Goal: Task Accomplishment & Management: Complete application form

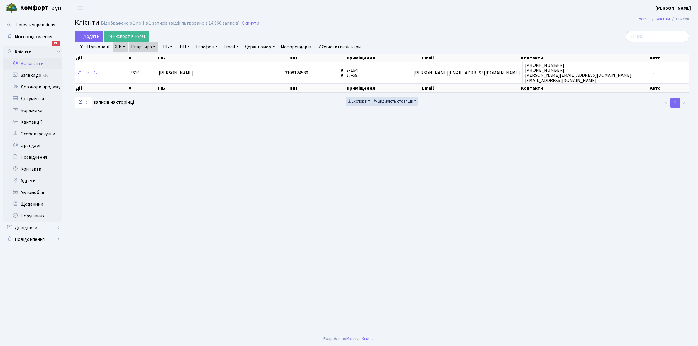
select select "25"
click at [31, 204] on link "Щоденник" at bounding box center [32, 204] width 59 height 12
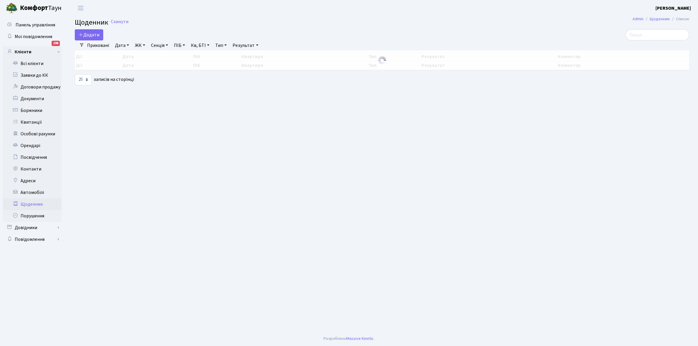
select select "25"
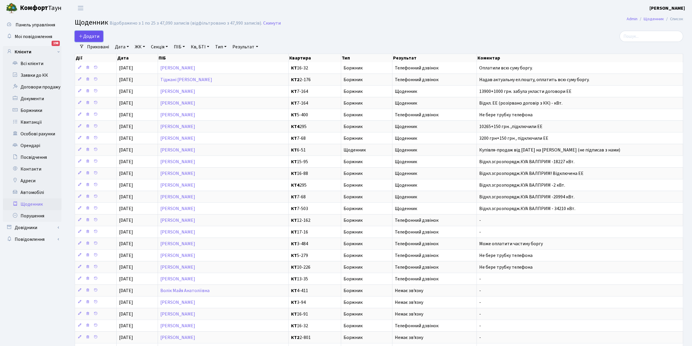
click at [86, 37] on span "Додати" at bounding box center [89, 36] width 21 height 6
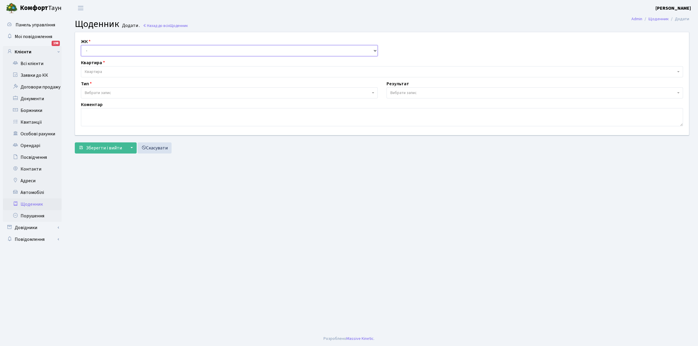
click at [100, 49] on select "- КТ, вул. Регенераторна, 4 КТ2, просп. [STREET_ADDRESS] [STREET_ADDRESS] [PERS…" at bounding box center [229, 50] width 297 height 11
select select "271"
click at [81, 45] on select "- КТ, вул. Регенераторна, 4 КТ2, просп. [STREET_ADDRESS] [STREET_ADDRESS] [PERS…" at bounding box center [229, 50] width 297 height 11
select select
click at [101, 71] on span "Квартира" at bounding box center [93, 72] width 17 height 6
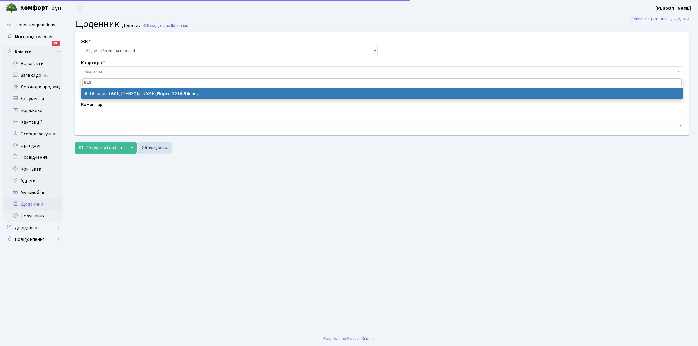
type input "6-19"
select select "5199"
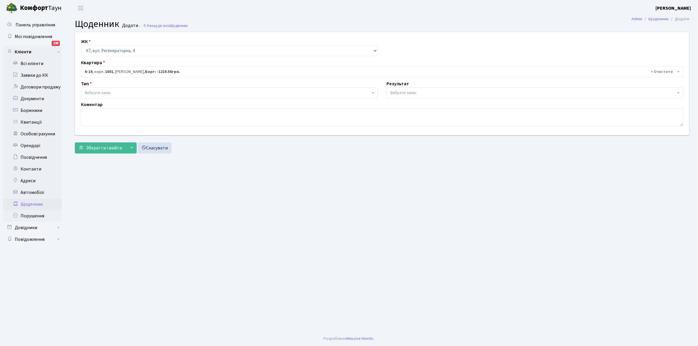
click at [124, 92] on span "Вибрати запис" at bounding box center [228, 93] width 286 height 6
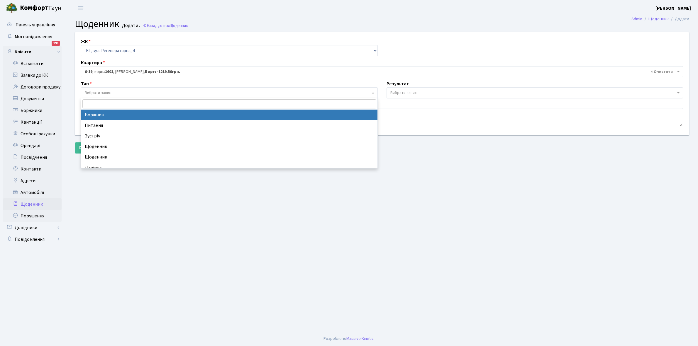
select select "189"
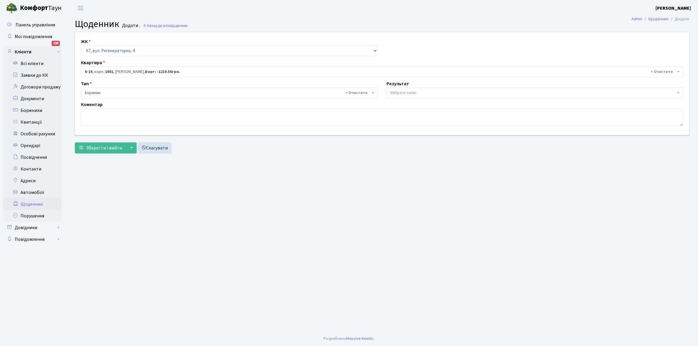
click at [403, 90] on span "Вибрати запис" at bounding box center [403, 93] width 26 height 6
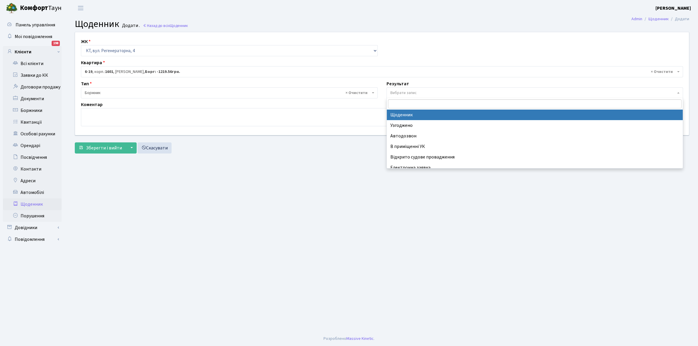
select select "14"
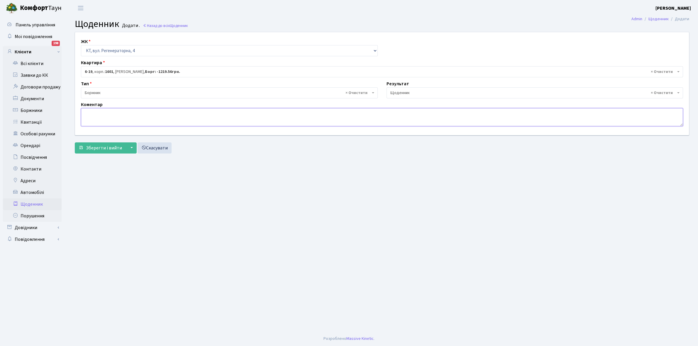
click at [91, 113] on textarea at bounding box center [382, 117] width 602 height 18
paste textarea "Відкл. ЕЕ (розірвано договір з КК) - 16632 кВт."
click at [165, 111] on textarea "Відкл. ЕЕ (розірвано договір з КК) - 16632 кВт." at bounding box center [382, 117] width 602 height 18
type textarea "Відкл. ЕЕ (розірвано договір з КК) - 14580 кВт."
click at [106, 147] on span "Зберегти і вийти" at bounding box center [104, 148] width 36 height 6
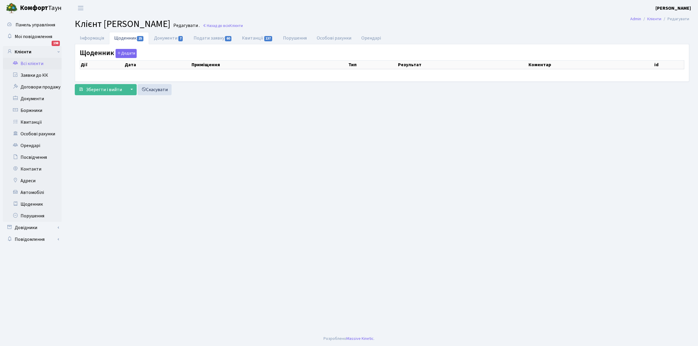
select select "25"
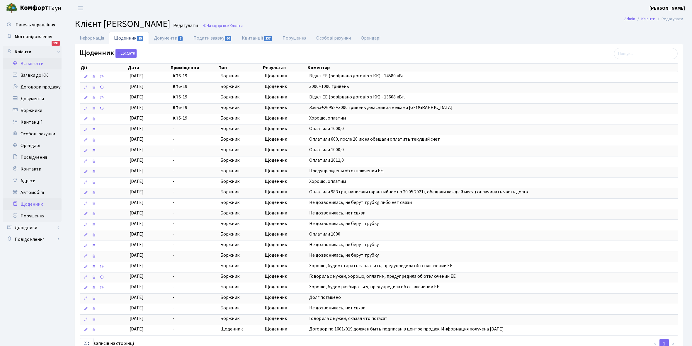
click at [31, 203] on link "Щоденник" at bounding box center [32, 204] width 59 height 12
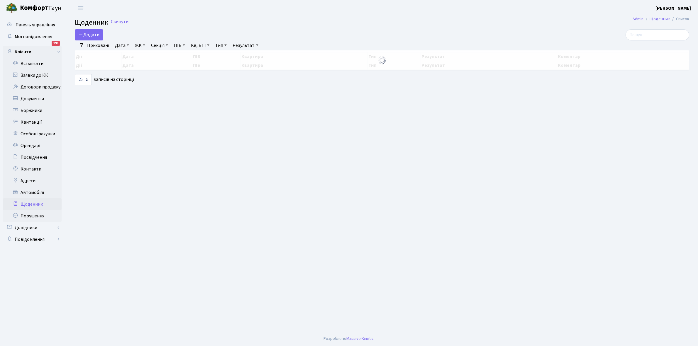
select select "25"
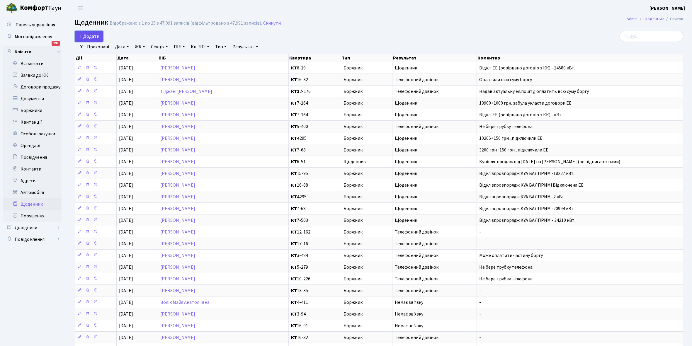
click at [86, 35] on span "Додати" at bounding box center [89, 36] width 21 height 6
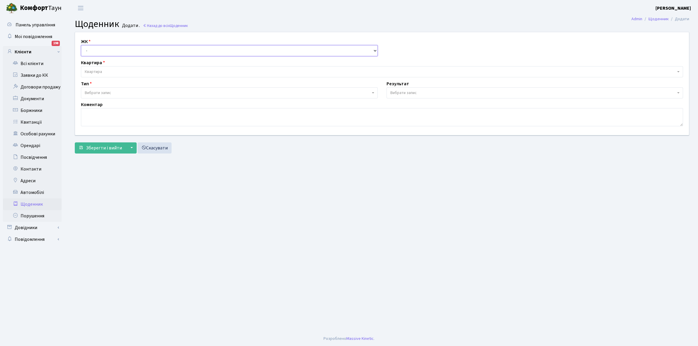
click at [100, 48] on select "- КТ, вул. Регенераторна, 4 КТ2, просп. Соборності, 17 КТ3, вул. Березнева, 16 …" at bounding box center [229, 50] width 297 height 11
select select "271"
click at [81, 45] on select "- КТ, вул. Регенераторна, 4 КТ2, просп. Соборності, 17 КТ3, вул. Березнева, 16 …" at bounding box center [229, 50] width 297 height 11
select select
click at [109, 69] on span "Квартира" at bounding box center [380, 72] width 591 height 6
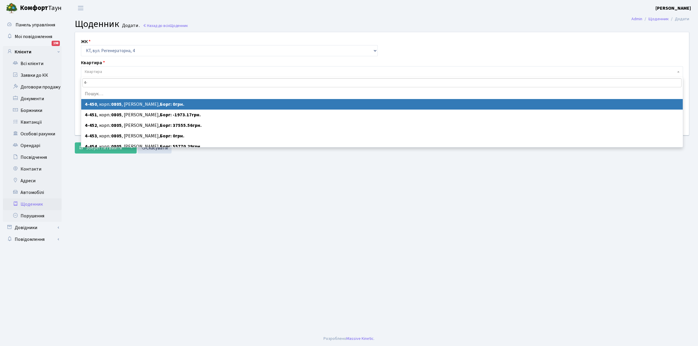
type input "4"
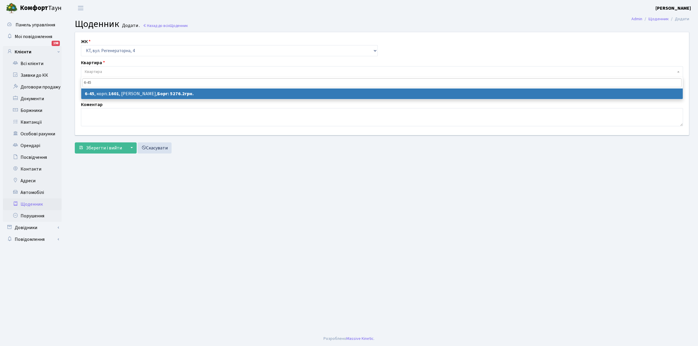
type input "6-45"
select select "5225"
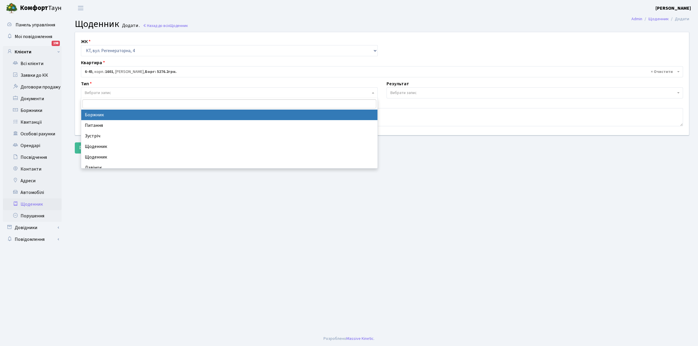
click at [120, 92] on span "Вибрати запис" at bounding box center [228, 93] width 286 height 6
select select "189"
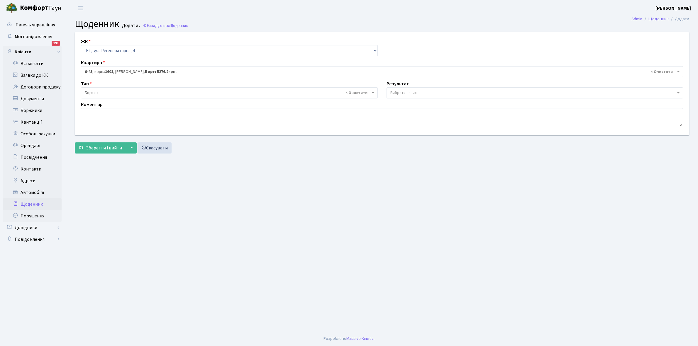
click at [408, 89] on span "Вибрати запис" at bounding box center [534, 92] width 297 height 11
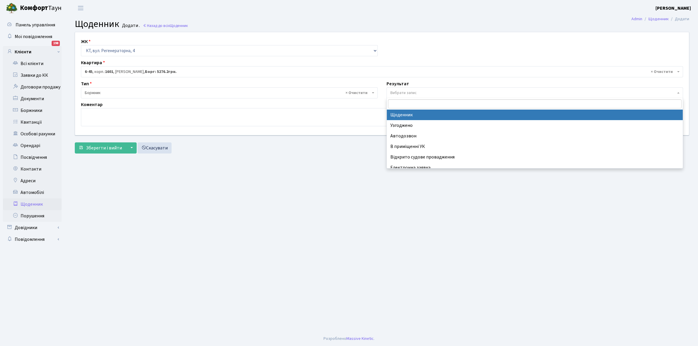
select select "14"
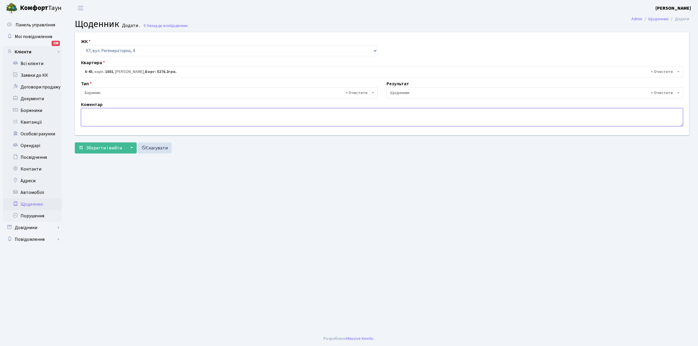
click at [92, 116] on textarea at bounding box center [382, 117] width 602 height 18
paste textarea "Відкл. ЕЕ (розірвано договір з КК) - 16632 кВт."
click at [164, 114] on textarea "Відкл. ЕЕ (розірвано договір з КК) - 16632 кВт." at bounding box center [382, 117] width 602 height 18
type textarea "Відкл. ЕЕ (розірвано договір з КК) - 20536 кВт."
click at [99, 148] on span "Зберегти і вийти" at bounding box center [104, 148] width 36 height 6
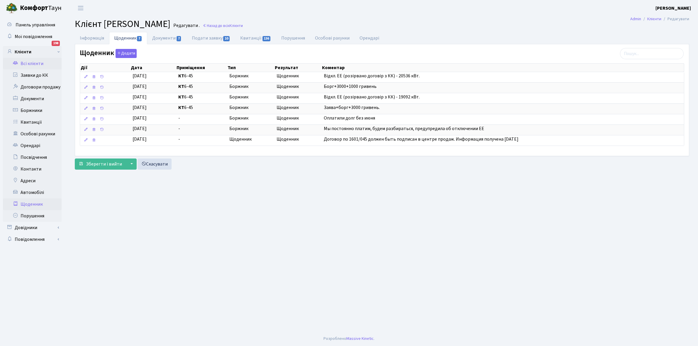
click at [26, 203] on link "Щоденник" at bounding box center [32, 204] width 59 height 12
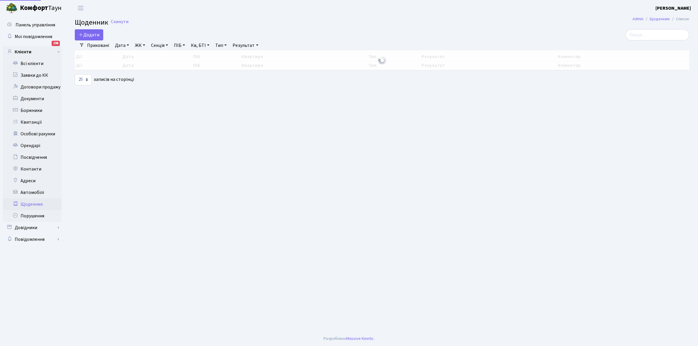
select select "25"
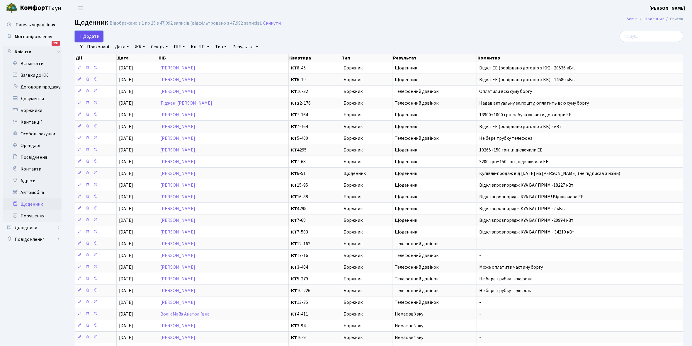
click at [91, 36] on span "Додати" at bounding box center [89, 36] width 21 height 6
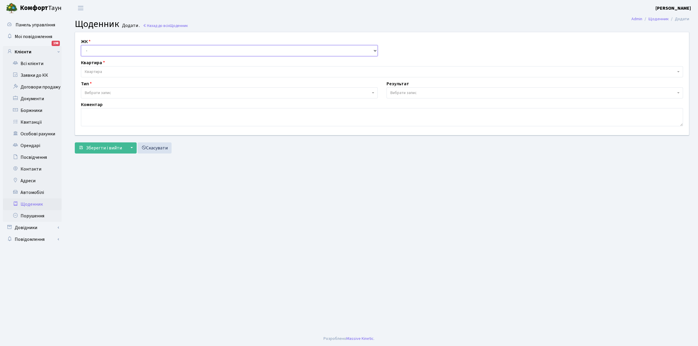
click at [95, 47] on select "- КТ, вул. Регенераторна, 4 КТ2, просп. [STREET_ADDRESS] [STREET_ADDRESS] [PERS…" at bounding box center [229, 50] width 297 height 11
select select "271"
click at [81, 45] on select "- КТ, вул. Регенераторна, 4 КТ2, просп. [STREET_ADDRESS] [STREET_ADDRESS] [PERS…" at bounding box center [229, 50] width 297 height 11
select select
click at [95, 70] on span "Квартира" at bounding box center [93, 72] width 17 height 6
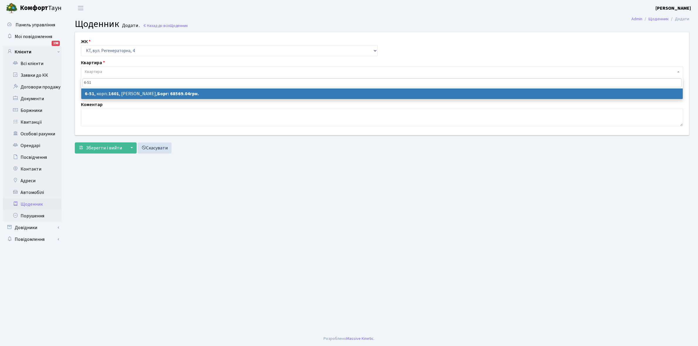
type input "6-51"
select select "5231"
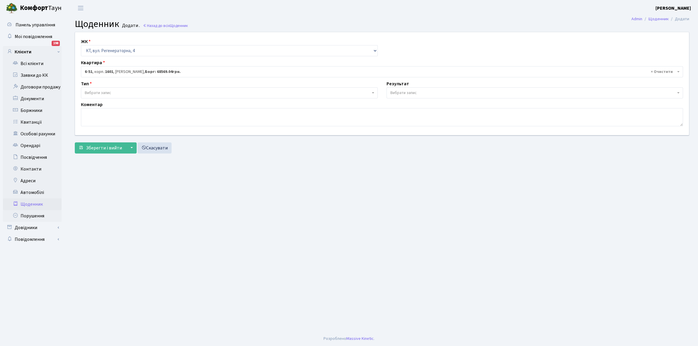
click at [119, 93] on span "Вибрати запис" at bounding box center [228, 93] width 286 height 6
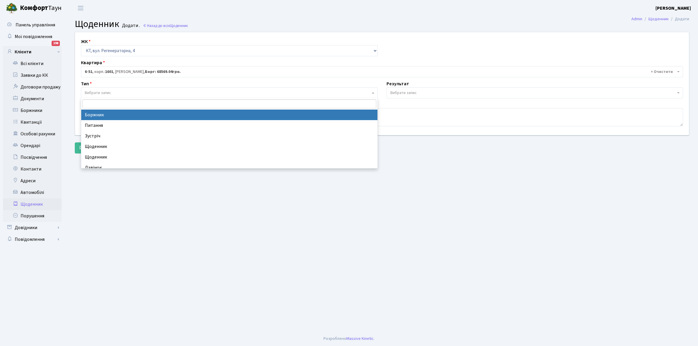
select select "189"
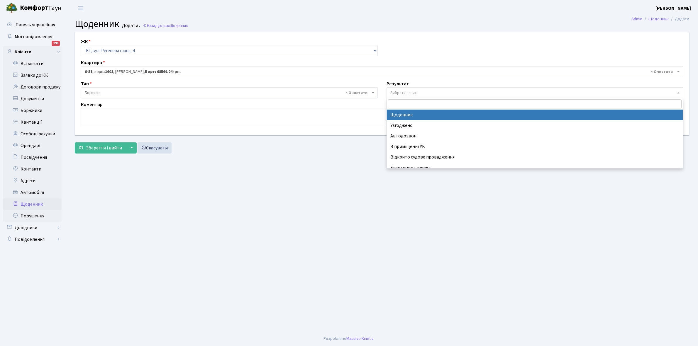
click at [413, 88] on span "Вибрати запис" at bounding box center [534, 92] width 297 height 11
select select "14"
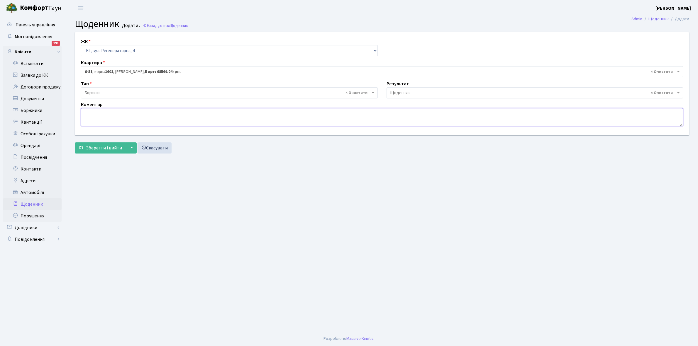
click at [86, 113] on textarea at bounding box center [382, 117] width 602 height 18
type textarea "Відключена ЕЕ"
click at [101, 147] on span "Зберегти і вийти" at bounding box center [104, 148] width 36 height 6
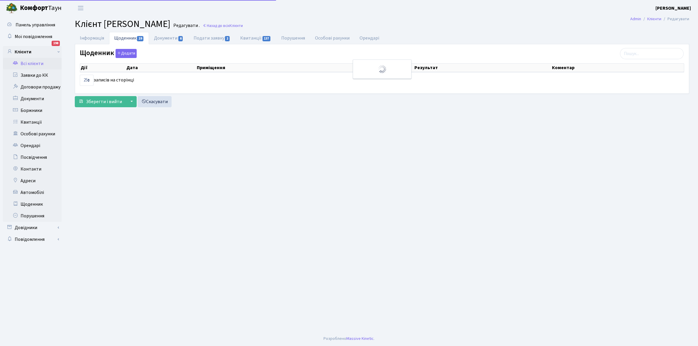
select select "25"
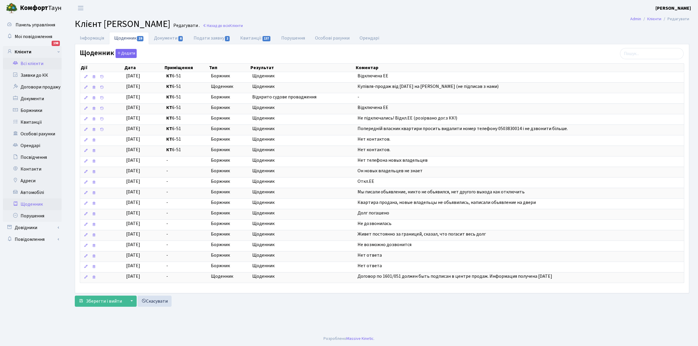
click at [29, 201] on link "Щоденник" at bounding box center [32, 204] width 59 height 12
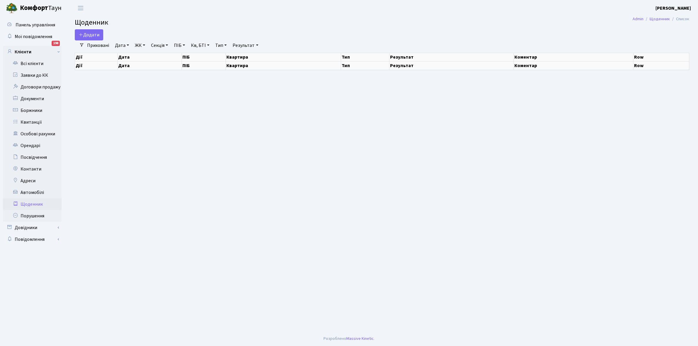
select select "25"
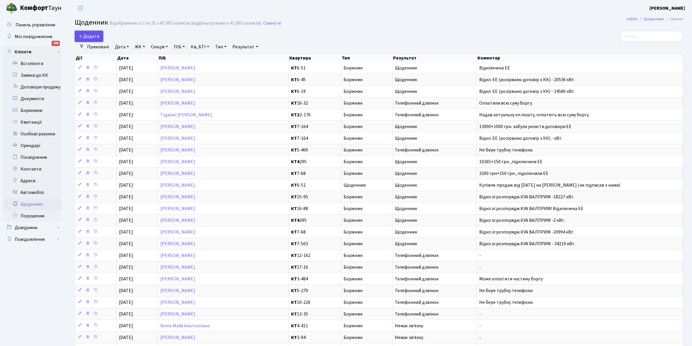
click at [84, 37] on span "Додати" at bounding box center [89, 36] width 21 height 6
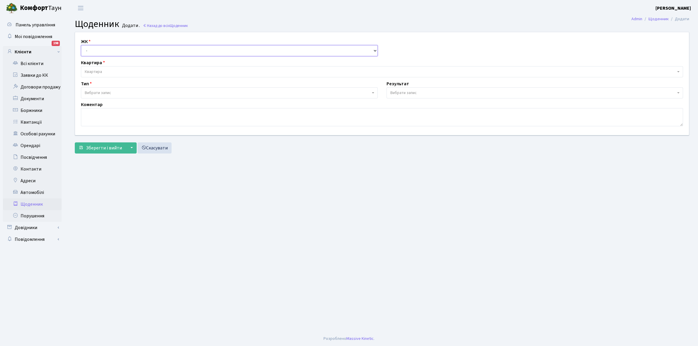
click at [94, 47] on select "- КТ, вул. Регенераторна, 4 КТ2, просп. Соборності, 17 КТ3, вул. Березнева, 16 …" at bounding box center [229, 50] width 297 height 11
select select "271"
click at [81, 45] on select "- КТ, вул. Регенераторна, 4 КТ2, просп. Соборності, 17 КТ3, вул. Березнева, 16 …" at bounding box center [229, 50] width 297 height 11
select select
click at [102, 69] on span "Квартира" at bounding box center [380, 72] width 591 height 6
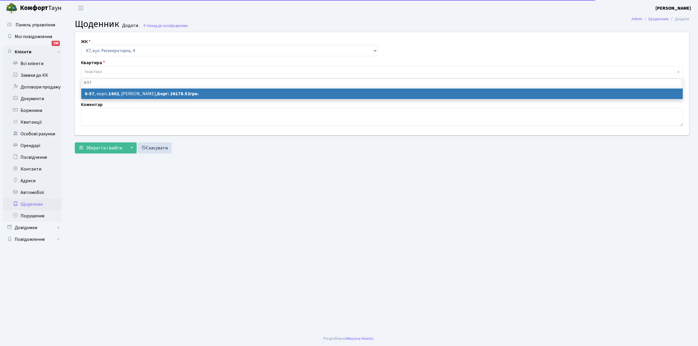
type input "6-57"
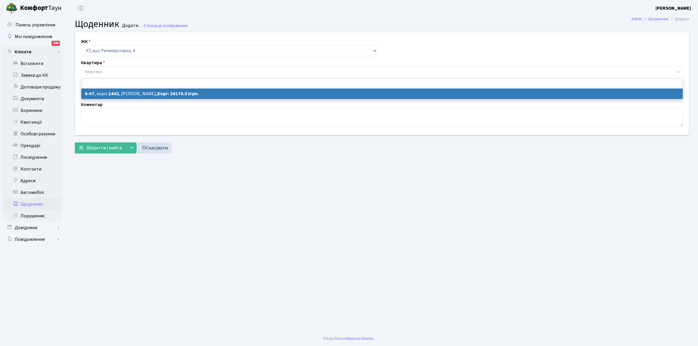
select select "5282"
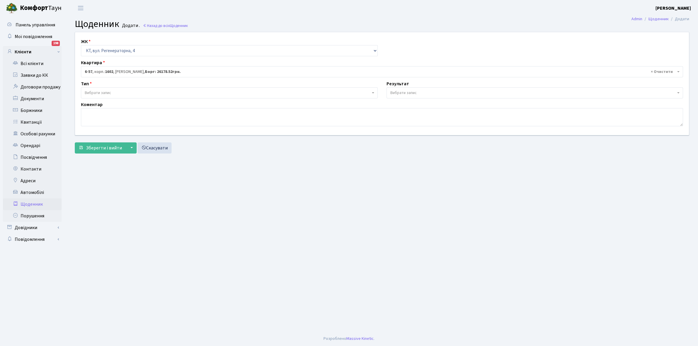
click at [88, 88] on span "Вибрати запис" at bounding box center [229, 92] width 297 height 11
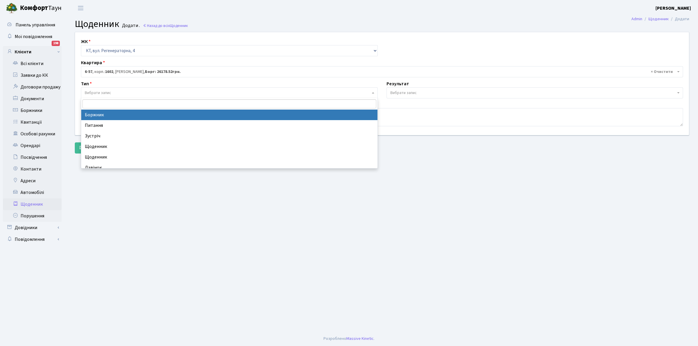
select select "189"
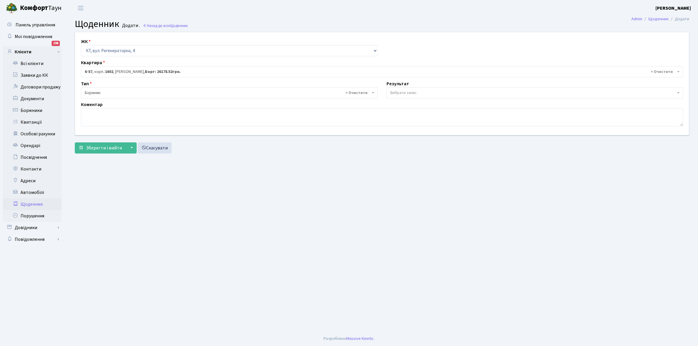
click at [393, 93] on span "Вибрати запис" at bounding box center [403, 93] width 26 height 6
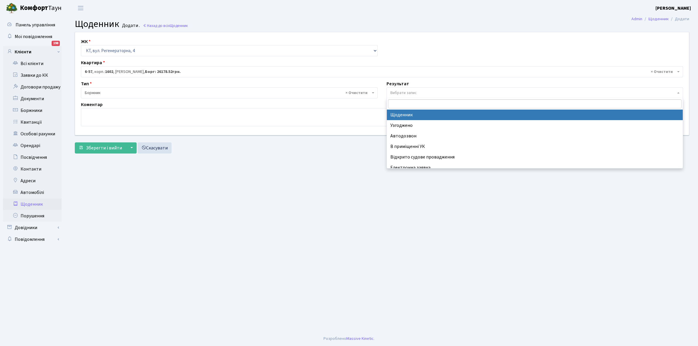
select select "14"
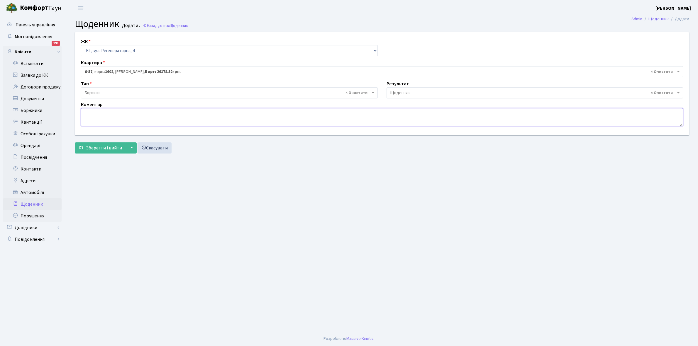
click at [90, 110] on textarea at bounding box center [382, 117] width 602 height 18
paste textarea "Відкл. ЕЕ (розірвано договір з КК) - 16632 кВт."
click at [163, 111] on textarea "Відкл. ЕЕ (розірвано договір з КК) - 16632 кВт." at bounding box center [382, 117] width 602 height 18
type textarea "Відкл. ЕЕ (розірвано договір з КК) - 10571 кВт."
click at [105, 147] on span "Зберегти і вийти" at bounding box center [104, 148] width 36 height 6
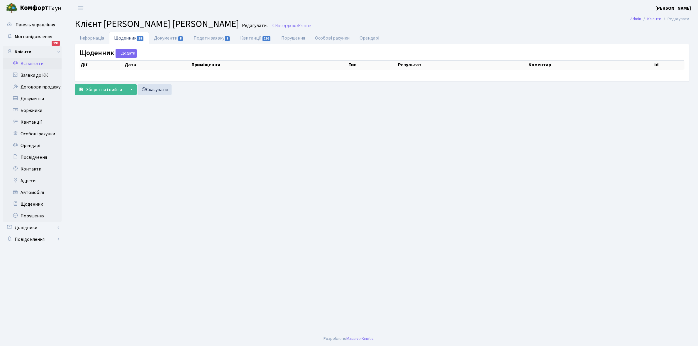
select select "25"
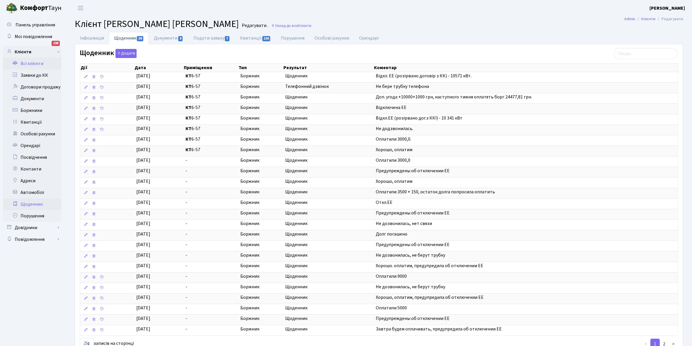
click at [30, 202] on link "Щоденник" at bounding box center [32, 204] width 59 height 12
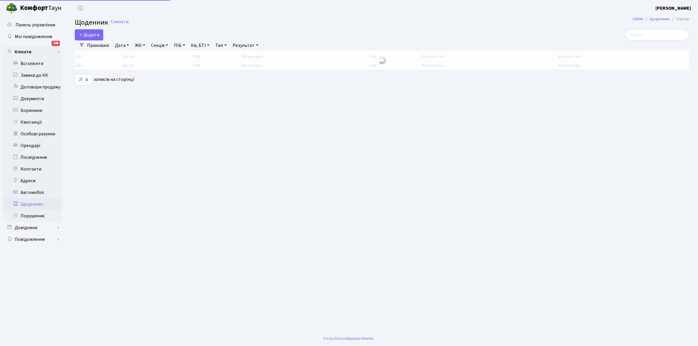
select select "25"
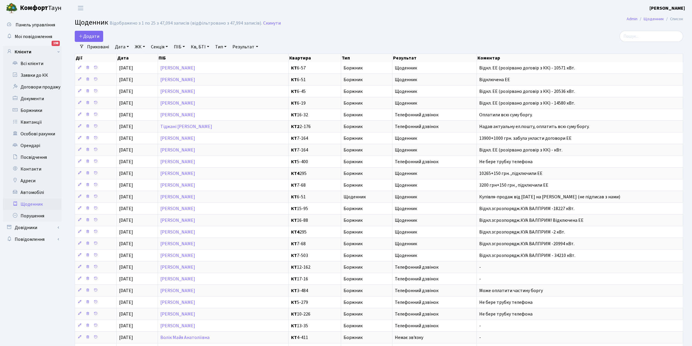
click at [98, 46] on link "Приховані" at bounding box center [98, 47] width 27 height 10
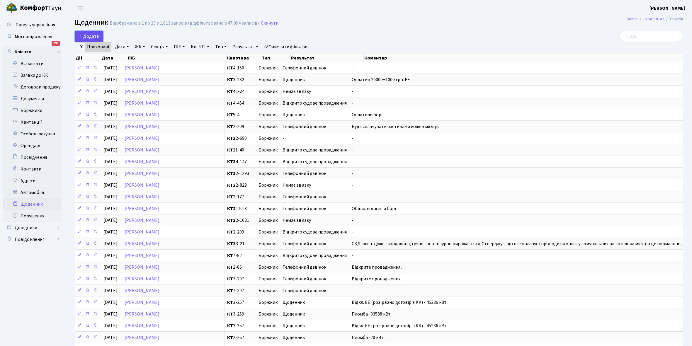
click at [89, 37] on span "Додати" at bounding box center [89, 36] width 21 height 6
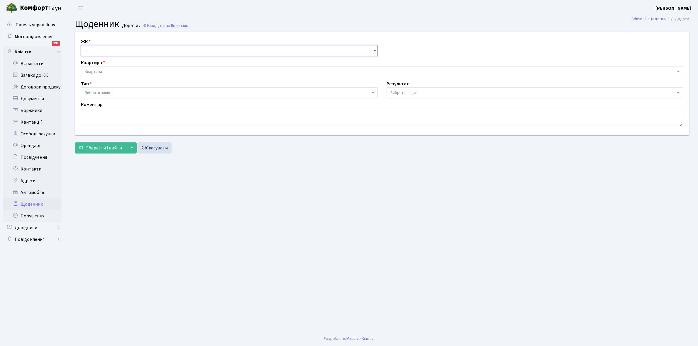
click at [94, 51] on select "- КТ, вул. Регенераторна, 4 КТ2, просп. [STREET_ADDRESS] [STREET_ADDRESS] [PERS…" at bounding box center [229, 50] width 297 height 11
select select "271"
click at [81, 45] on select "- КТ, вул. Регенераторна, 4 КТ2, просп. Соборності, 17 КТ3, вул. Березнева, 16 …" at bounding box center [229, 50] width 297 height 11
select select
click at [106, 69] on span "Квартира" at bounding box center [380, 72] width 591 height 6
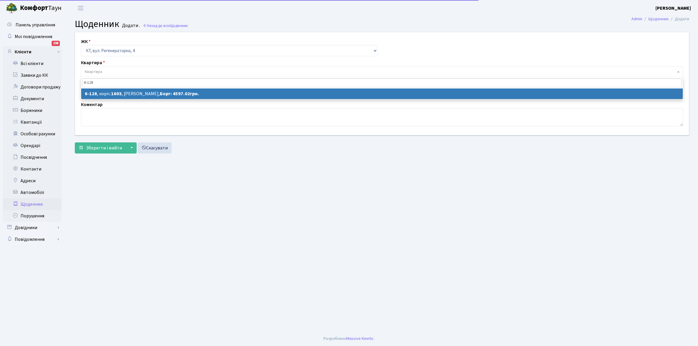
type input "6-128"
select select "5264"
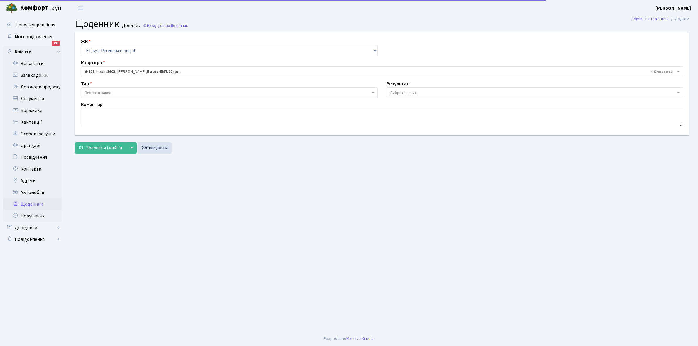
click at [113, 93] on span "Вибрати запис" at bounding box center [228, 93] width 286 height 6
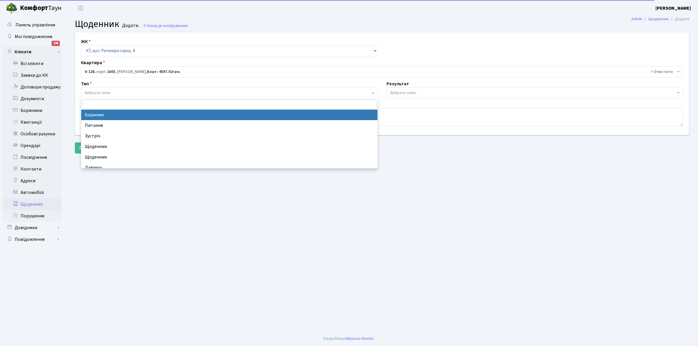
select select "189"
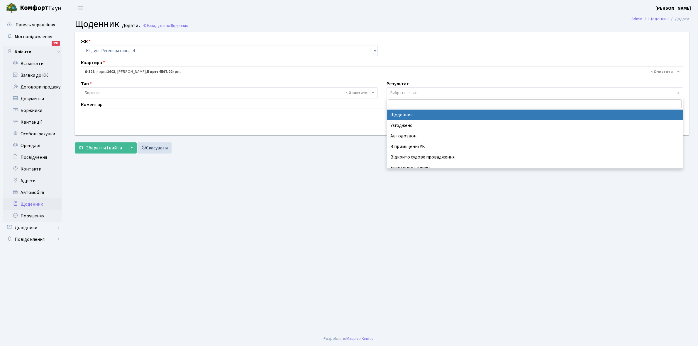
click at [400, 96] on span "Вибрати запис" at bounding box center [533, 93] width 286 height 6
select select "14"
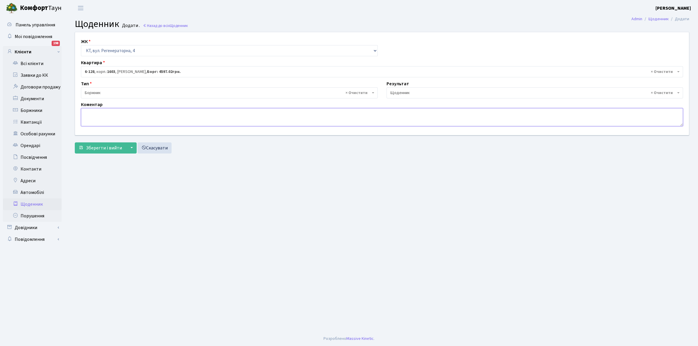
click at [87, 119] on textarea at bounding box center [382, 117] width 602 height 18
paste textarea "Відкл. ЕЕ (розірвано договір з КК) - 16632 кВт."
click at [164, 112] on textarea "Відкл. ЕЕ (розірвано договір з КК) - 16632 кВт." at bounding box center [382, 117] width 602 height 18
type textarea "Відкл. ЕЕ (розірвано договір з КК) - 18636 кВт."
click at [104, 149] on span "Зберегти і вийти" at bounding box center [104, 148] width 36 height 6
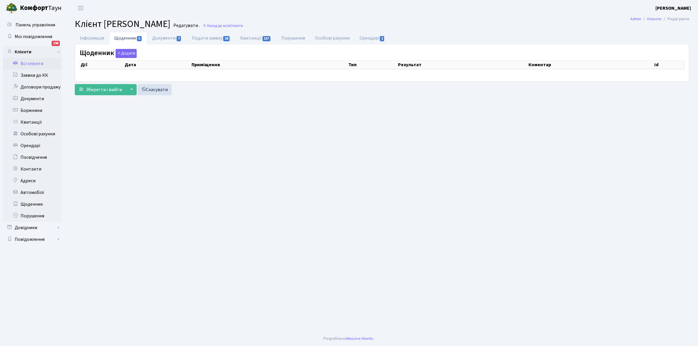
select select "25"
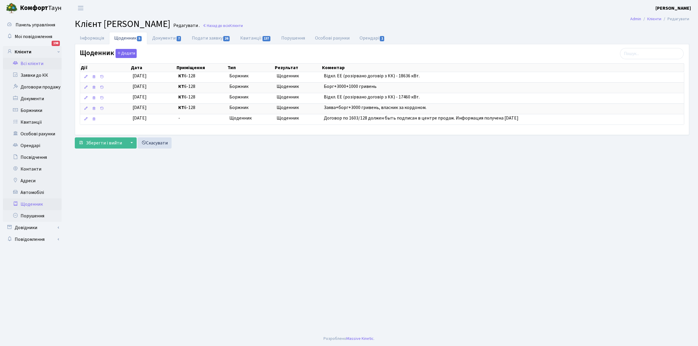
click at [28, 204] on link "Щоденник" at bounding box center [32, 204] width 59 height 12
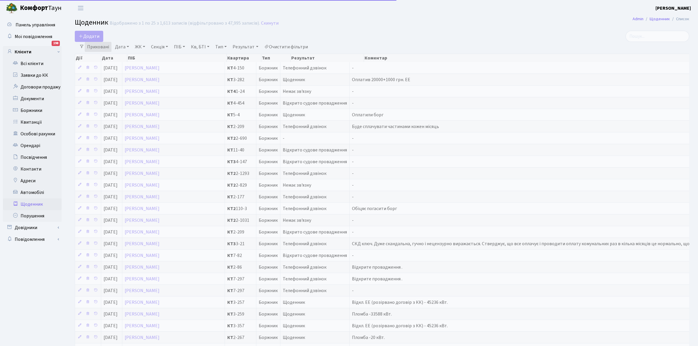
select select "25"
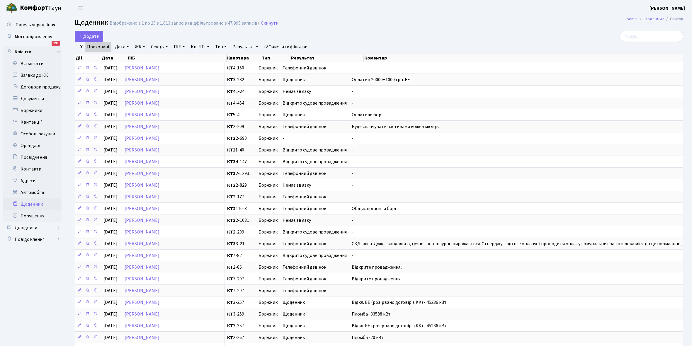
click at [28, 204] on link "Щоденник" at bounding box center [32, 204] width 59 height 12
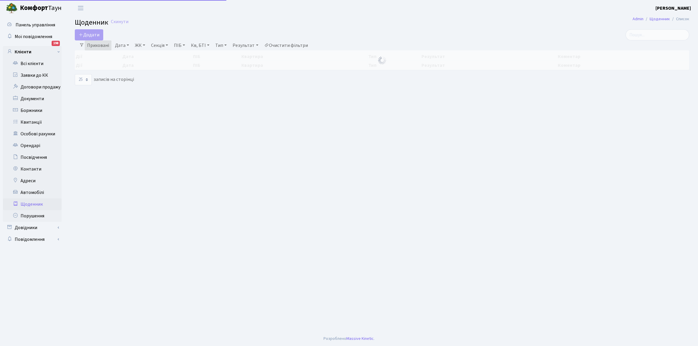
select select "25"
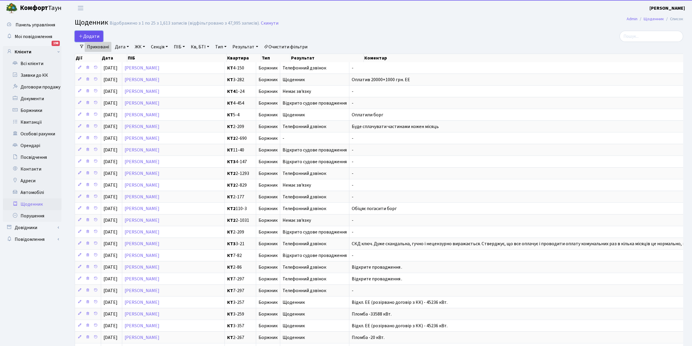
click at [86, 34] on span "Додати" at bounding box center [89, 36] width 21 height 6
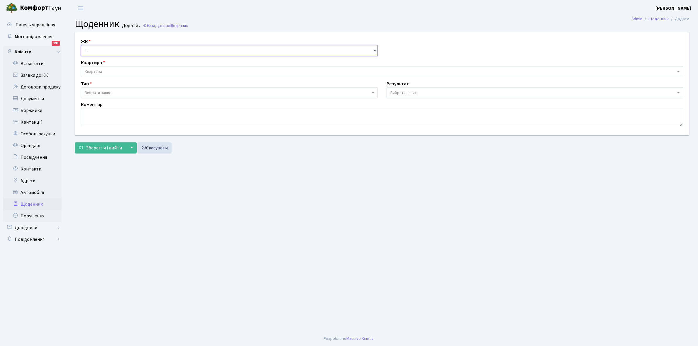
click at [97, 49] on select "- КТ, вул. Регенераторна, 4 КТ2, просп. Соборності, 17 КТ3, вул. Березнева, 16 …" at bounding box center [229, 50] width 297 height 11
select select "271"
click at [81, 45] on select "- КТ, вул. Регенераторна, 4 КТ2, просп. Соборності, 17 КТ3, вул. Березнева, 16 …" at bounding box center [229, 50] width 297 height 11
select select
click at [110, 70] on span "Квартира" at bounding box center [380, 72] width 591 height 6
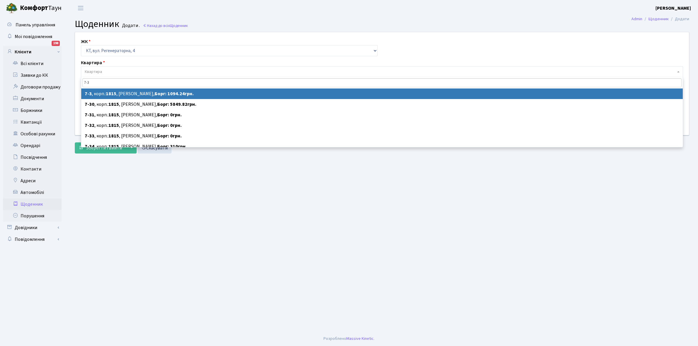
type input "7-3"
select select "5138"
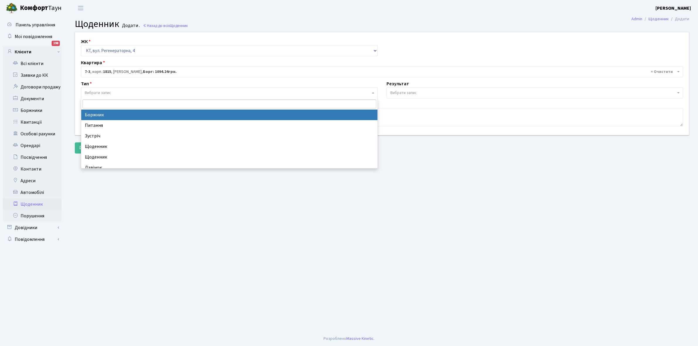
click at [118, 91] on span "Вибрати запис" at bounding box center [228, 93] width 286 height 6
select select "189"
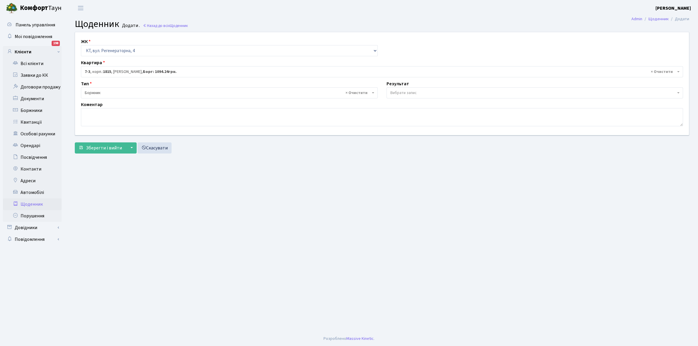
click at [403, 91] on span "Вибрати запис" at bounding box center [403, 93] width 26 height 6
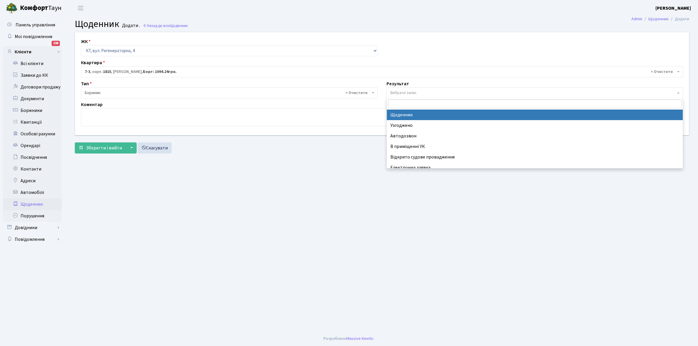
select select "14"
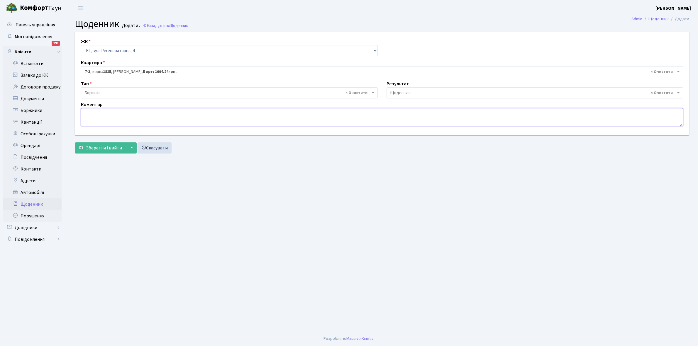
click at [89, 113] on textarea at bounding box center [382, 117] width 602 height 18
type textarea "Немає лічильника"
click at [95, 148] on span "Зберегти і вийти" at bounding box center [104, 148] width 36 height 6
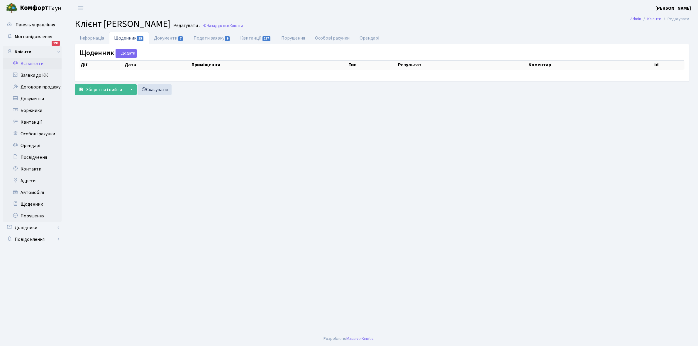
select select "25"
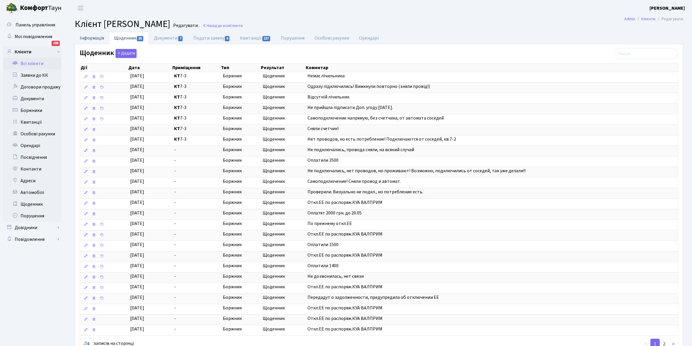
click at [89, 34] on link "Інформація" at bounding box center [92, 38] width 34 height 12
select select "25"
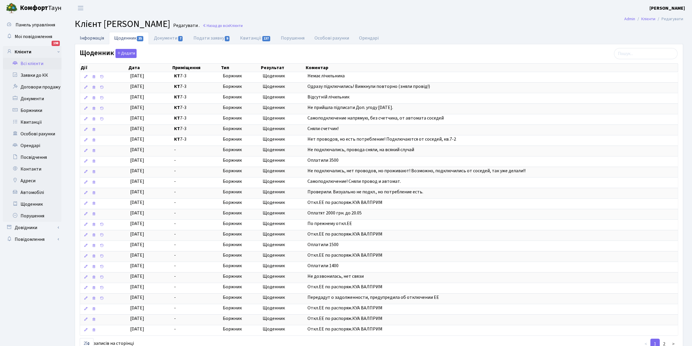
select select "25"
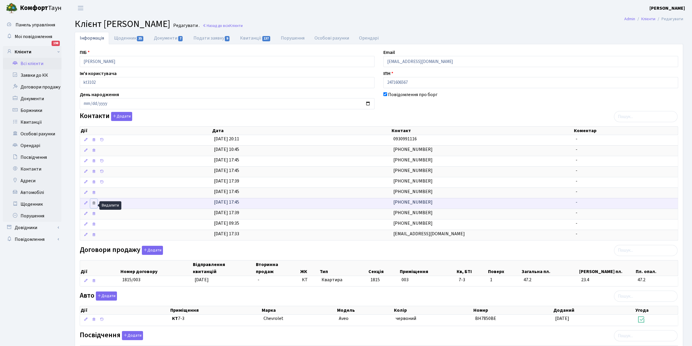
click at [96, 205] on icon at bounding box center [94, 203] width 4 height 4
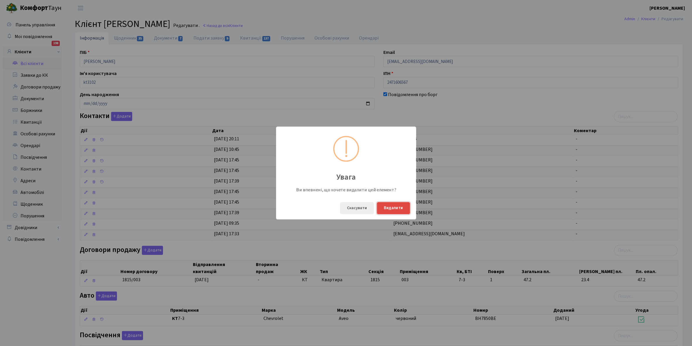
click at [392, 208] on button "Видалити" at bounding box center [393, 208] width 33 height 12
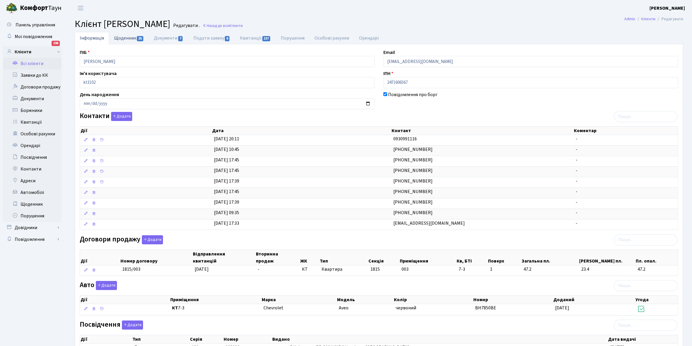
click at [122, 39] on link "Щоденник 35" at bounding box center [129, 38] width 40 height 12
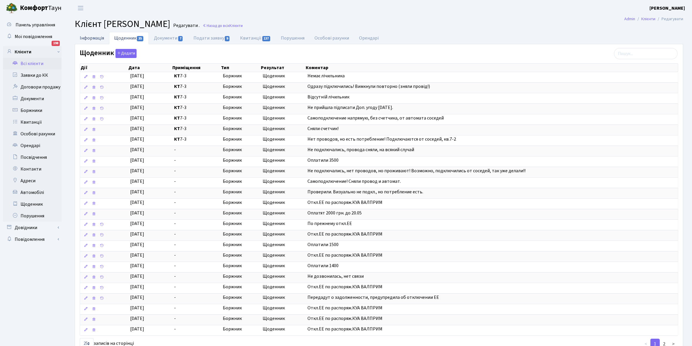
click at [90, 35] on link "Інформація" at bounding box center [92, 38] width 34 height 12
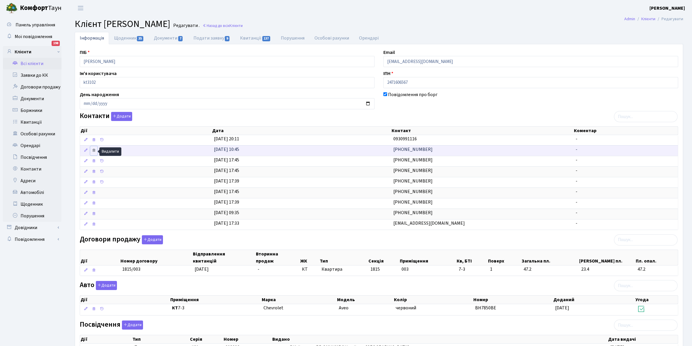
click at [93, 152] on icon at bounding box center [94, 150] width 4 height 4
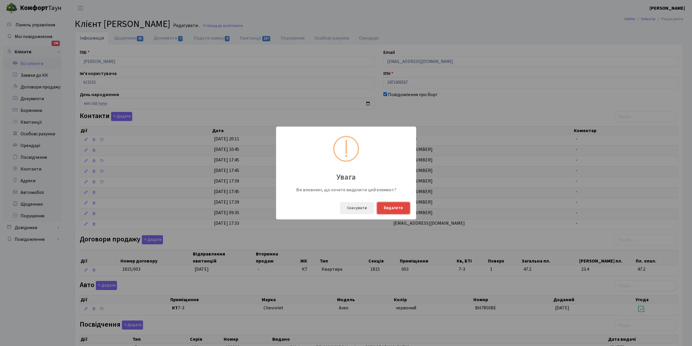
click at [392, 206] on button "Видалити" at bounding box center [393, 208] width 33 height 12
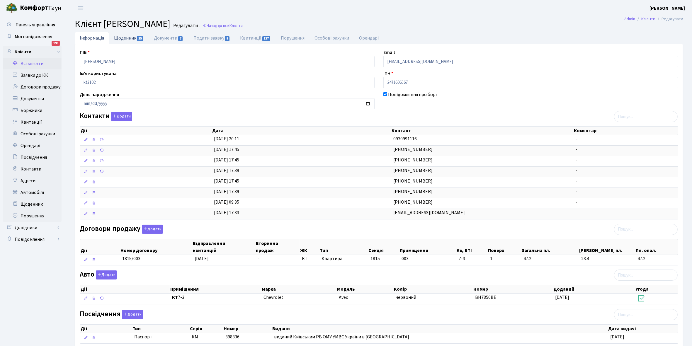
click at [122, 38] on link "Щоденник 35" at bounding box center [129, 38] width 40 height 12
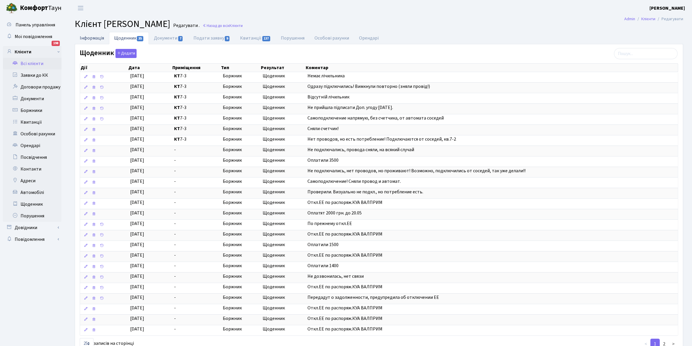
click at [85, 37] on link "Інформація" at bounding box center [92, 38] width 34 height 12
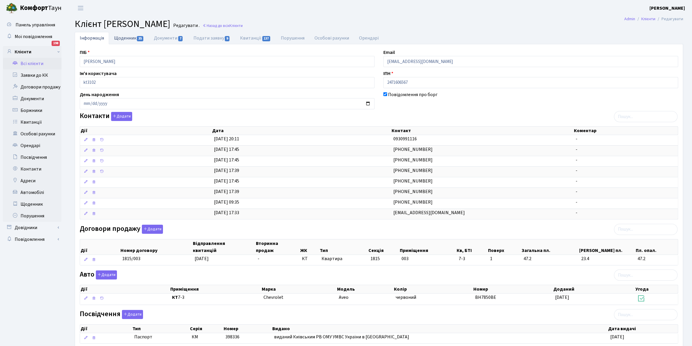
click at [128, 38] on link "Щоденник 35" at bounding box center [129, 38] width 40 height 12
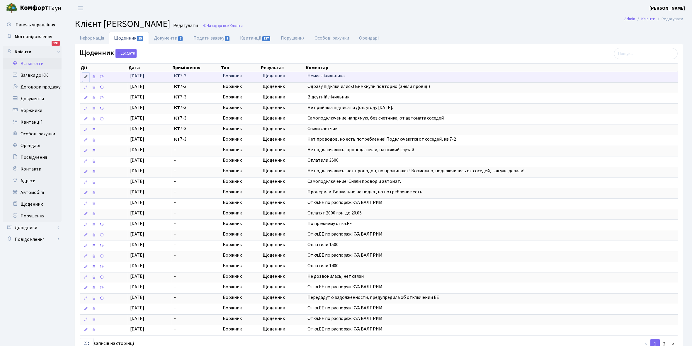
click at [87, 78] on icon at bounding box center [86, 77] width 4 height 4
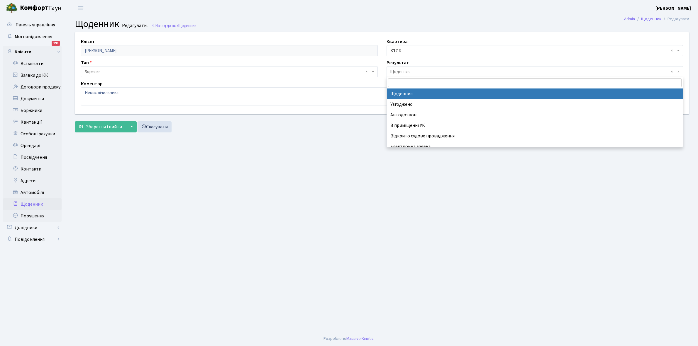
click at [423, 70] on span "× Щоденник" at bounding box center [533, 72] width 286 height 6
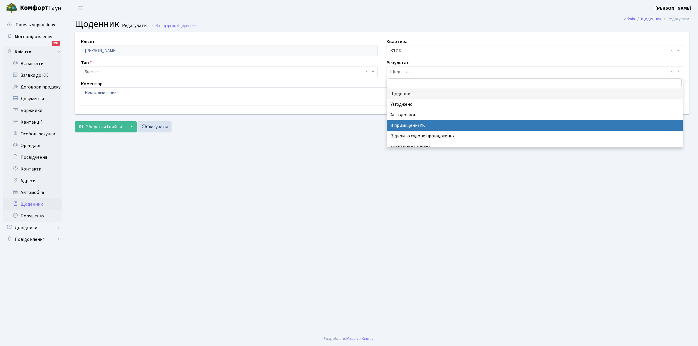
scroll to position [36, 0]
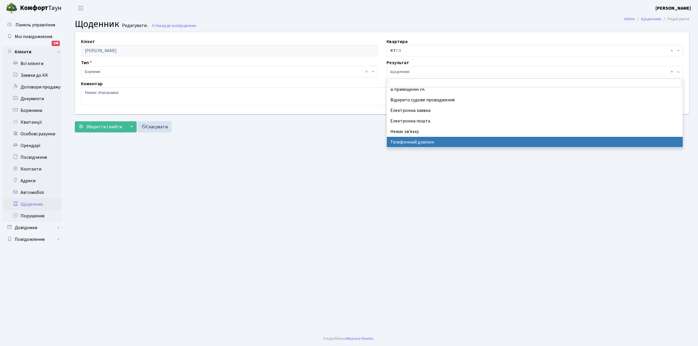
select select "196"
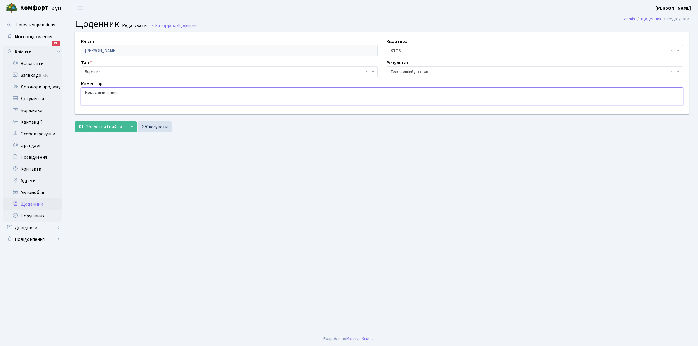
click at [128, 91] on textarea "Немає лічильника" at bounding box center [382, 96] width 602 height 18
click at [163, 92] on textarea "Немає лічильника" at bounding box center [382, 96] width 602 height 18
click at [186, 91] on textarea "Немає лічильника" at bounding box center [382, 96] width 602 height 18
type textarea "Немає лічильника, обіцяв купити та встановити новий"
click at [105, 128] on span "Зберегти і вийти" at bounding box center [104, 127] width 36 height 6
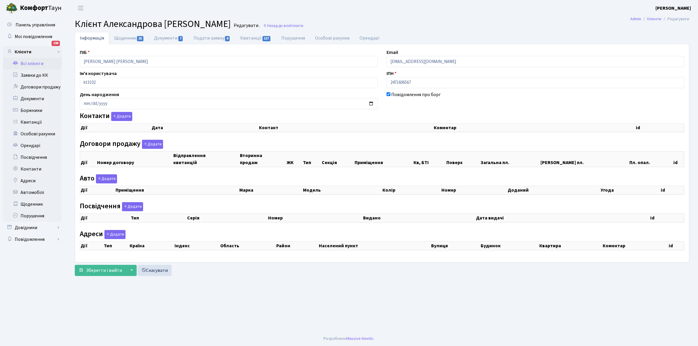
checkbox input "true"
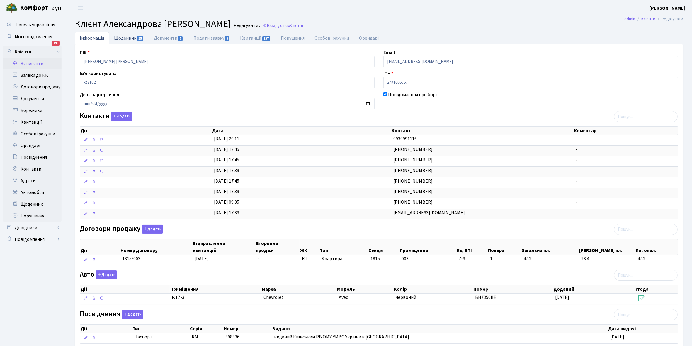
click at [122, 40] on link "Щоденник 35" at bounding box center [129, 38] width 40 height 12
select select "25"
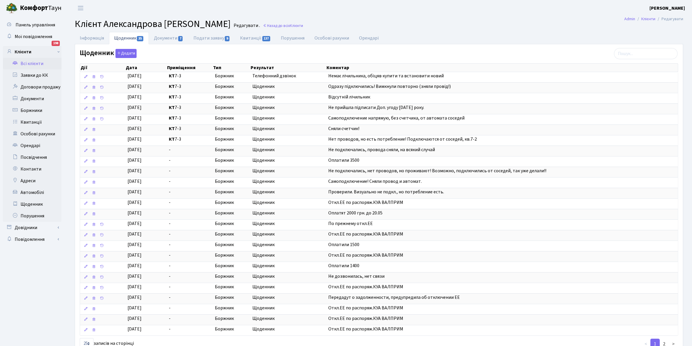
click at [34, 64] on link "Всі клієнти" at bounding box center [32, 64] width 59 height 12
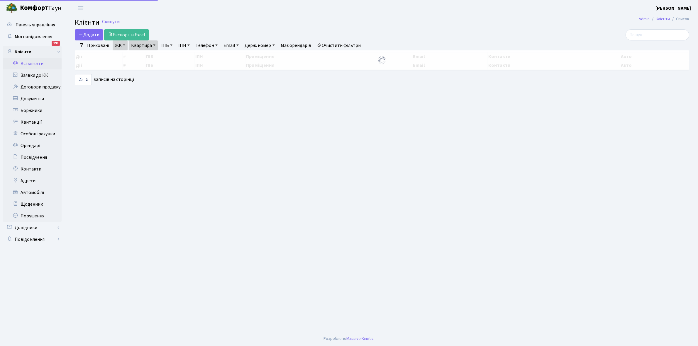
select select "25"
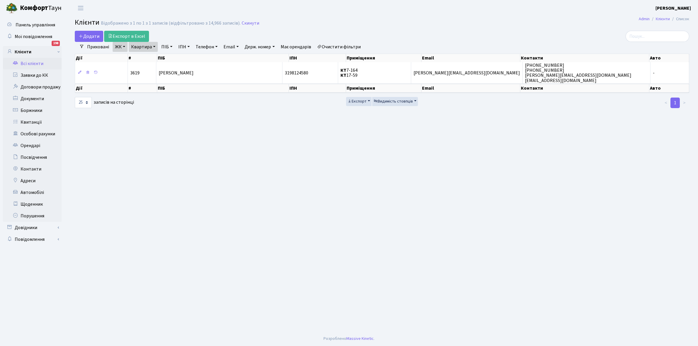
click at [153, 46] on link "Квартира" at bounding box center [143, 47] width 29 height 10
click at [32, 203] on link "Щоденник" at bounding box center [32, 204] width 59 height 12
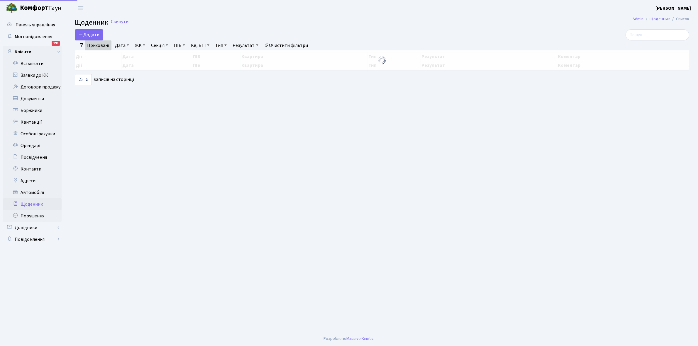
select select "25"
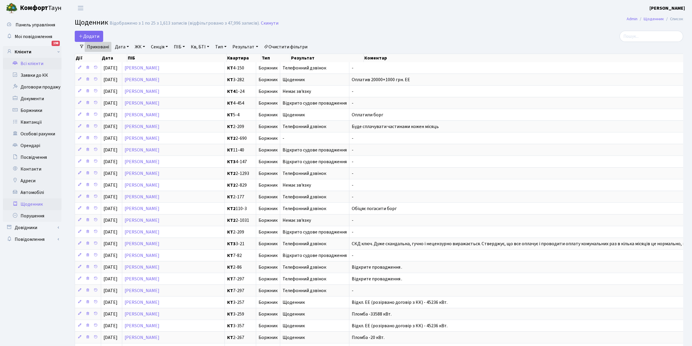
click at [29, 63] on link "Всі клієнти" at bounding box center [32, 64] width 59 height 12
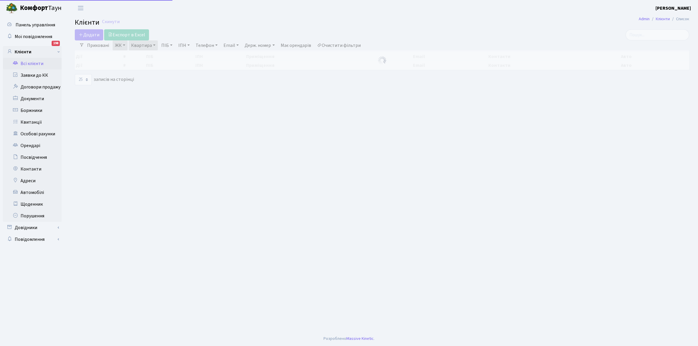
select select "25"
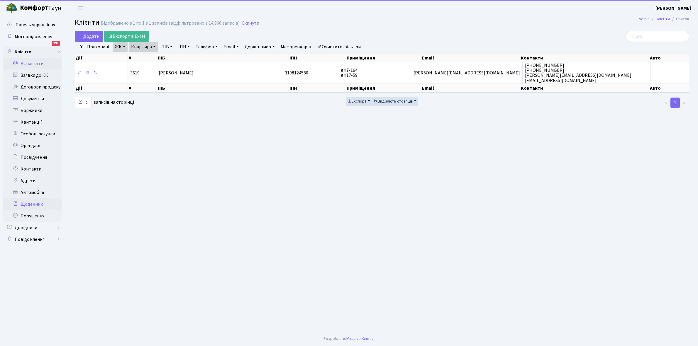
click at [37, 204] on link "Щоденник" at bounding box center [32, 204] width 59 height 12
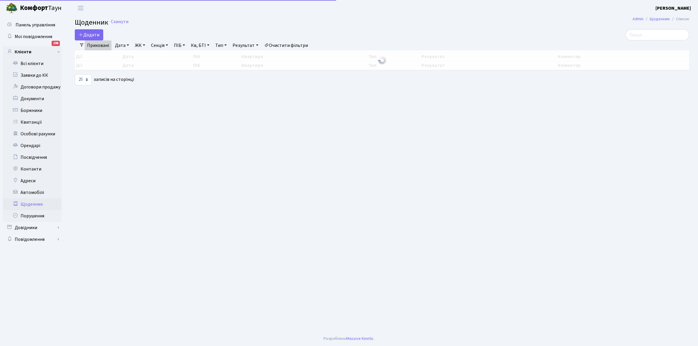
select select "25"
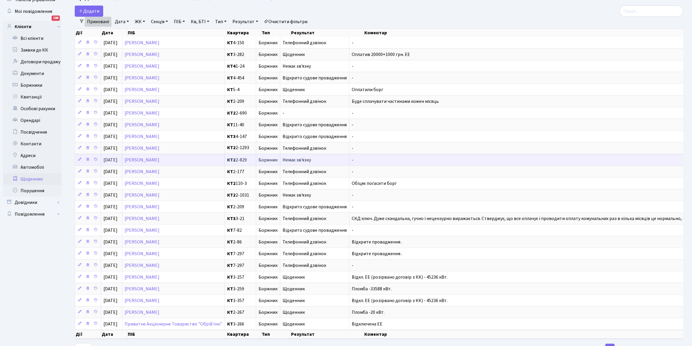
scroll to position [37, 0]
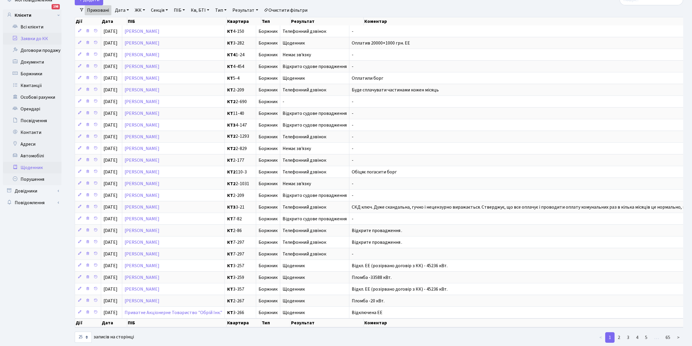
click at [34, 35] on link "Заявки до КК" at bounding box center [32, 39] width 59 height 12
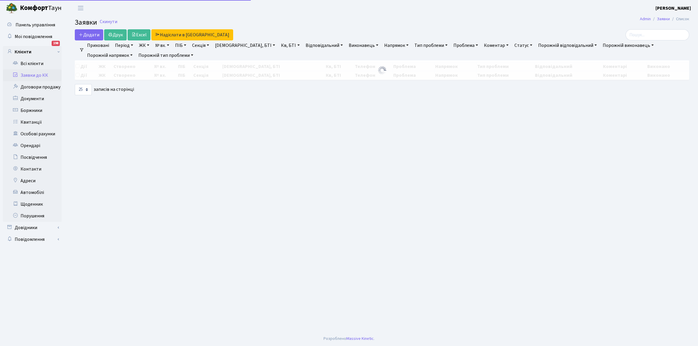
select select "25"
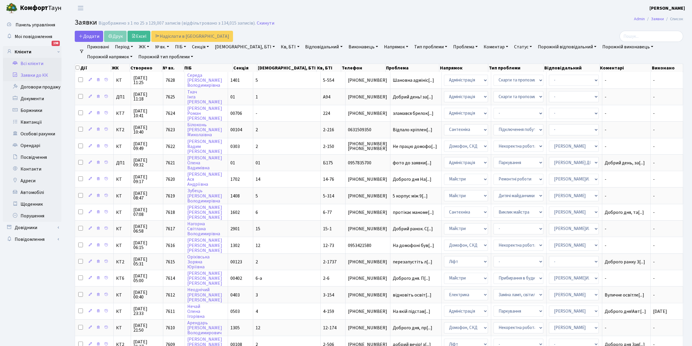
click at [36, 64] on link "Всі клієнти" at bounding box center [32, 64] width 59 height 12
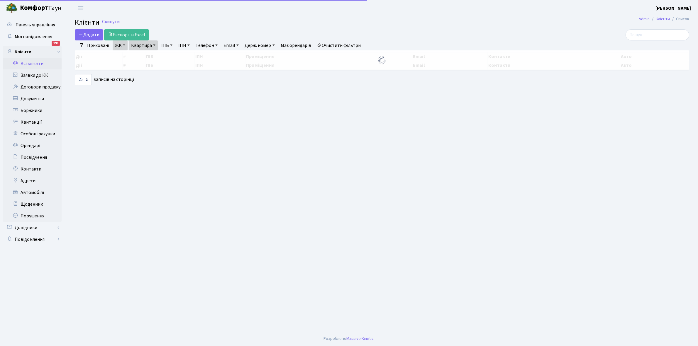
select select "25"
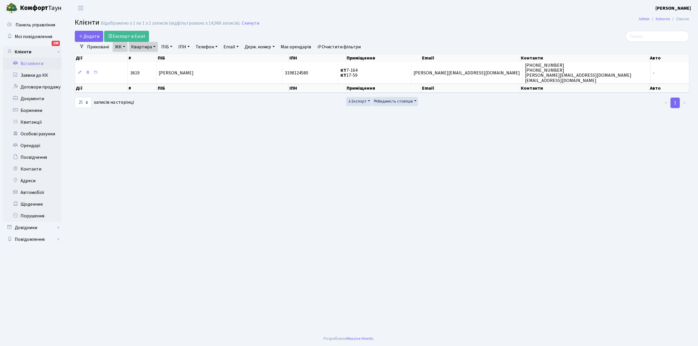
click at [153, 47] on link "Квартира" at bounding box center [143, 47] width 29 height 10
click at [152, 56] on input "7-164" at bounding box center [146, 58] width 34 height 11
type input "7-3"
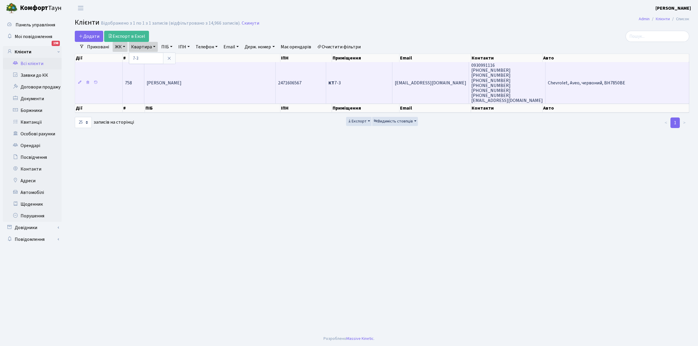
click at [209, 86] on td "[PERSON_NAME]" at bounding box center [209, 82] width 131 height 41
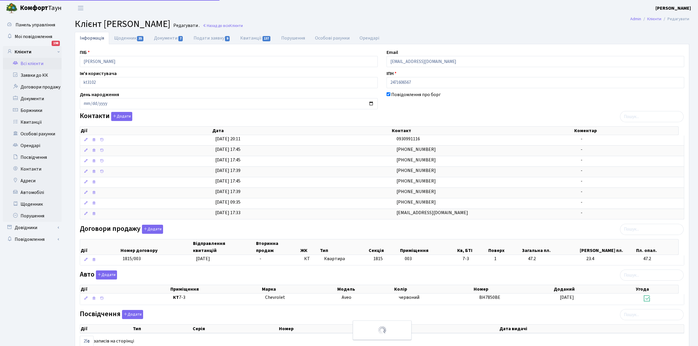
select select "25"
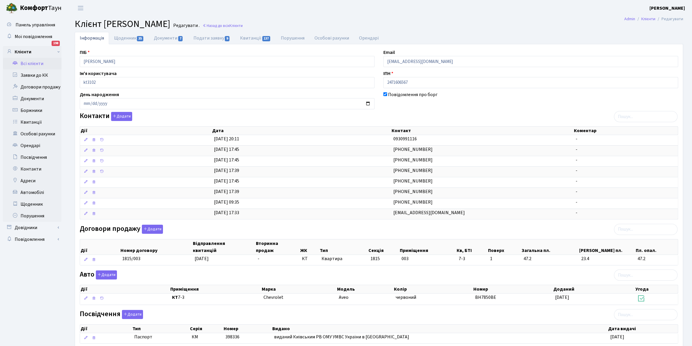
click at [120, 39] on link "Щоденник 35" at bounding box center [129, 38] width 40 height 12
select select "25"
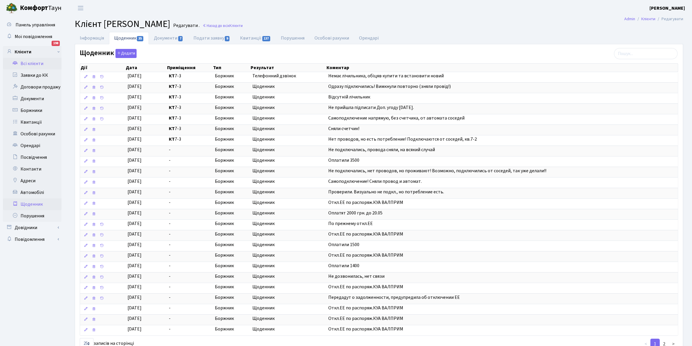
click at [30, 203] on link "Щоденник" at bounding box center [32, 204] width 59 height 12
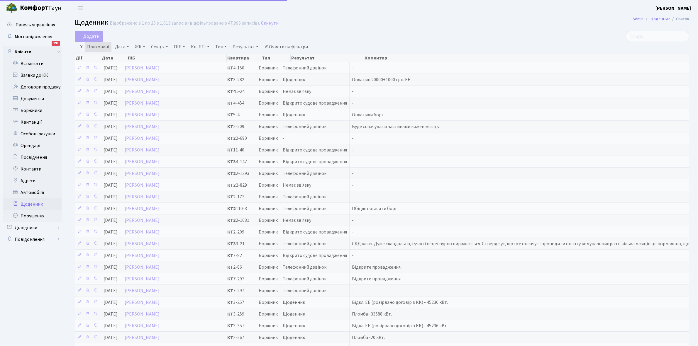
select select "25"
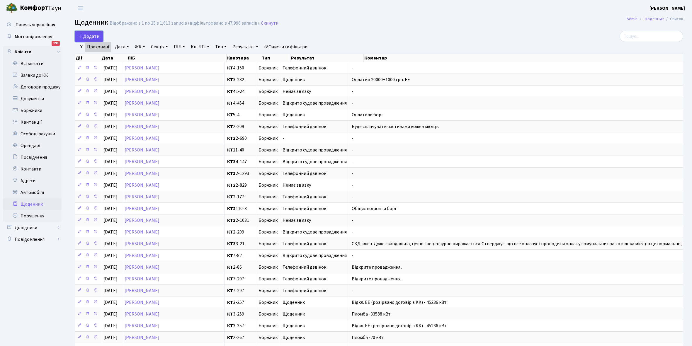
click at [93, 38] on span "Додати" at bounding box center [89, 36] width 21 height 6
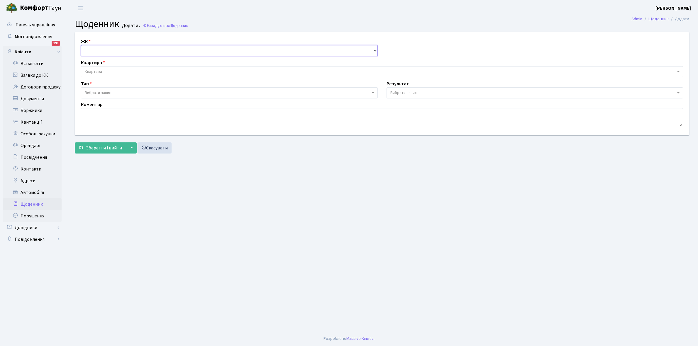
click at [96, 48] on select "- КТ, вул. Регенераторна, 4 КТ2, просп. Соборності, 17 КТ3, вул. Березнева, 16 …" at bounding box center [229, 50] width 297 height 11
select select "271"
click at [81, 45] on select "- КТ, вул. Регенераторна, 4 КТ2, просп. Соборності, 17 КТ3, вул. Березнева, 16 …" at bounding box center [229, 50] width 297 height 11
select select
click at [109, 70] on span "Квартира" at bounding box center [380, 72] width 591 height 6
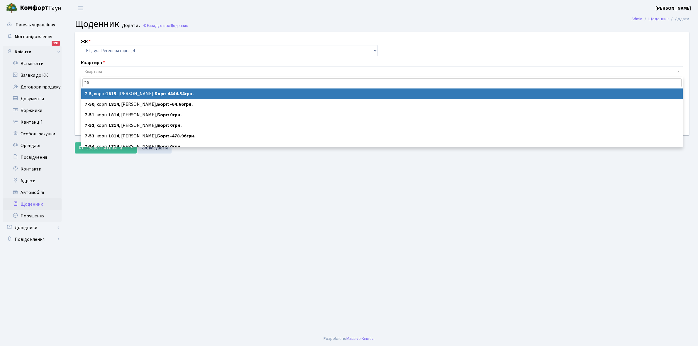
type input "7-5"
select select "5140"
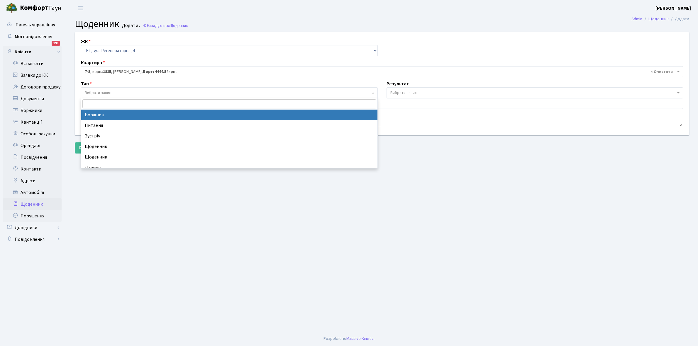
click at [114, 93] on span "Вибрати запис" at bounding box center [228, 93] width 286 height 6
select select "189"
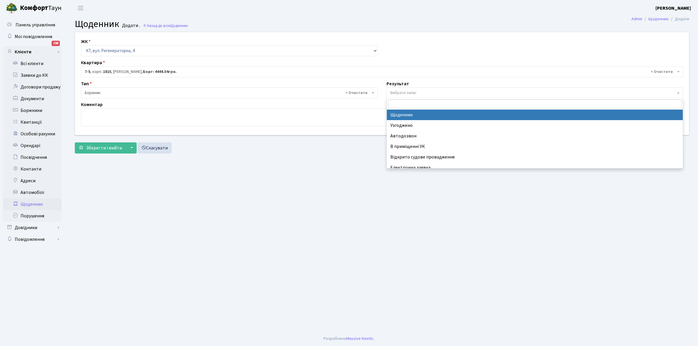
click at [409, 91] on span "Вибрати запис" at bounding box center [403, 93] width 26 height 6
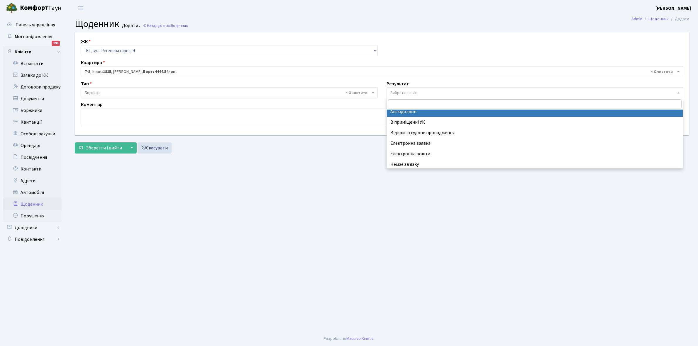
scroll to position [36, 0]
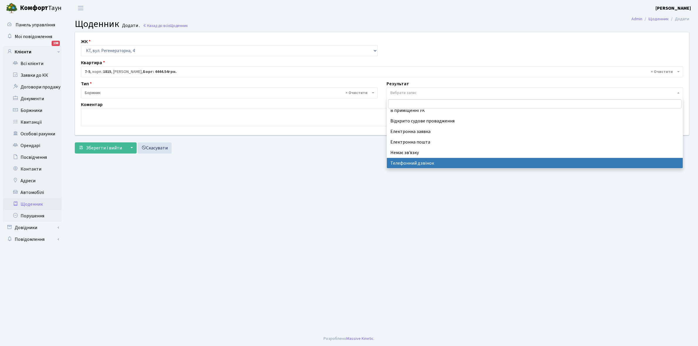
select select "196"
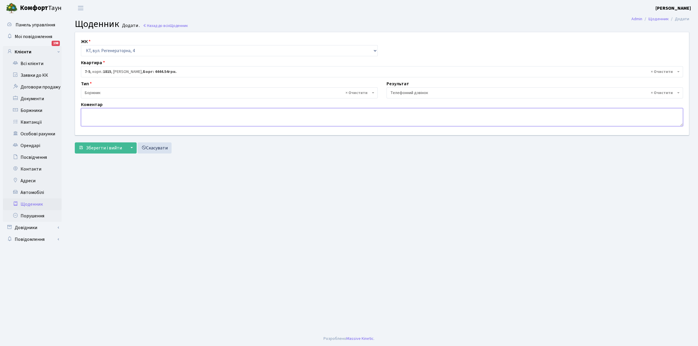
click at [89, 115] on textarea at bounding box center [382, 117] width 602 height 18
type textarea "Пломба -30099 кВт."
click at [99, 150] on span "Зберегти і вийти" at bounding box center [104, 148] width 36 height 6
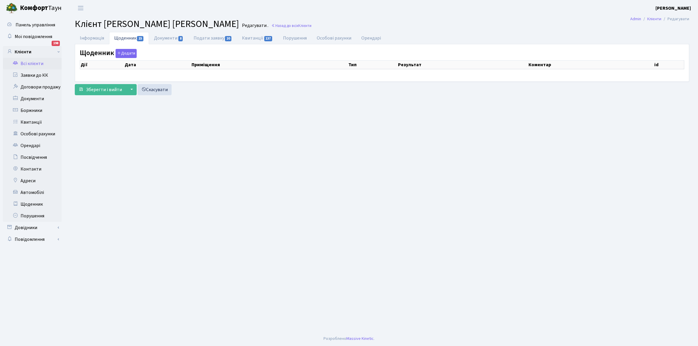
select select "25"
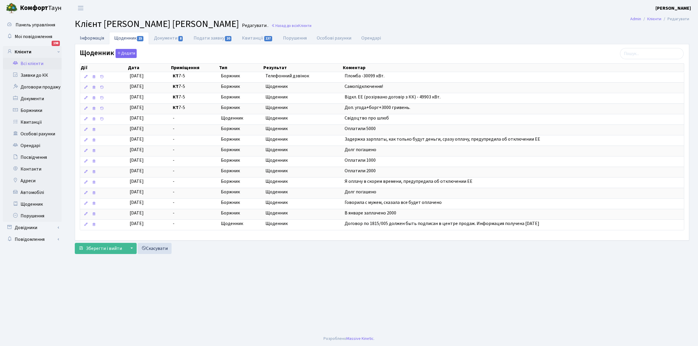
click at [91, 38] on link "Інформація" at bounding box center [92, 38] width 34 height 12
select select "25"
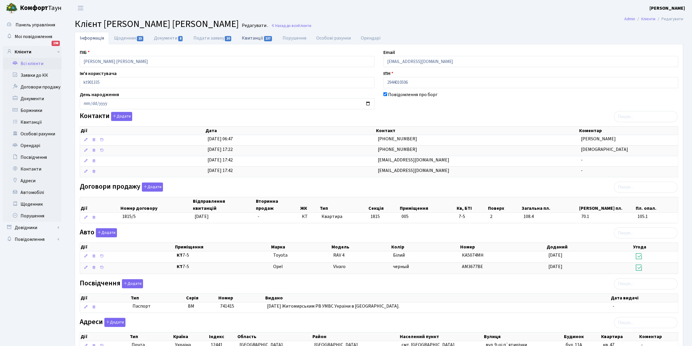
click at [252, 37] on link "Квитанції 137" at bounding box center [257, 38] width 41 height 12
select select "25"
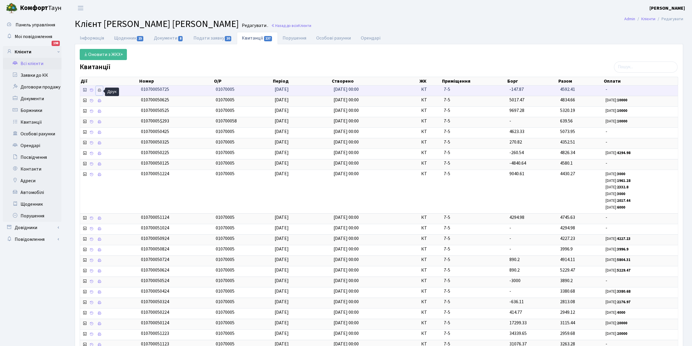
click at [100, 90] on icon at bounding box center [99, 90] width 4 height 4
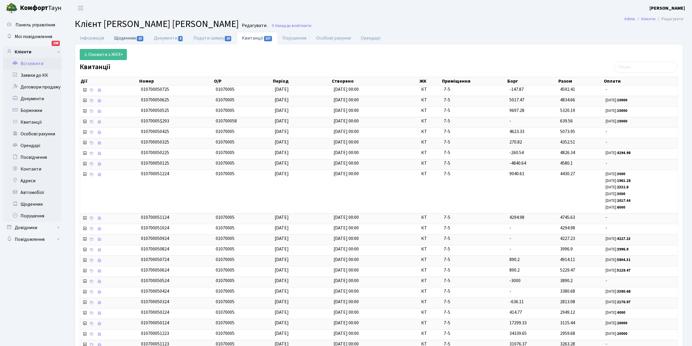
click at [123, 39] on link "Щоденник 15" at bounding box center [129, 38] width 40 height 12
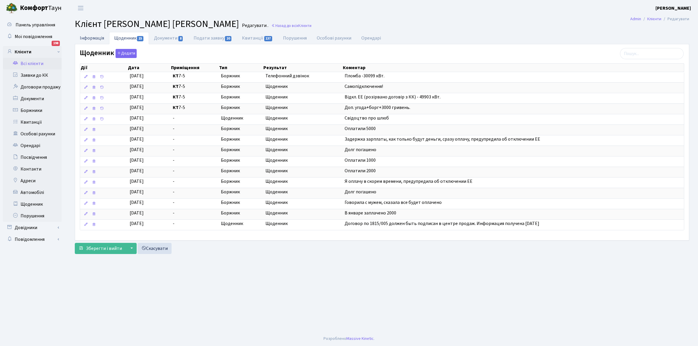
click at [89, 35] on link "Інформація" at bounding box center [92, 38] width 34 height 12
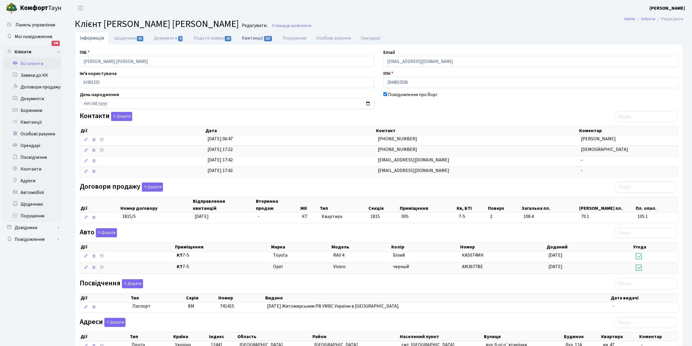
click at [255, 37] on link "Квитанції 137" at bounding box center [257, 38] width 41 height 12
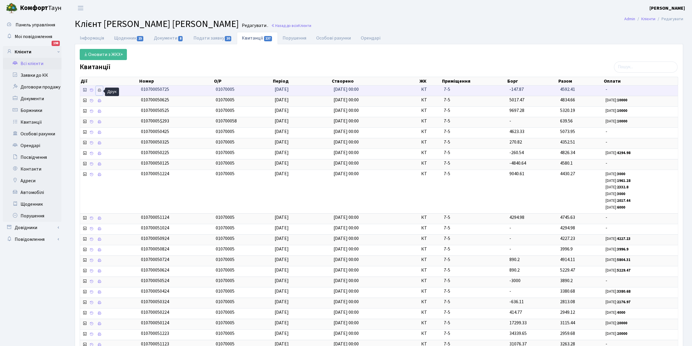
click at [101, 91] on icon at bounding box center [99, 90] width 4 height 4
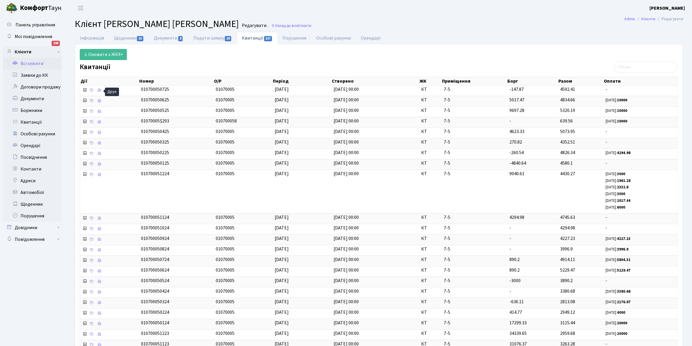
click at [30, 63] on link "Всі клієнти" at bounding box center [32, 64] width 59 height 12
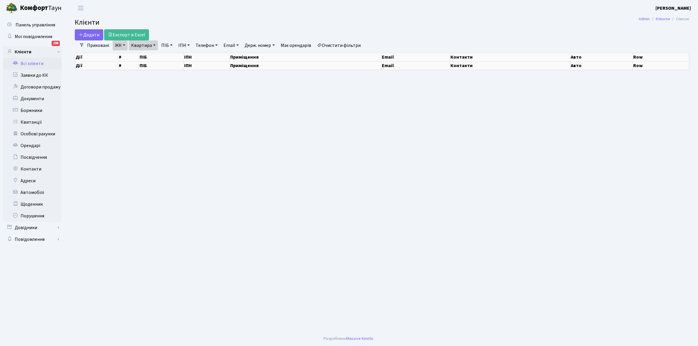
select select "25"
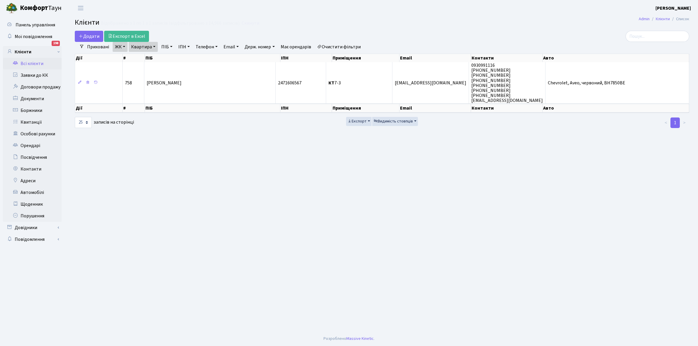
click at [153, 47] on link "Квартира" at bounding box center [143, 47] width 29 height 10
click at [149, 57] on input "7-3" at bounding box center [146, 58] width 34 height 11
type input "7"
type input "6-122"
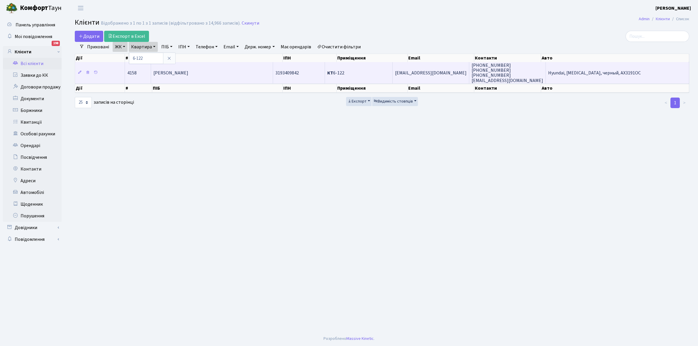
click at [218, 69] on td "[PERSON_NAME]" at bounding box center [212, 72] width 122 height 21
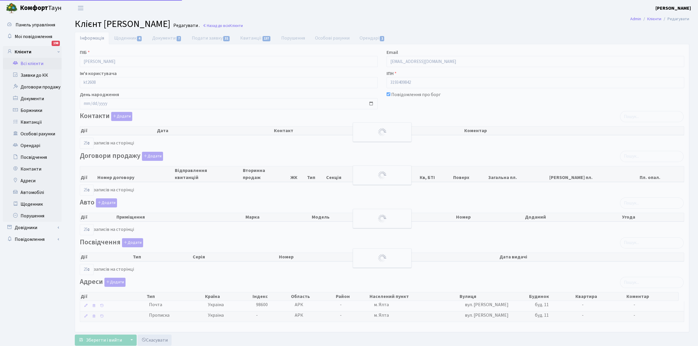
select select "25"
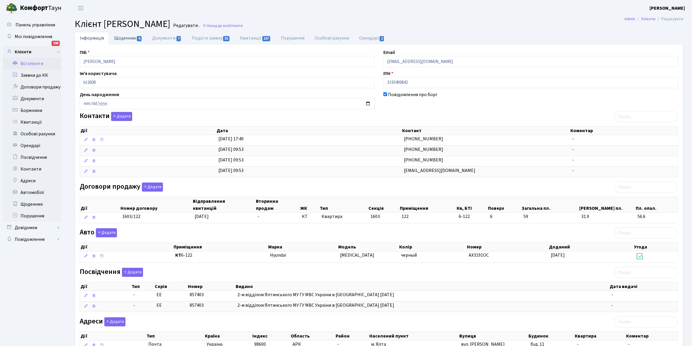
click at [125, 39] on link "Щоденник 4" at bounding box center [128, 38] width 38 height 12
select select "25"
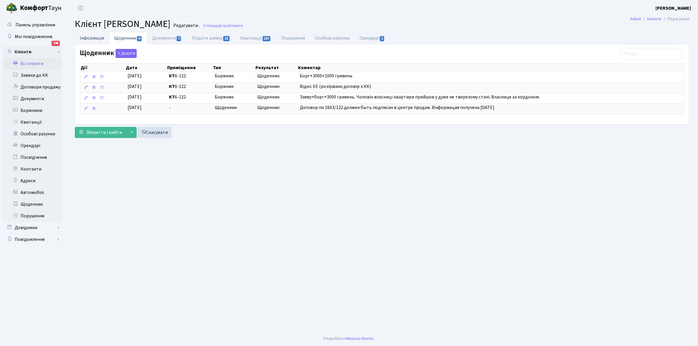
click at [88, 37] on link "Інформація" at bounding box center [92, 38] width 34 height 12
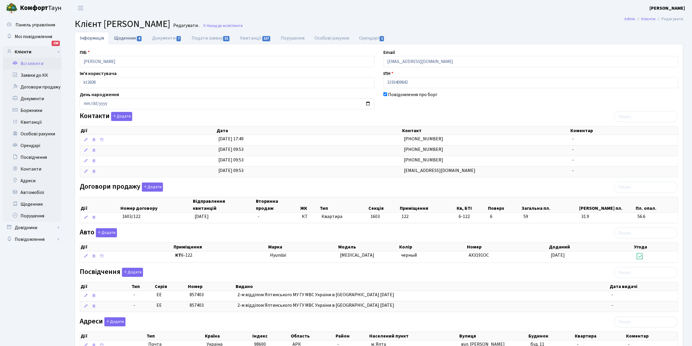
click at [119, 35] on link "Щоденник 4" at bounding box center [128, 38] width 38 height 12
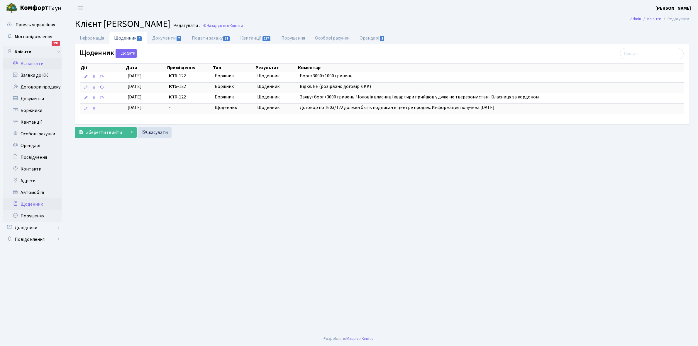
click at [31, 205] on link "Щоденник" at bounding box center [32, 204] width 59 height 12
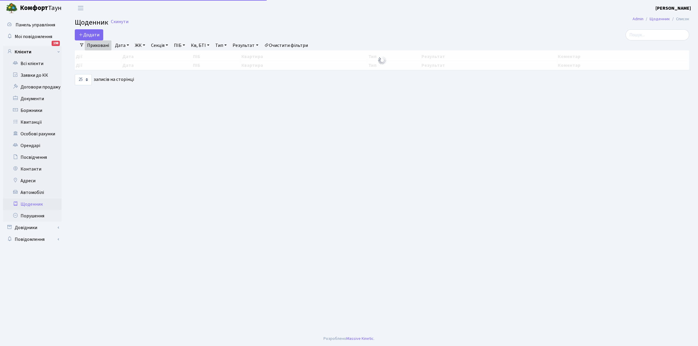
select select "25"
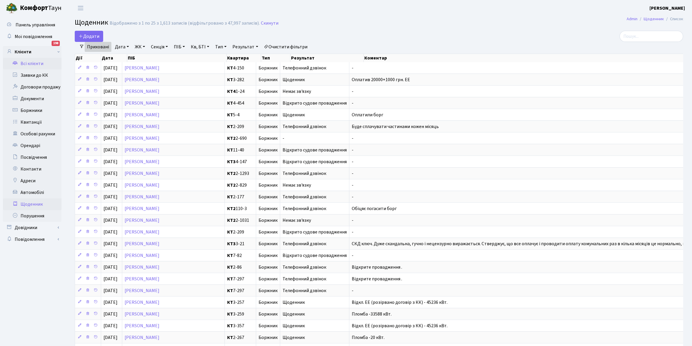
click at [30, 60] on link "Всі клієнти" at bounding box center [32, 64] width 59 height 12
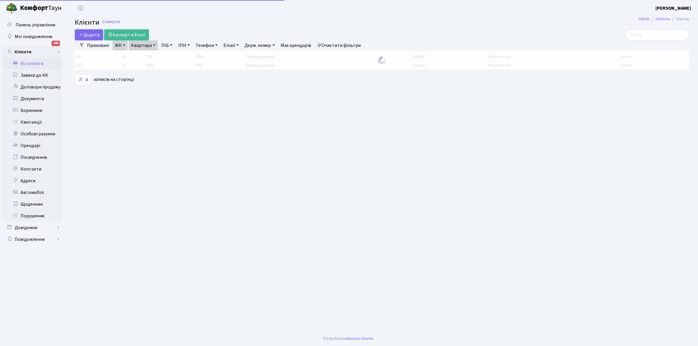
select select "25"
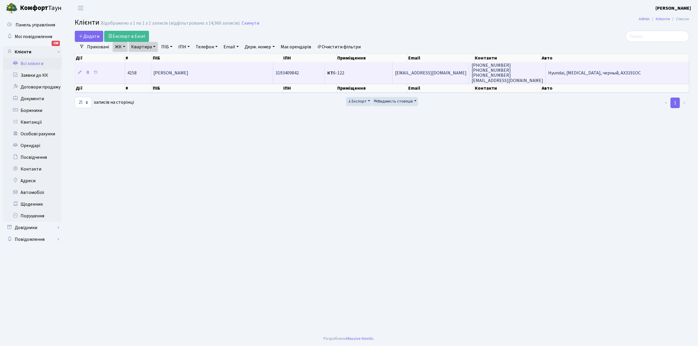
click at [222, 75] on td "[PERSON_NAME]" at bounding box center [212, 72] width 122 height 21
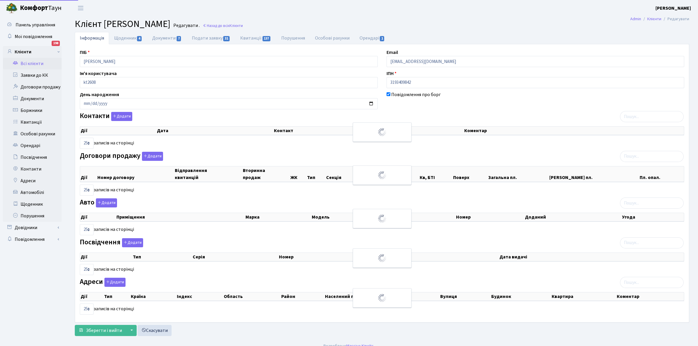
select select "25"
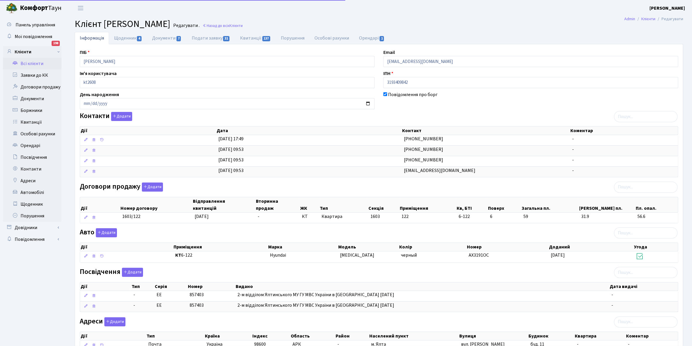
click at [125, 38] on link "Щоденник 4" at bounding box center [128, 38] width 38 height 12
select select "25"
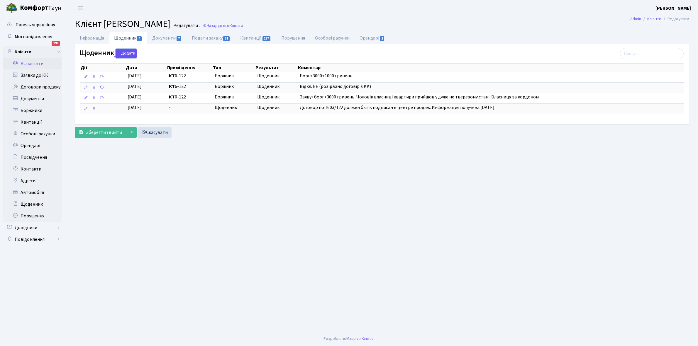
click at [124, 53] on button "Додати" at bounding box center [126, 53] width 21 height 9
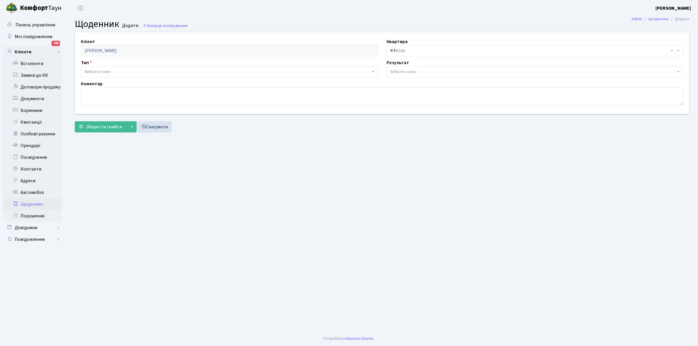
click at [103, 68] on span "Вибрати запис" at bounding box center [229, 71] width 297 height 11
select select "189"
click at [410, 72] on span "Вибрати запис" at bounding box center [403, 72] width 26 height 6
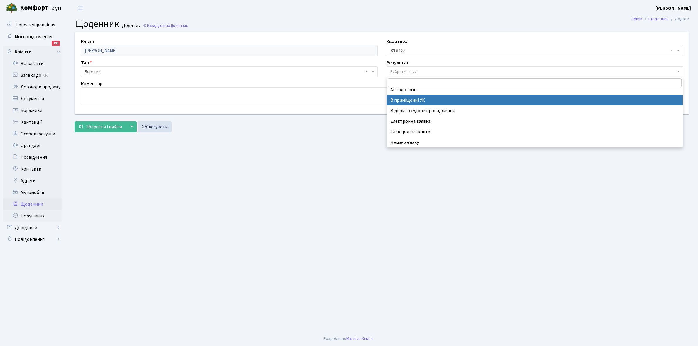
scroll to position [36, 0]
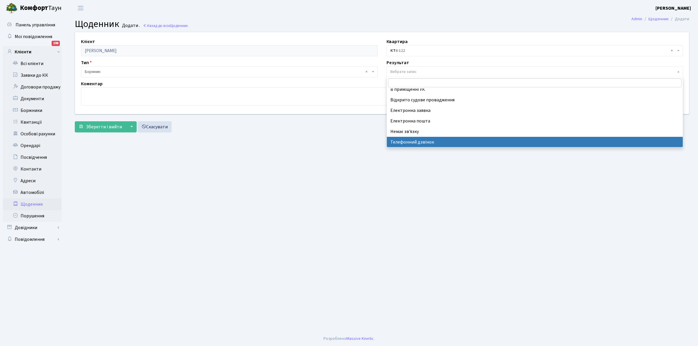
select select "196"
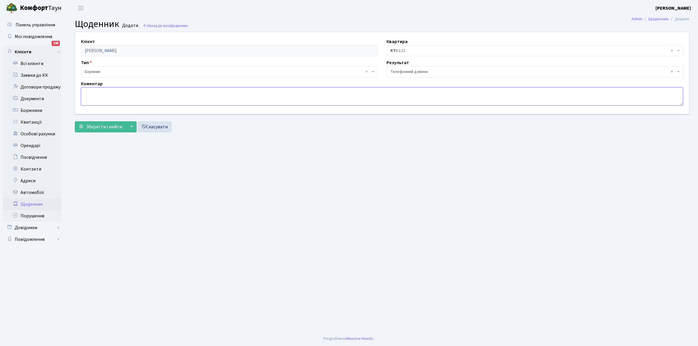
click at [95, 96] on textarea at bounding box center [382, 96] width 602 height 18
type textarea "Пломба -25200 кВт."
click at [94, 128] on span "Зберегти і вийти" at bounding box center [104, 127] width 36 height 6
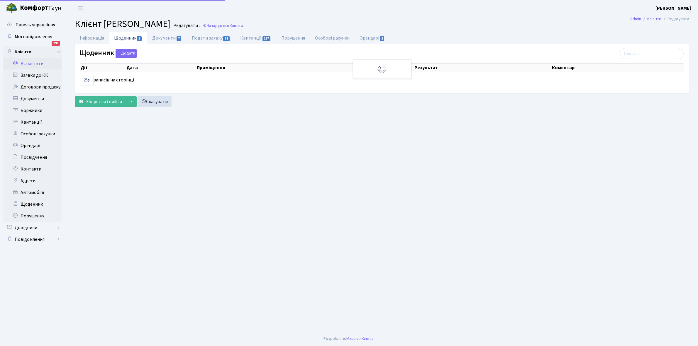
select select "25"
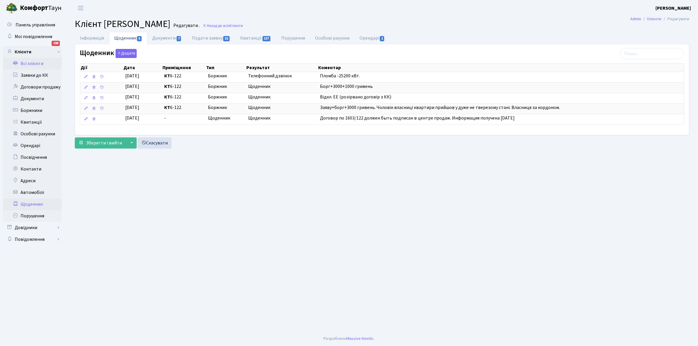
click at [28, 203] on link "Щоденник" at bounding box center [32, 204] width 59 height 12
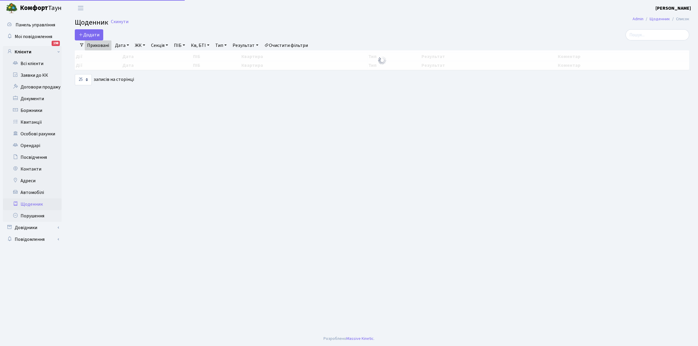
select select "25"
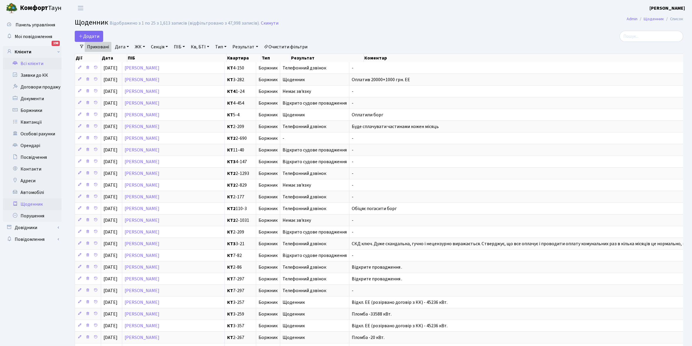
click at [36, 62] on link "Всі клієнти" at bounding box center [32, 64] width 59 height 12
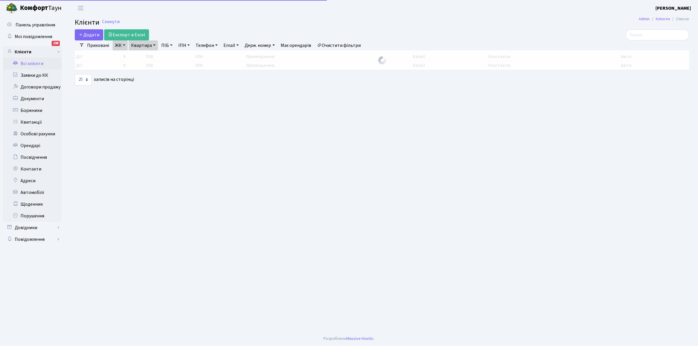
select select "25"
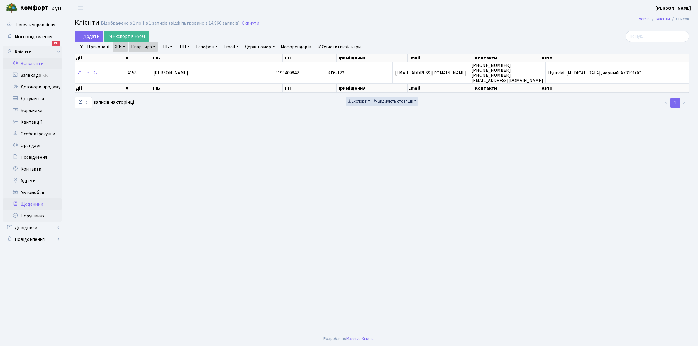
click at [31, 203] on link "Щоденник" at bounding box center [32, 204] width 59 height 12
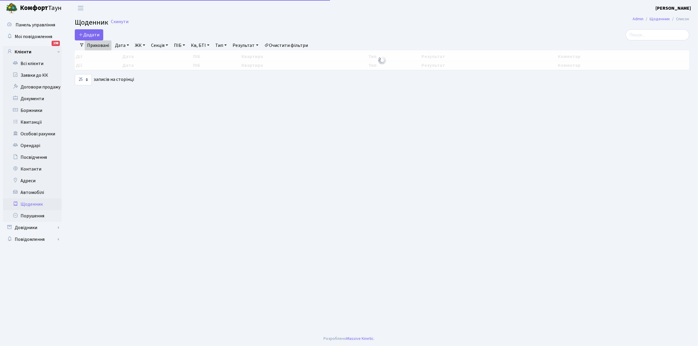
select select "25"
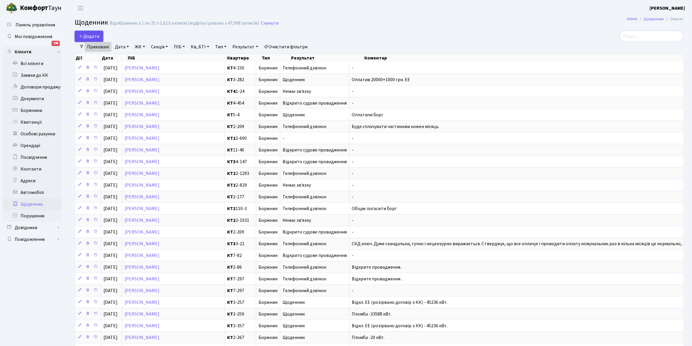
click at [90, 37] on span "Додати" at bounding box center [89, 36] width 21 height 6
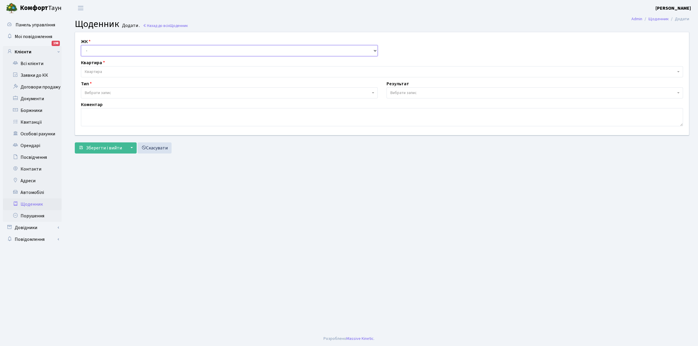
click at [105, 52] on select "- КТ, вул. Регенераторна, 4 КТ2, просп. [STREET_ADDRESS] [STREET_ADDRESS] [PERS…" at bounding box center [229, 50] width 297 height 11
select select "271"
click at [81, 45] on select "- КТ, вул. Регенераторна, 4 КТ2, просп. Соборності, 17 КТ3, вул. Березнева, 16 …" at bounding box center [229, 50] width 297 height 11
select select
click at [116, 71] on span "Квартира" at bounding box center [380, 72] width 591 height 6
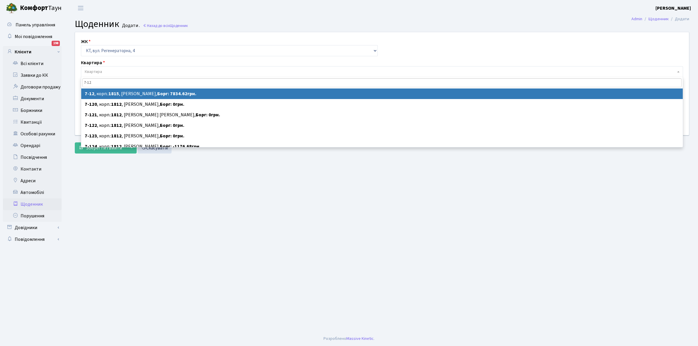
type input "7-12"
select select "5147"
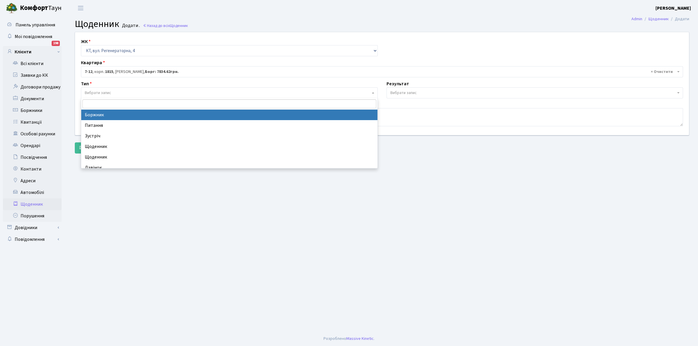
click at [112, 93] on span "Вибрати запис" at bounding box center [228, 93] width 286 height 6
select select "189"
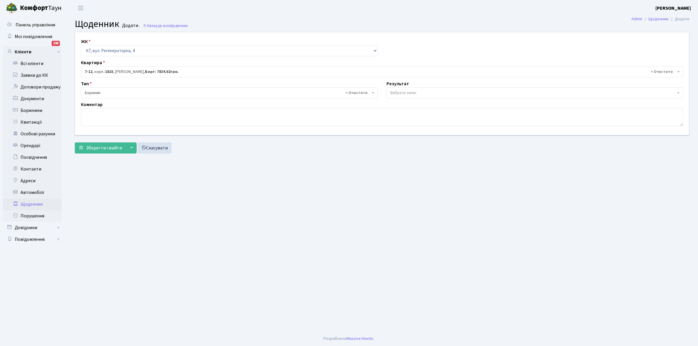
click at [400, 91] on span "Вибрати запис" at bounding box center [403, 93] width 26 height 6
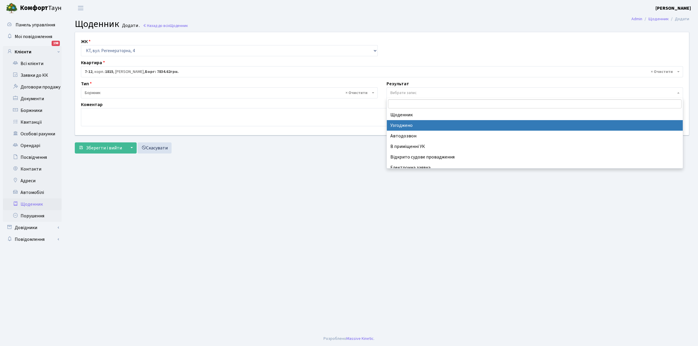
scroll to position [36, 0]
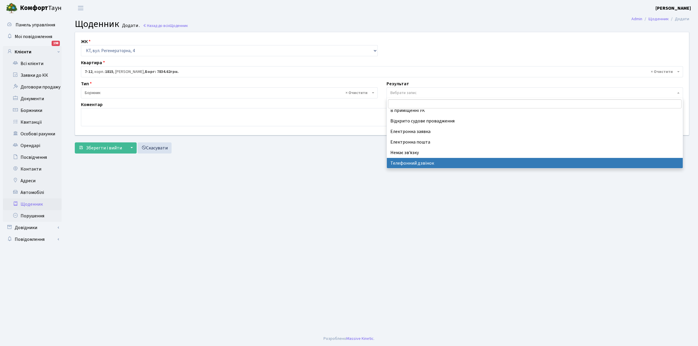
select select "196"
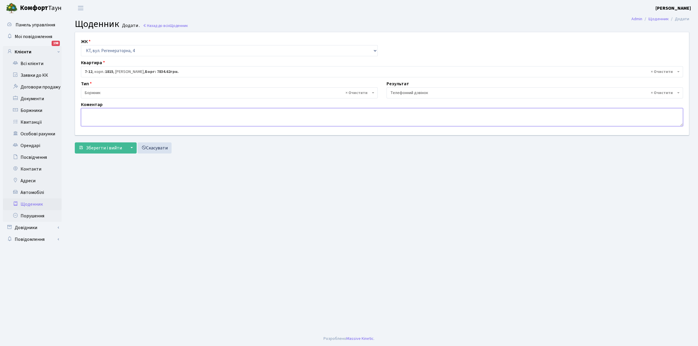
click at [93, 117] on textarea at bounding box center [382, 117] width 602 height 18
type textarea "Пломба -18524 кВт."
click at [102, 147] on span "Зберегти і вийти" at bounding box center [104, 148] width 36 height 6
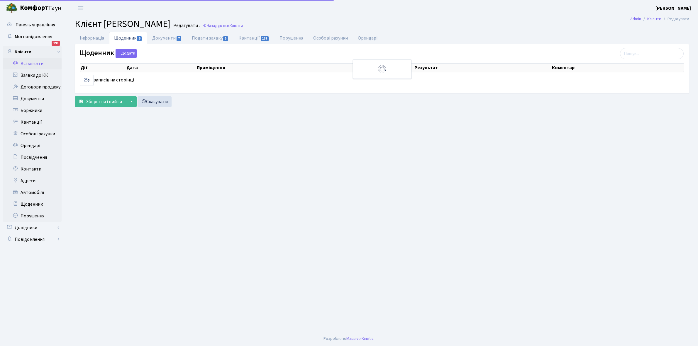
select select "25"
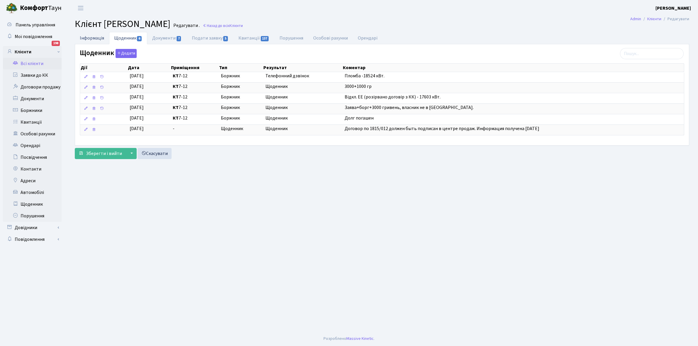
click at [89, 37] on link "Інформація" at bounding box center [92, 38] width 34 height 12
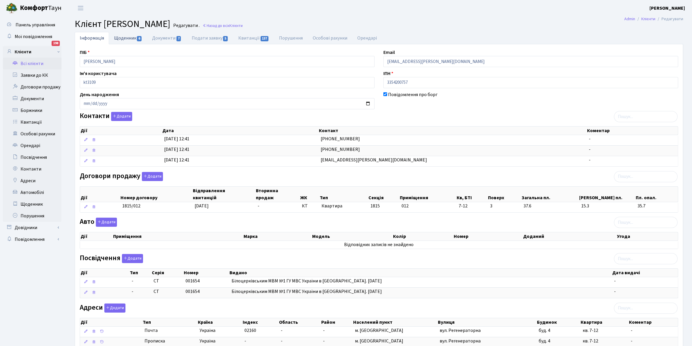
click at [119, 36] on link "Щоденник 6" at bounding box center [128, 38] width 38 height 12
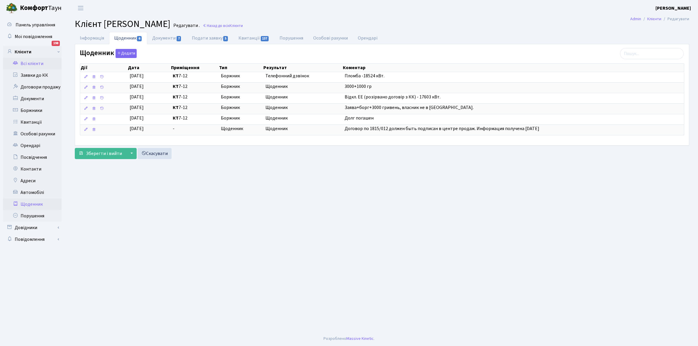
click at [30, 204] on link "Щоденник" at bounding box center [32, 204] width 59 height 12
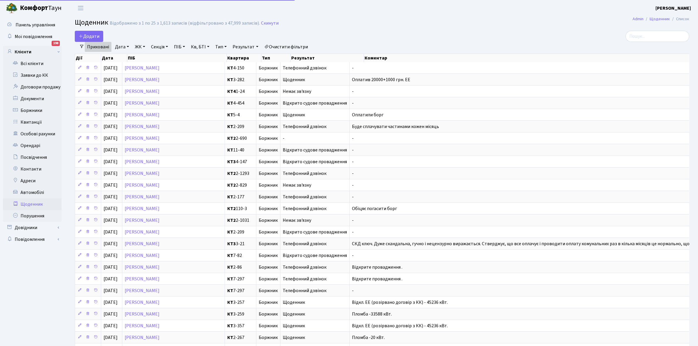
select select "25"
click at [30, 62] on link "Всі клієнти" at bounding box center [32, 64] width 59 height 12
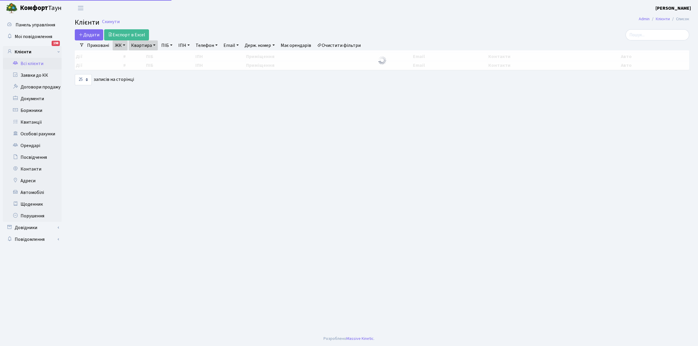
select select "25"
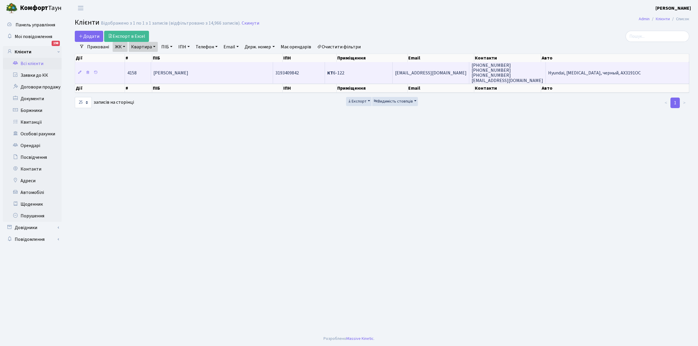
click at [220, 75] on td "Косарева Катерина Валеріївна" at bounding box center [212, 72] width 122 height 21
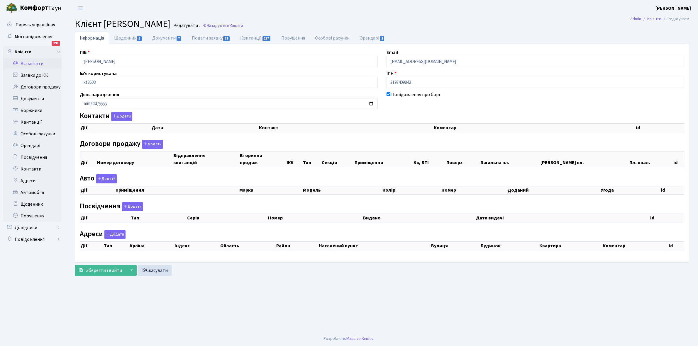
checkbox input "true"
select select "25"
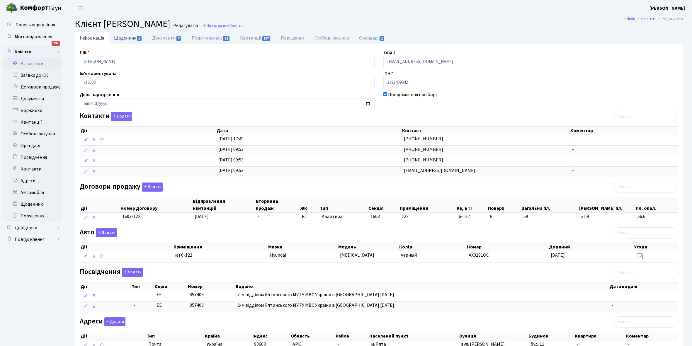
click at [123, 35] on link "Щоденник 5" at bounding box center [128, 38] width 38 height 12
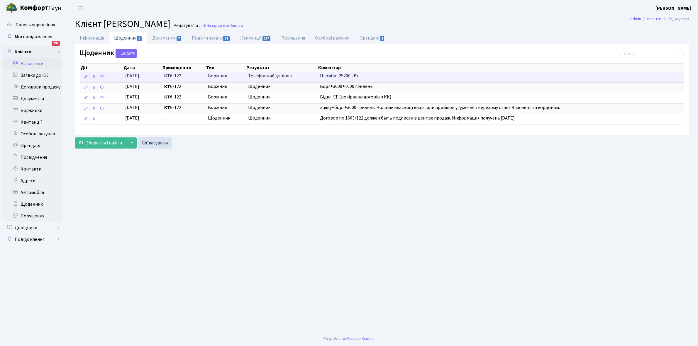
click at [274, 78] on span "Телефонний дзвінок" at bounding box center [281, 76] width 67 height 7
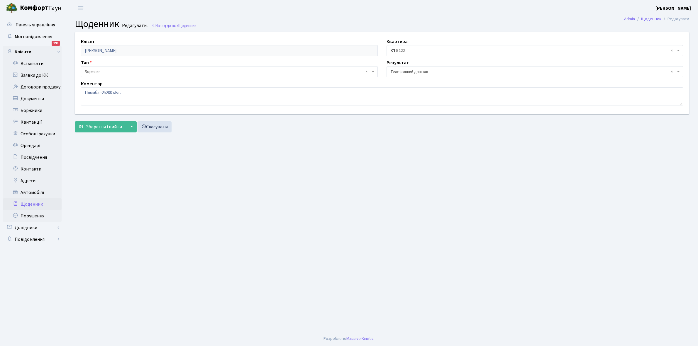
click at [441, 73] on span "× Телефонний дзвінок" at bounding box center [533, 72] width 286 height 6
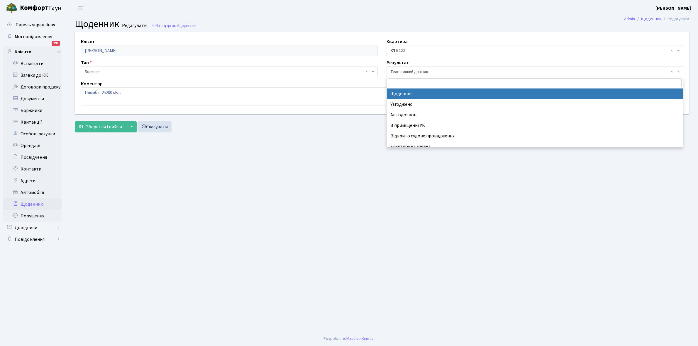
select select "14"
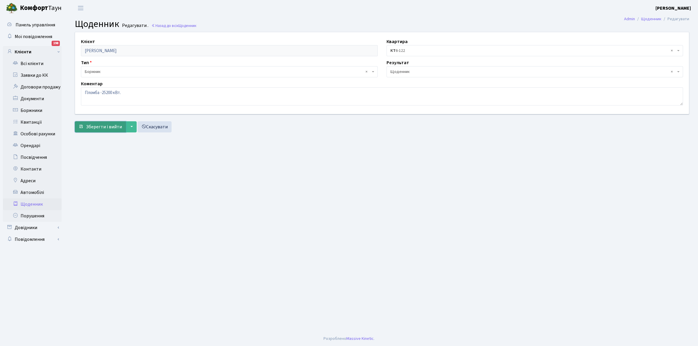
click at [99, 125] on span "Зберегти і вийти" at bounding box center [104, 127] width 36 height 6
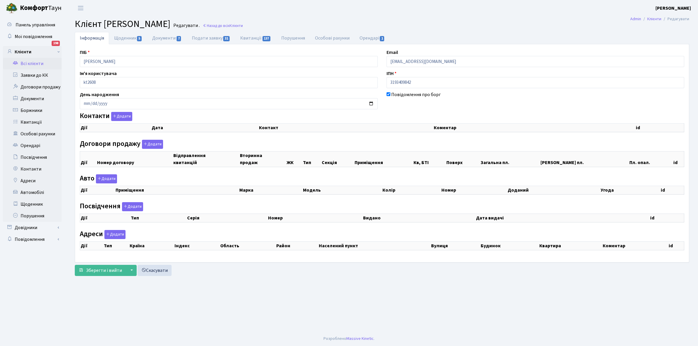
checkbox input "true"
select select "25"
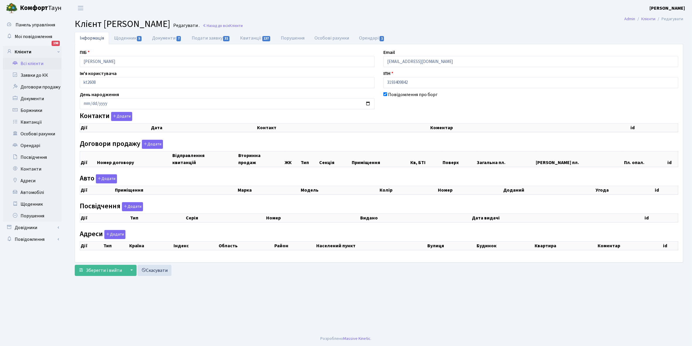
select select "25"
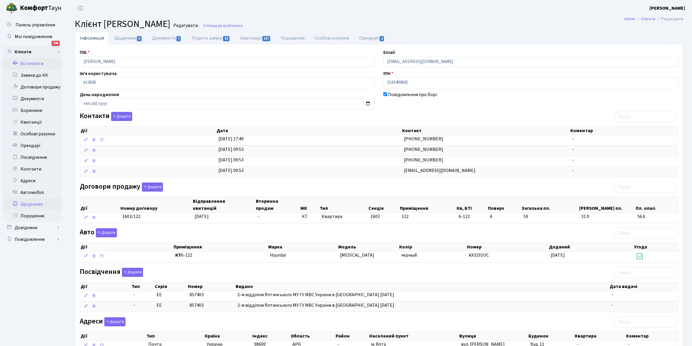
click at [33, 204] on link "Щоденник" at bounding box center [32, 204] width 59 height 12
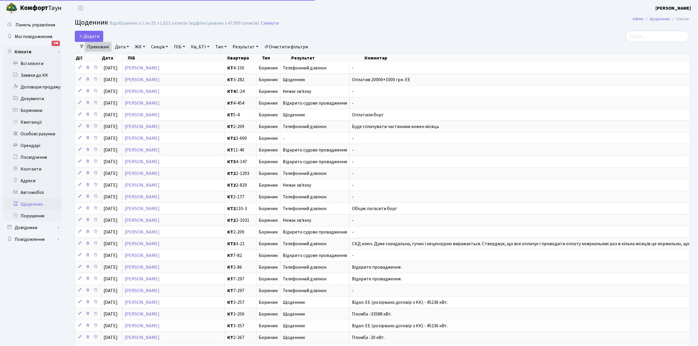
select select "25"
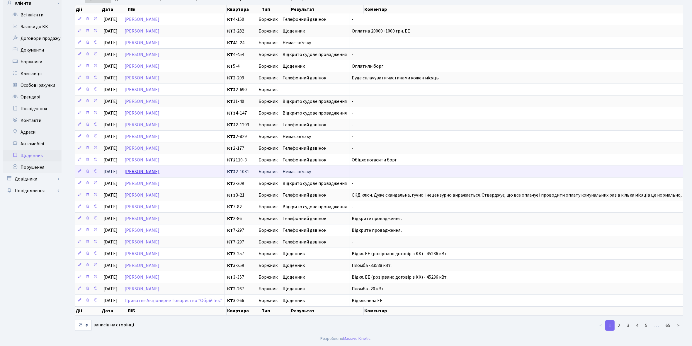
scroll to position [60, 0]
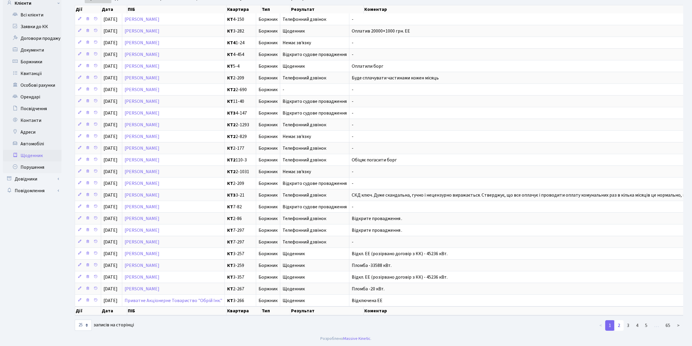
click at [619, 325] on link "2" at bounding box center [618, 325] width 9 height 11
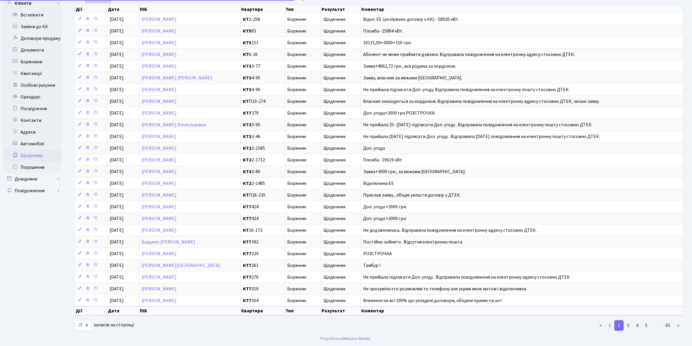
scroll to position [54, 0]
click at [610, 327] on link "1" at bounding box center [609, 325] width 9 height 11
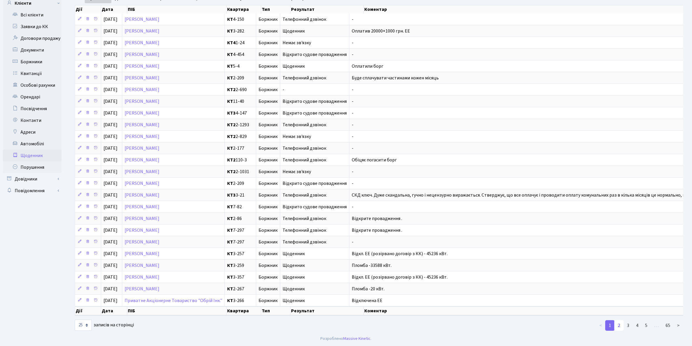
click at [622, 330] on link "2" at bounding box center [618, 325] width 9 height 11
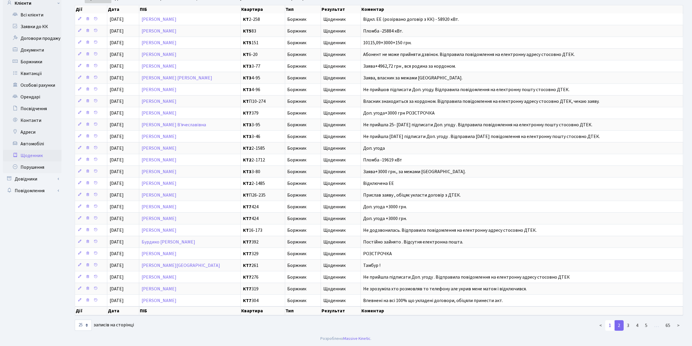
click at [612, 325] on link "1" at bounding box center [609, 325] width 9 height 11
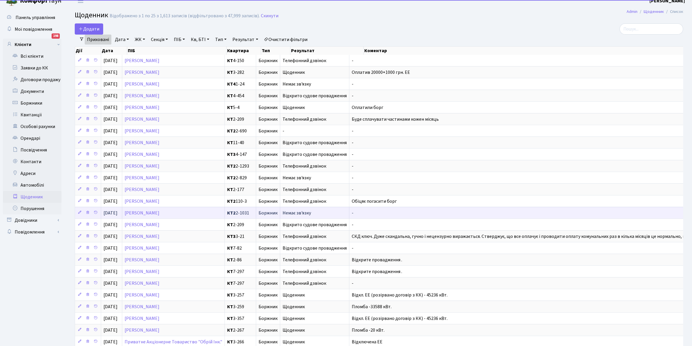
scroll to position [0, 0]
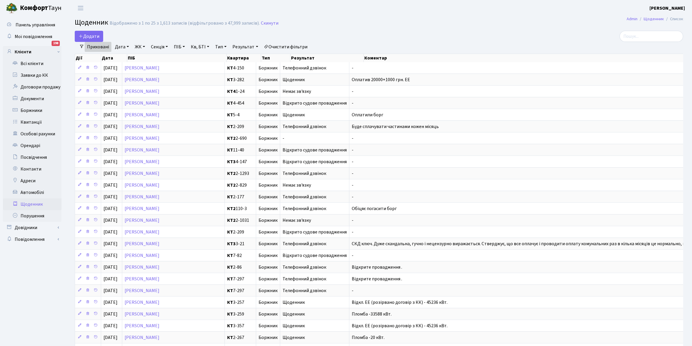
click at [98, 49] on link "Приховані" at bounding box center [98, 47] width 27 height 10
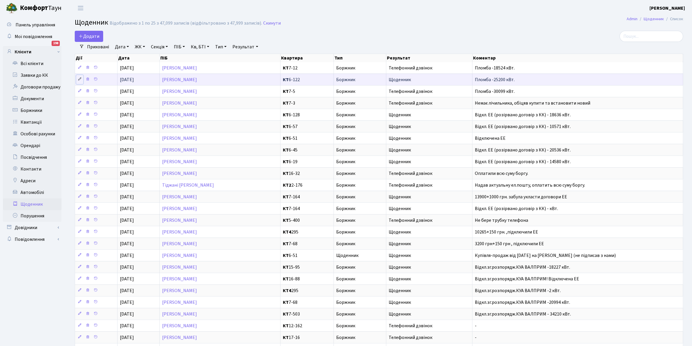
click at [78, 79] on icon at bounding box center [80, 79] width 4 height 4
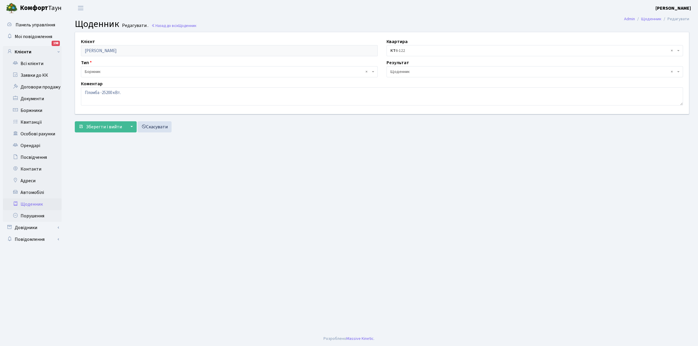
click at [408, 71] on span "× Щоденник" at bounding box center [533, 72] width 286 height 6
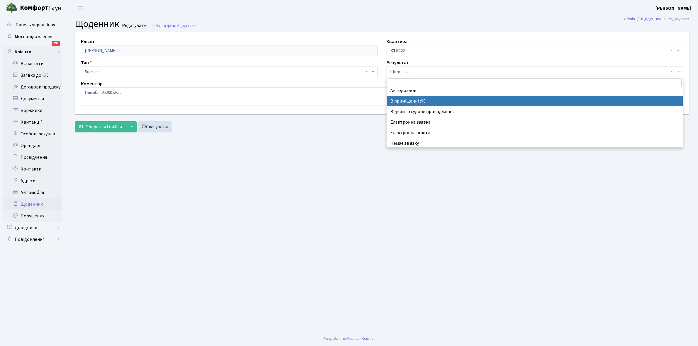
scroll to position [36, 0]
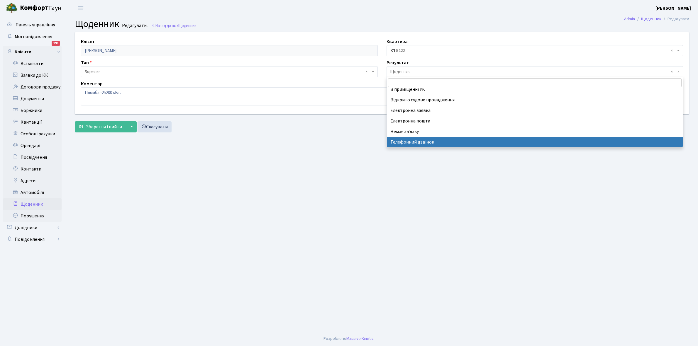
select select "196"
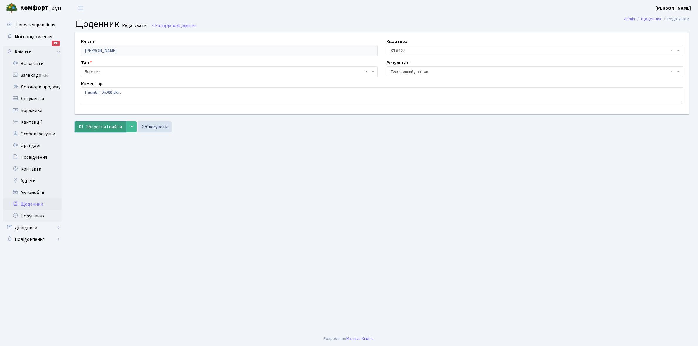
click at [103, 125] on span "Зберегти і вийти" at bounding box center [104, 127] width 36 height 6
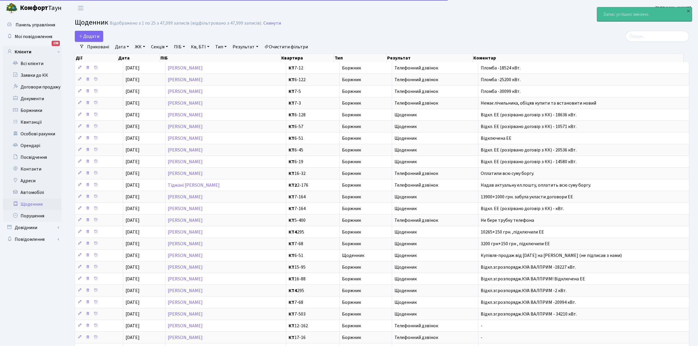
select select "25"
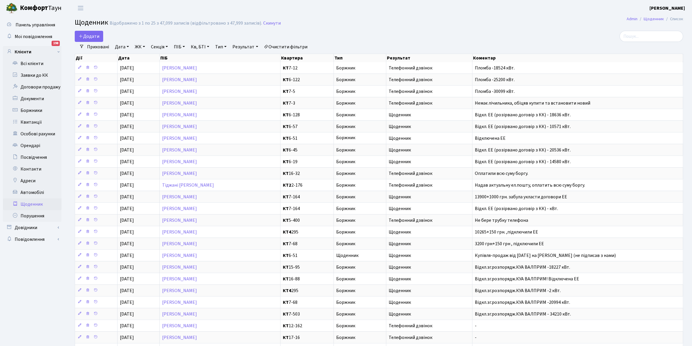
click at [27, 204] on link "Щоденник" at bounding box center [32, 204] width 59 height 12
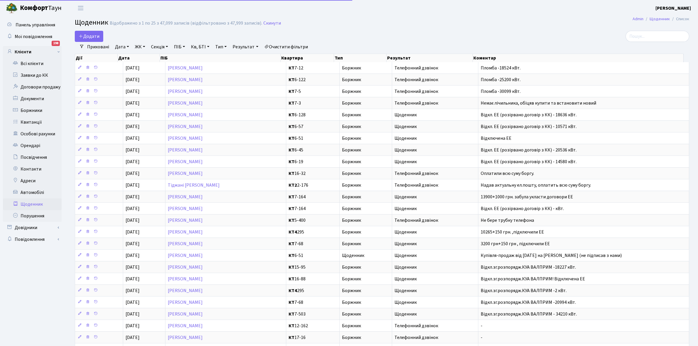
select select "25"
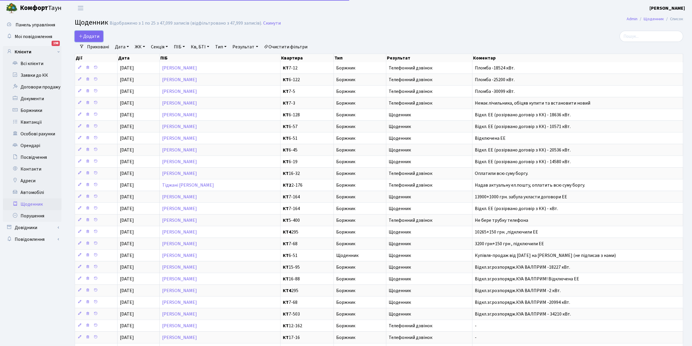
click at [88, 36] on span "Додати" at bounding box center [89, 36] width 21 height 6
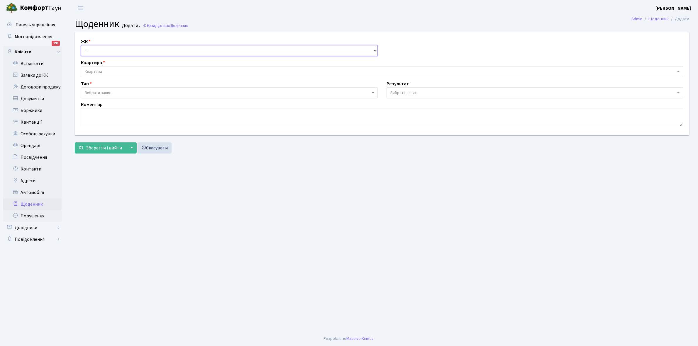
click at [95, 48] on select "- КТ, вул. Регенераторна, 4 КТ2, просп. Соборності, 17 КТ3, вул. Березнева, 16 …" at bounding box center [229, 50] width 297 height 11
select select "271"
click at [81, 45] on select "- КТ, вул. Регенераторна, 4 КТ2, просп. Соборності, 17 КТ3, вул. Березнева, 16 …" at bounding box center [229, 50] width 297 height 11
select select
click at [107, 70] on span "Квартира" at bounding box center [380, 72] width 591 height 6
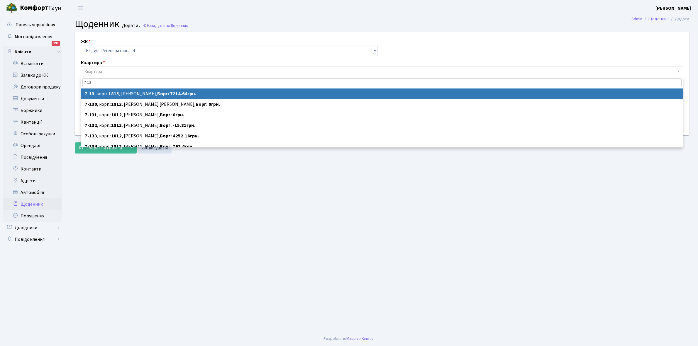
type input "7-13"
select select "5148"
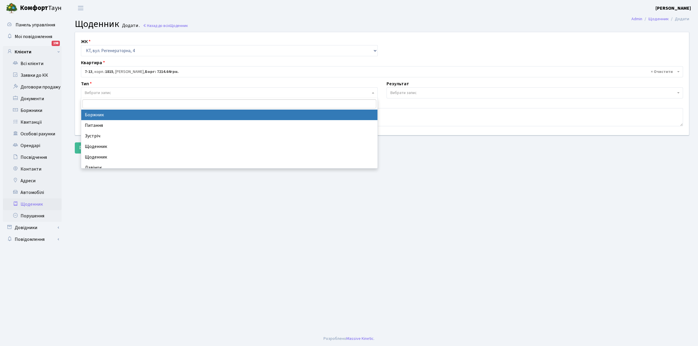
click at [115, 91] on span "Вибрати запис" at bounding box center [228, 93] width 286 height 6
select select "189"
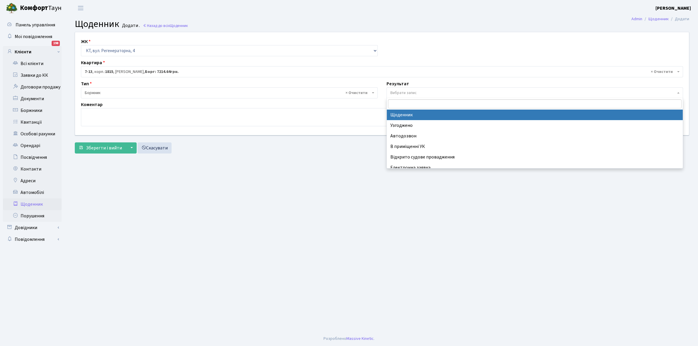
click at [418, 89] on span "Вибрати запис" at bounding box center [534, 92] width 297 height 11
select select "14"
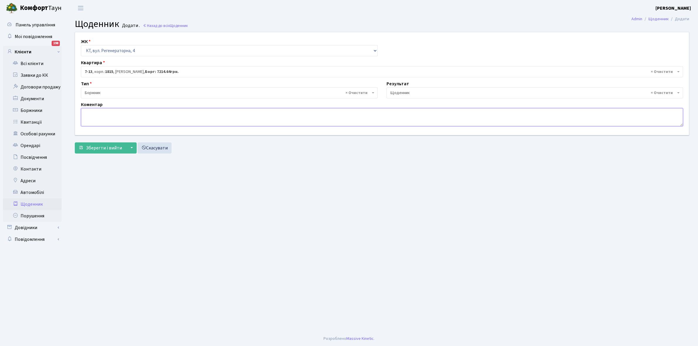
click at [96, 116] on textarea at bounding box center [382, 117] width 602 height 18
paste textarea "Відкл. ЕЕ (розірвано договір з КК) - 16632 кВт."
click at [163, 112] on textarea "Відкл. ЕЕ (розірвано договір з КК) - 16632 кВт." at bounding box center [382, 117] width 602 height 18
click at [164, 111] on textarea "Відкл. ЕЕ (розірвано договір з КК) - 16632 кВт." at bounding box center [382, 117] width 602 height 18
type textarea "Відкл. ЕЕ (розірвано договір з КК) - 14092 кВт."
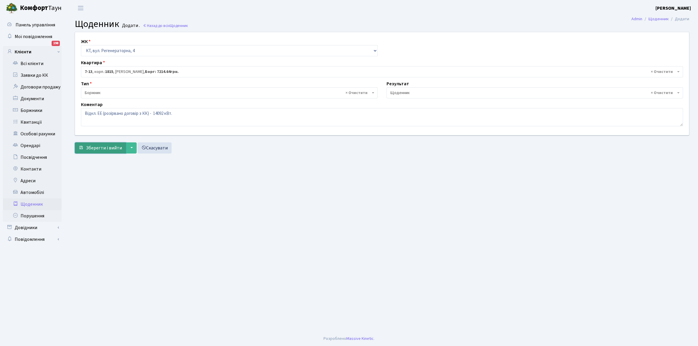
click at [91, 148] on span "Зберегти і вийти" at bounding box center [104, 148] width 36 height 6
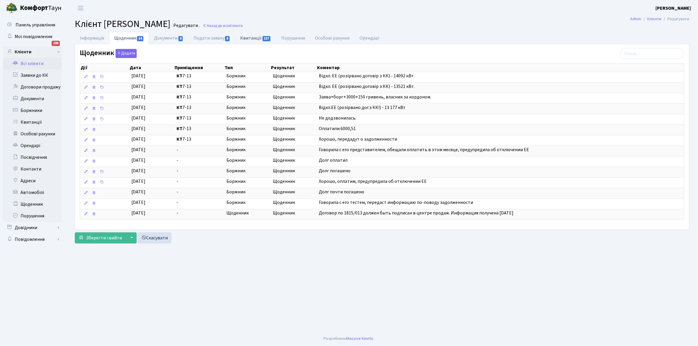
click at [253, 35] on link "Квитанції 137" at bounding box center [255, 38] width 41 height 12
select select "25"
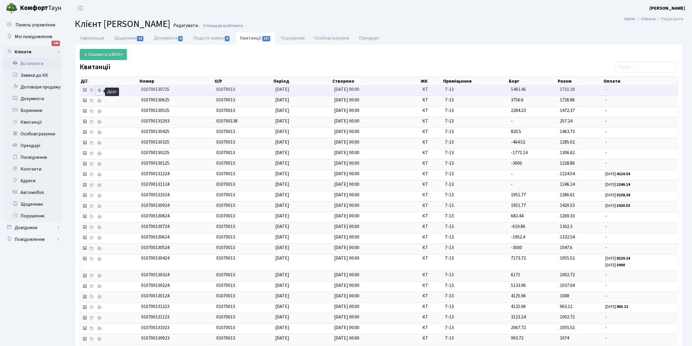
click at [99, 91] on icon at bounding box center [99, 90] width 4 height 4
click at [124, 37] on link "Щоденник 14" at bounding box center [129, 38] width 40 height 12
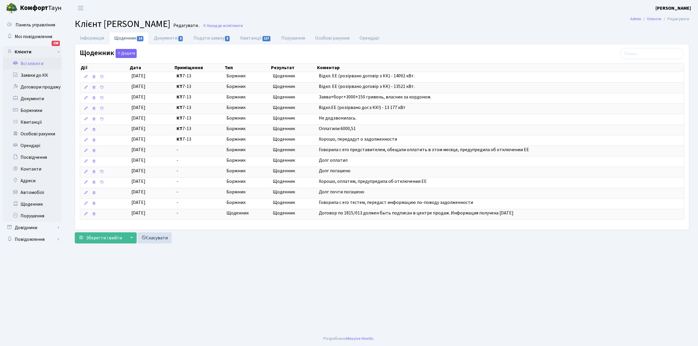
click at [28, 60] on link "Всі клієнти" at bounding box center [32, 64] width 59 height 12
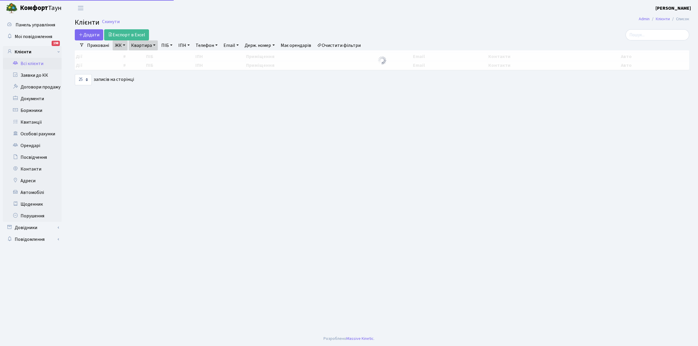
select select "25"
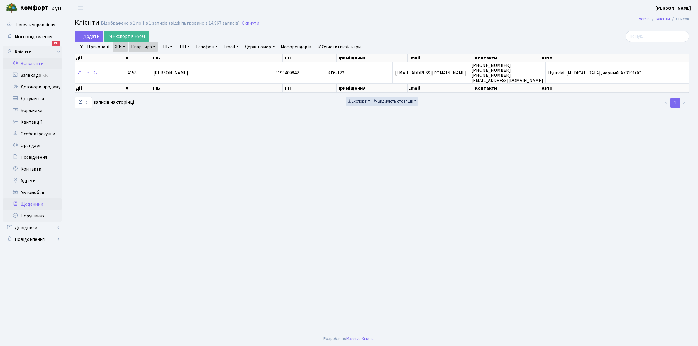
click at [29, 204] on link "Щоденник" at bounding box center [32, 204] width 59 height 12
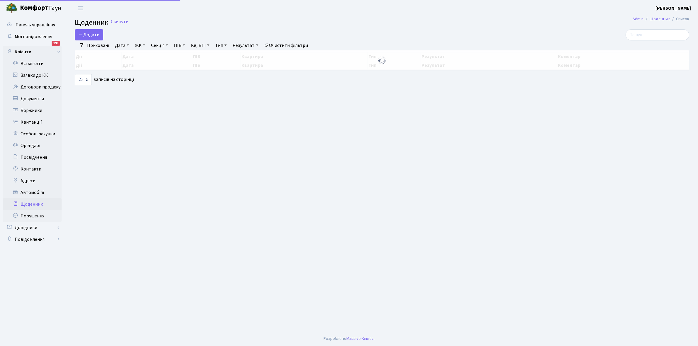
select select "25"
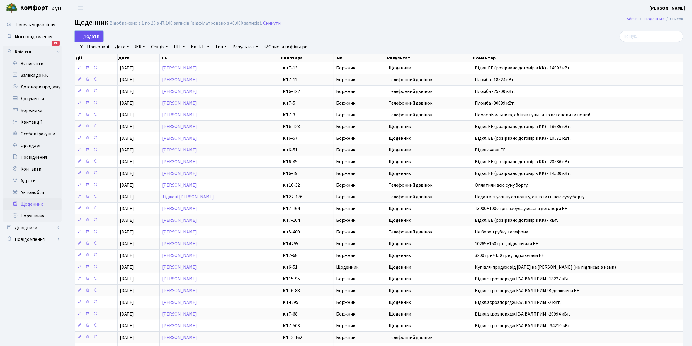
click at [87, 34] on span "Додати" at bounding box center [89, 36] width 21 height 6
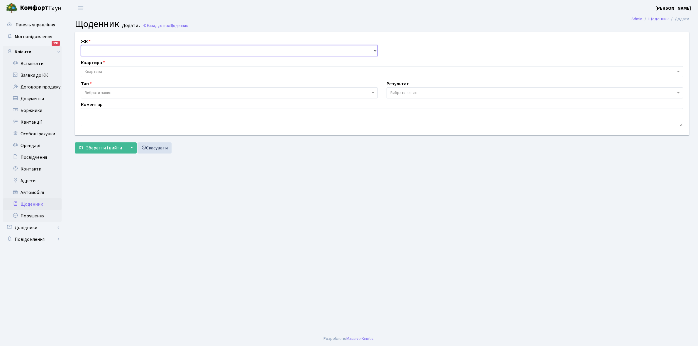
click at [96, 50] on select "- КТ, вул. Регенераторна, 4 КТ2, просп. [STREET_ADDRESS] [STREET_ADDRESS] [PERS…" at bounding box center [229, 50] width 297 height 11
select select "271"
click at [81, 45] on select "- КТ, вул. Регенераторна, 4 КТ2, просп. [STREET_ADDRESS] [STREET_ADDRESS] [PERS…" at bounding box center [229, 50] width 297 height 11
select select
click at [113, 71] on span "Квартира" at bounding box center [380, 72] width 591 height 6
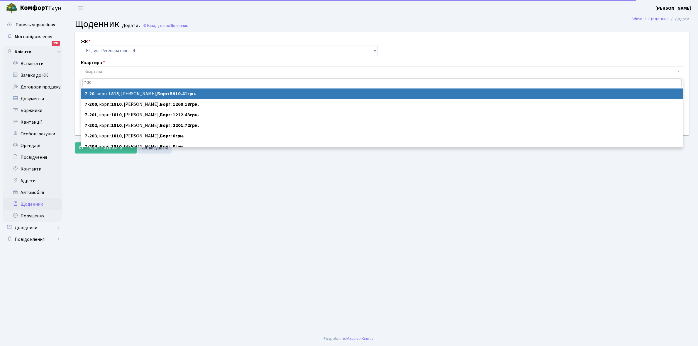
type input "7-20"
select select "5155"
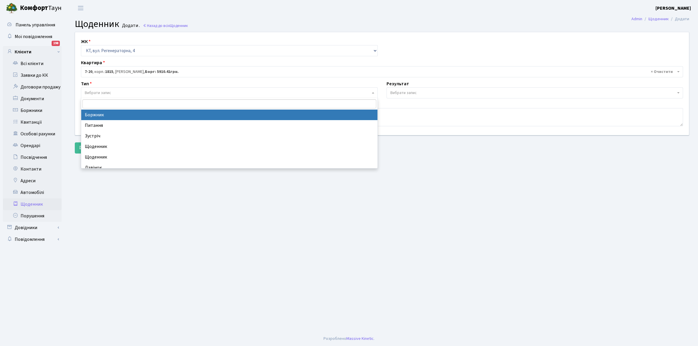
click at [128, 92] on span "Вибрати запис" at bounding box center [228, 93] width 286 height 6
select select "189"
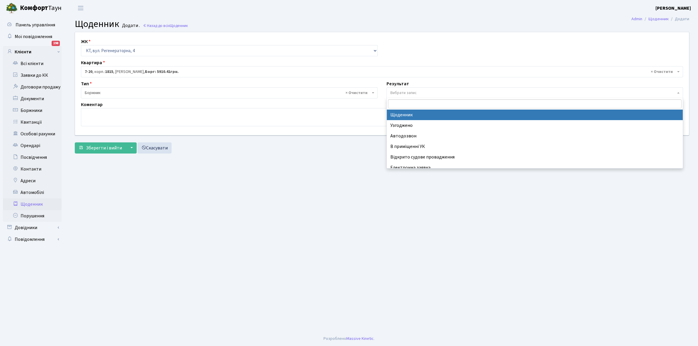
click at [410, 91] on span "Вибрати запис" at bounding box center [403, 93] width 26 height 6
select select "14"
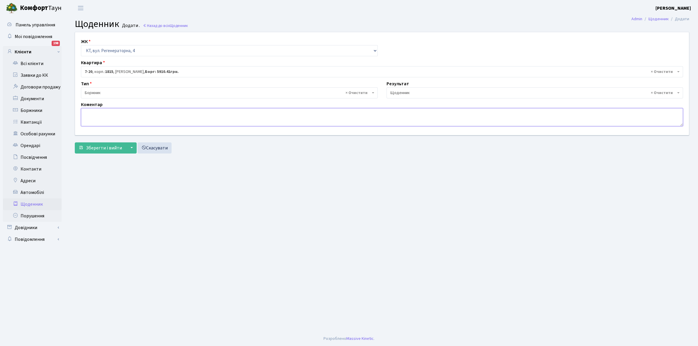
click at [92, 115] on textarea at bounding box center [382, 117] width 602 height 18
paste textarea "Відкл. ЕЕ (розірвано договір з КК) - 16632 кВт."
click at [164, 111] on textarea "Відкл. ЕЕ (розірвано договір з КК) - 16632 кВт." at bounding box center [382, 117] width 602 height 18
type textarea "Відкл. ЕЕ (розірвано договір з КК) - 37915 кВт."
click at [96, 149] on span "Зберегти і вийти" at bounding box center [104, 148] width 36 height 6
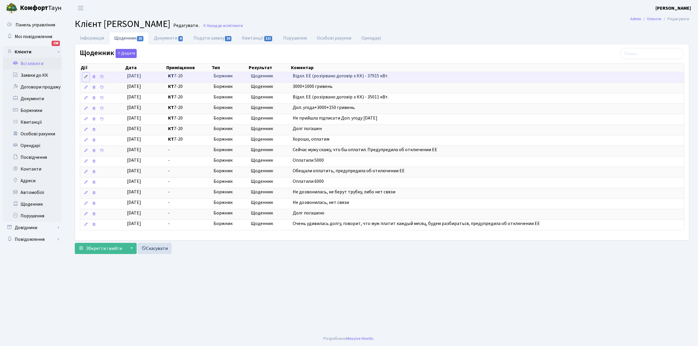
click at [87, 77] on icon at bounding box center [86, 77] width 4 height 4
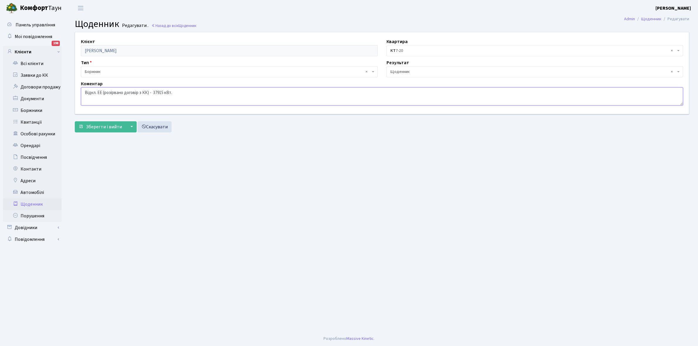
click at [149, 89] on textarea "Відкл. ЕЕ (розірвано договір з КК) - 37915 кВт." at bounding box center [382, 96] width 602 height 18
type textarea "Пломба - 37915 кВт."
click at [406, 71] on span "× Щоденник" at bounding box center [533, 72] width 286 height 6
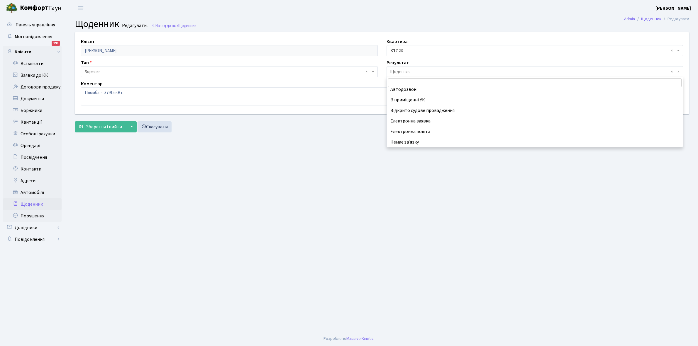
scroll to position [36, 0]
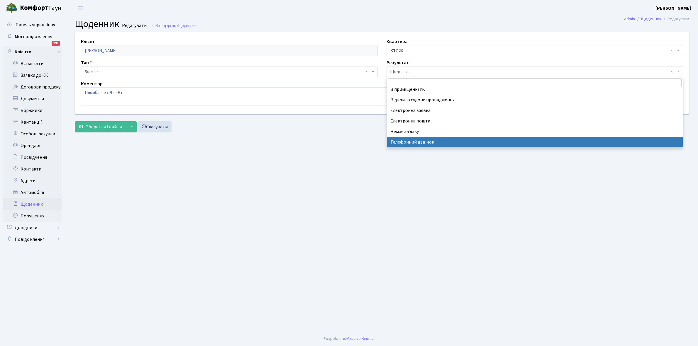
select select "196"
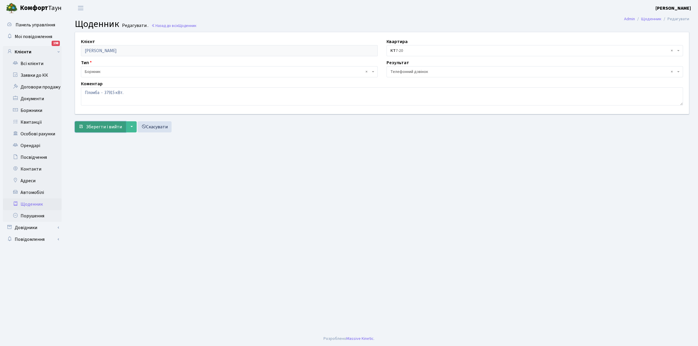
click at [97, 125] on span "Зберегти і вийти" at bounding box center [104, 127] width 36 height 6
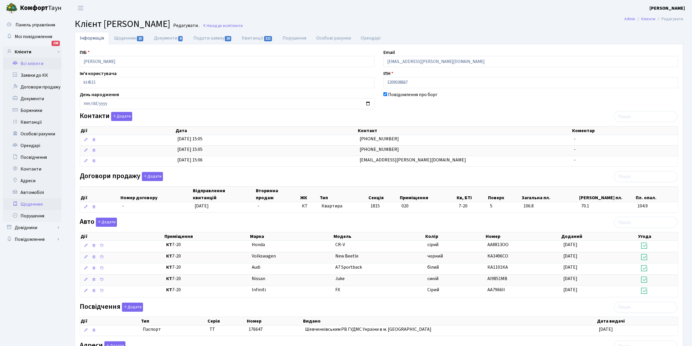
click at [32, 203] on link "Щоденник" at bounding box center [32, 204] width 59 height 12
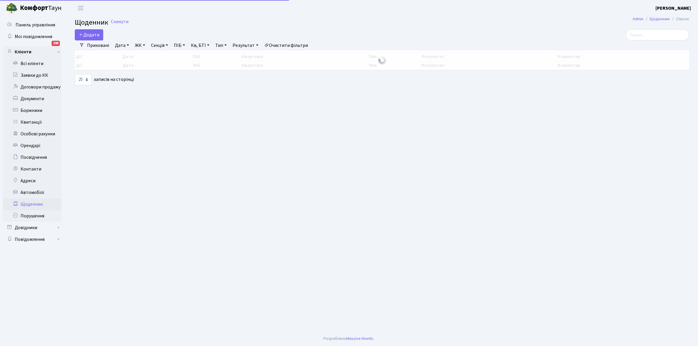
select select "25"
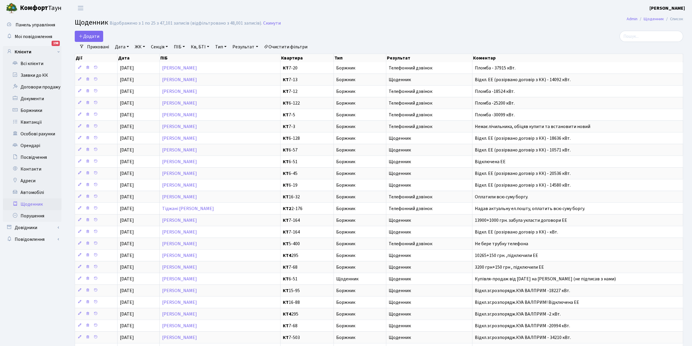
click at [97, 45] on link "Приховані" at bounding box center [98, 47] width 27 height 10
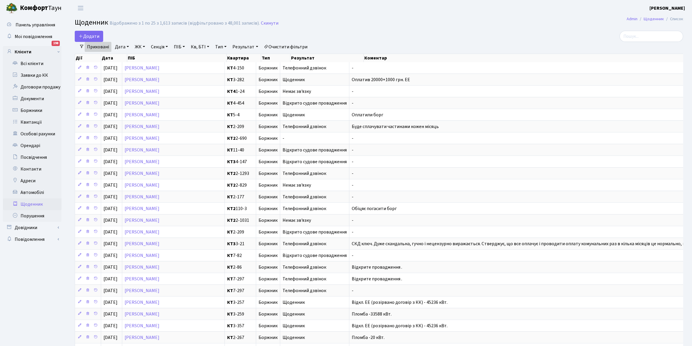
click at [101, 46] on link "Приховані" at bounding box center [98, 47] width 27 height 10
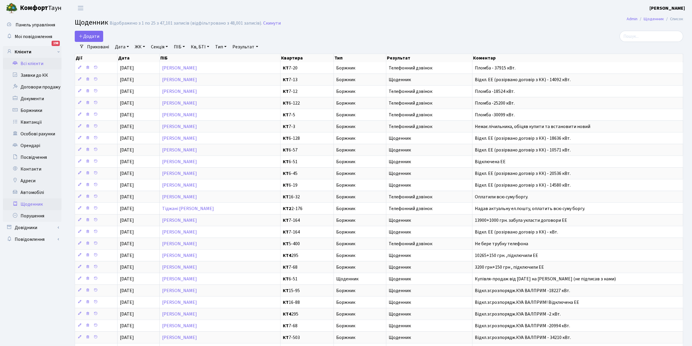
click at [37, 62] on link "Всі клієнти" at bounding box center [32, 64] width 59 height 12
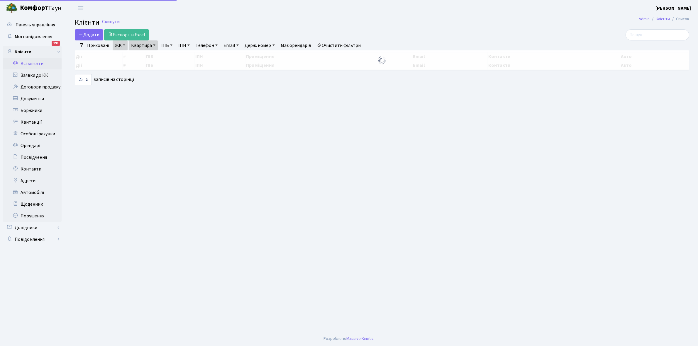
select select "25"
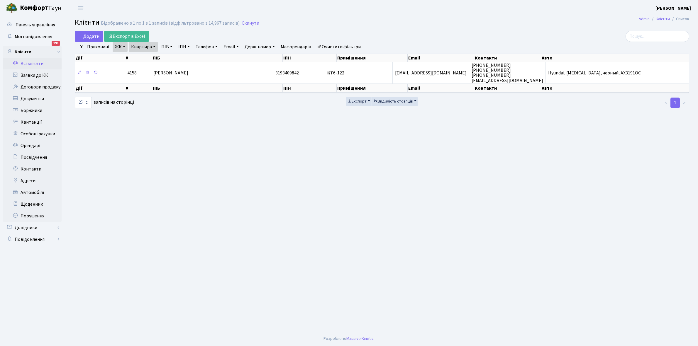
click at [154, 46] on link "Квартира" at bounding box center [143, 47] width 29 height 10
click at [150, 55] on input "6-122" at bounding box center [146, 58] width 34 height 11
type input "6"
type input "7-20"
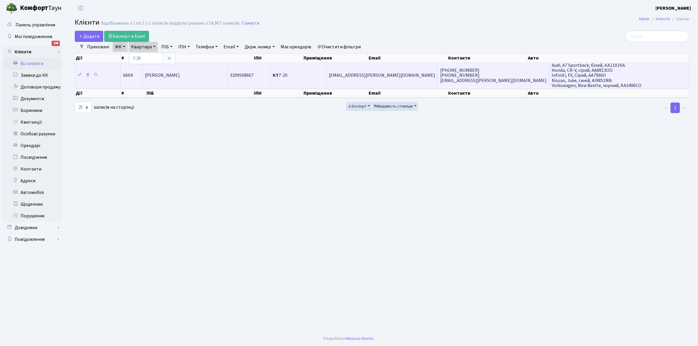
click at [190, 69] on td "[PERSON_NAME]" at bounding box center [184, 75] width 85 height 26
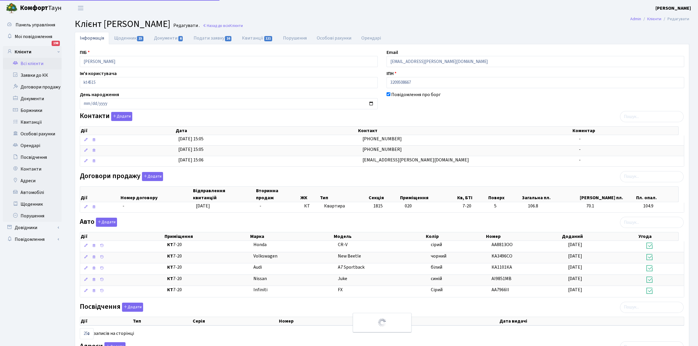
select select "25"
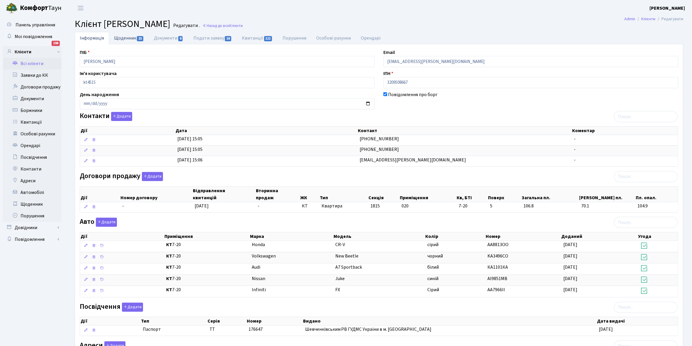
click at [123, 40] on link "Щоденник 15" at bounding box center [129, 38] width 40 height 12
select select "25"
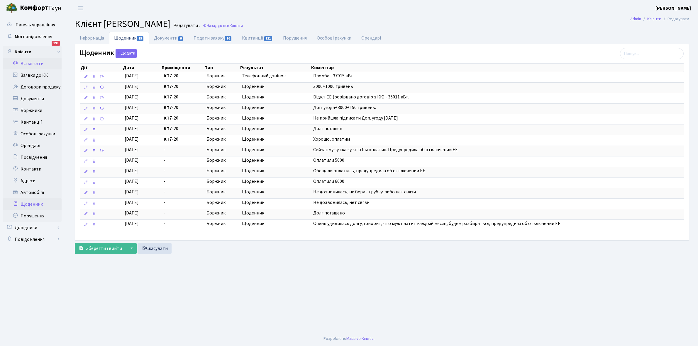
click at [28, 204] on link "Щоденник" at bounding box center [32, 204] width 59 height 12
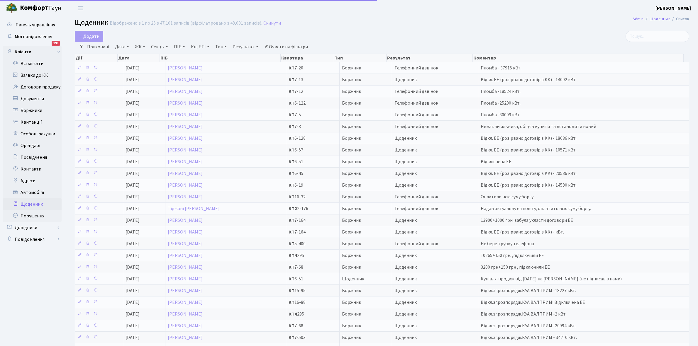
select select "25"
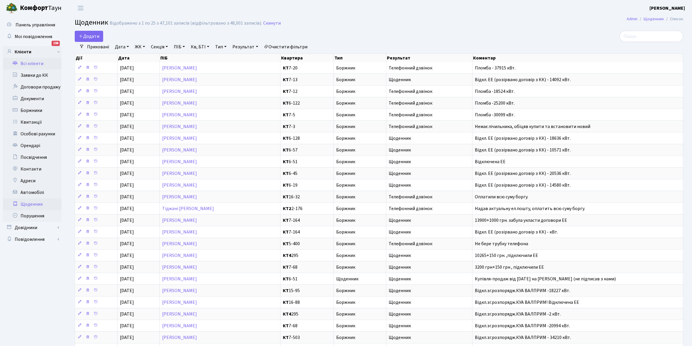
click at [28, 64] on link "Всі клієнти" at bounding box center [32, 64] width 59 height 12
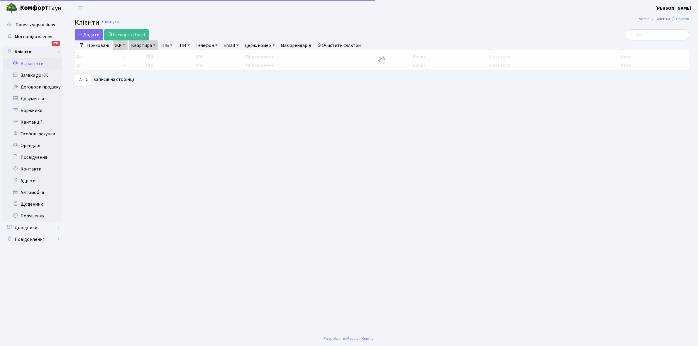
select select "25"
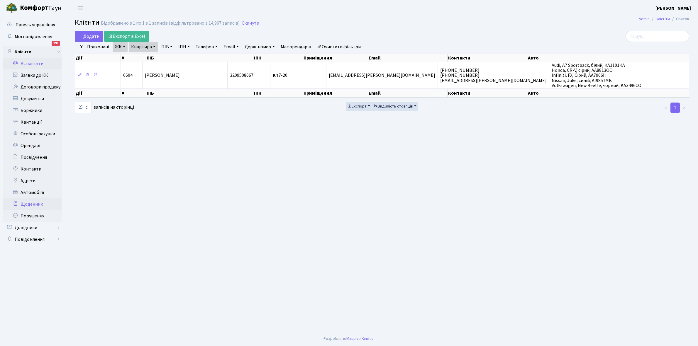
click at [24, 201] on link "Щоденник" at bounding box center [32, 204] width 59 height 12
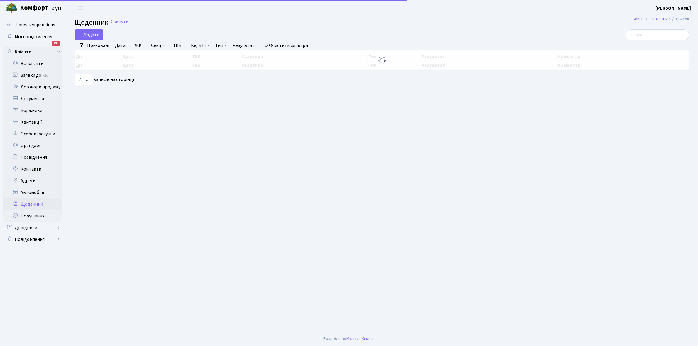
select select "25"
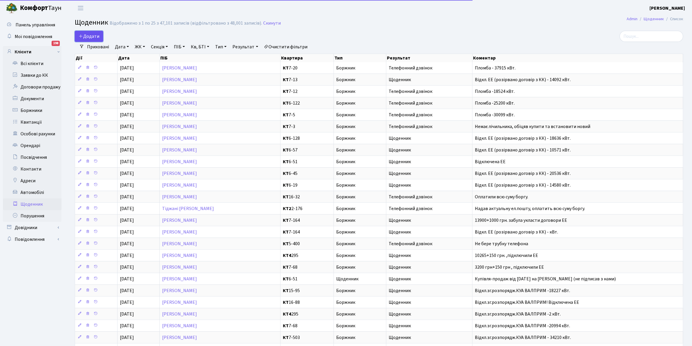
click at [86, 35] on span "Додати" at bounding box center [89, 36] width 21 height 6
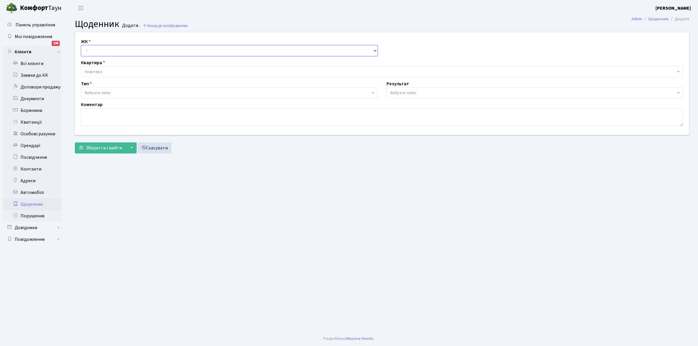
click at [97, 47] on select "- КТ, вул. Регенераторна, 4 КТ2, просп. [STREET_ADDRESS] [STREET_ADDRESS] [PERS…" at bounding box center [229, 50] width 297 height 11
select select "271"
click at [81, 45] on select "- КТ, вул. Регенераторна, 4 КТ2, просп. Соборності, 17 КТ3, вул. Березнева, 16 …" at bounding box center [229, 50] width 297 height 11
select select
click at [110, 69] on span "Квартира" at bounding box center [380, 72] width 591 height 6
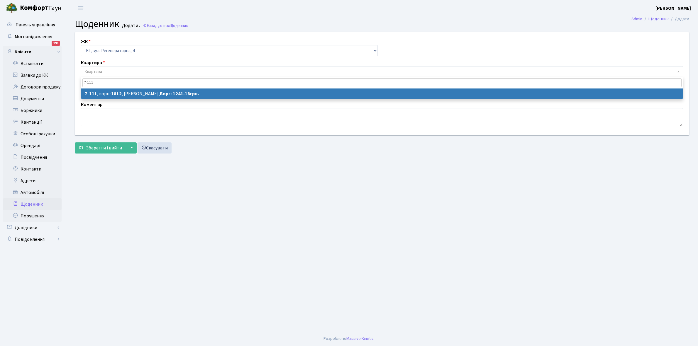
type input "7-111"
select select "5032"
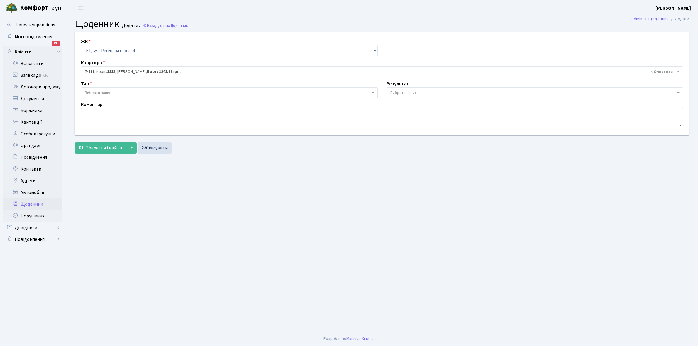
click at [133, 93] on span "Вибрати запис" at bounding box center [228, 93] width 286 height 6
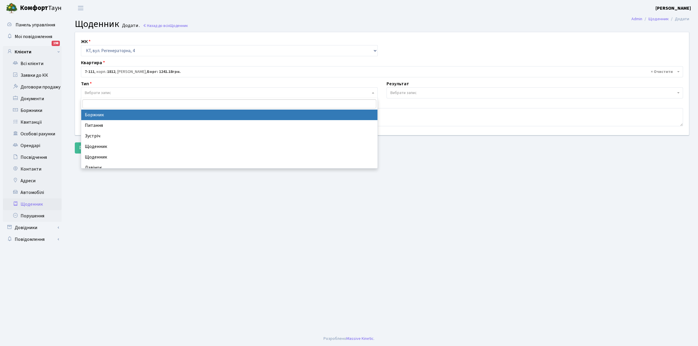
select select "189"
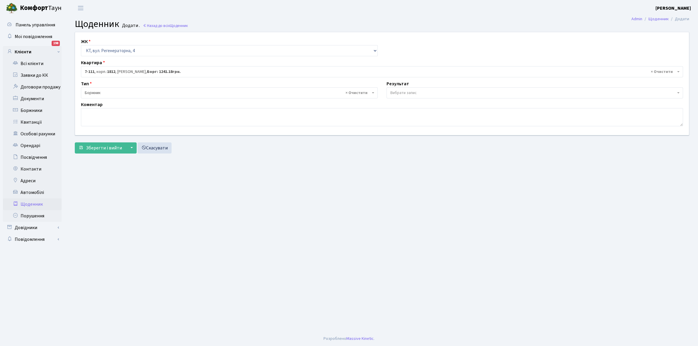
click at [413, 90] on span "Вибрати запис" at bounding box center [403, 93] width 26 height 6
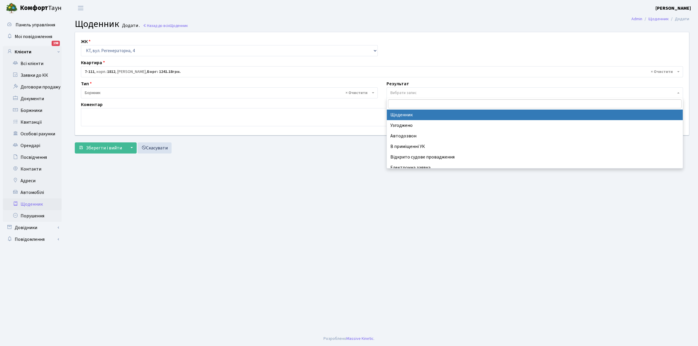
select select "14"
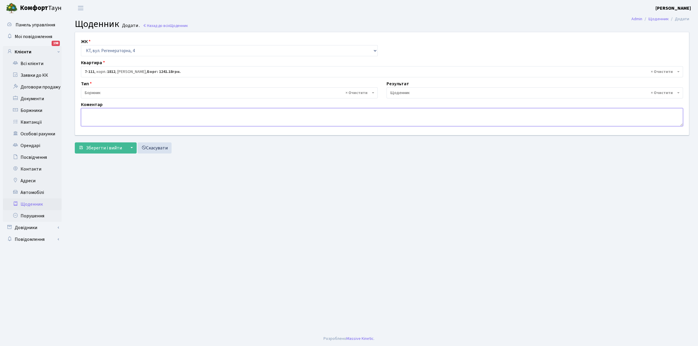
click at [86, 114] on textarea at bounding box center [382, 117] width 602 height 18
type textarea "Тамбур"
click at [106, 149] on span "Зберегти і вийти" at bounding box center [104, 148] width 36 height 6
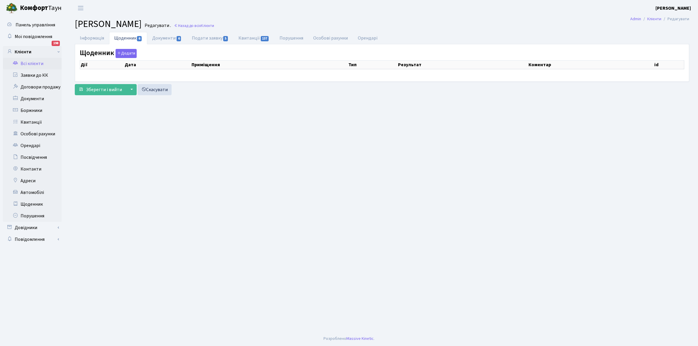
select select "25"
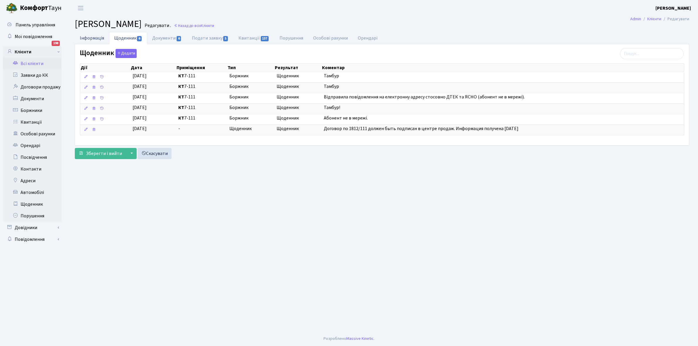
click at [93, 37] on link "Інформація" at bounding box center [92, 38] width 34 height 12
select select "25"
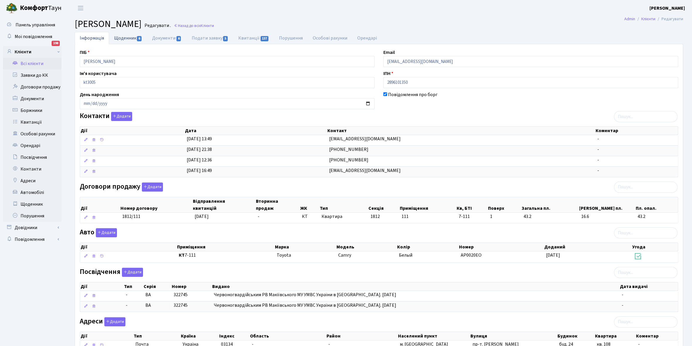
click at [125, 38] on link "Щоденник 6" at bounding box center [128, 38] width 38 height 12
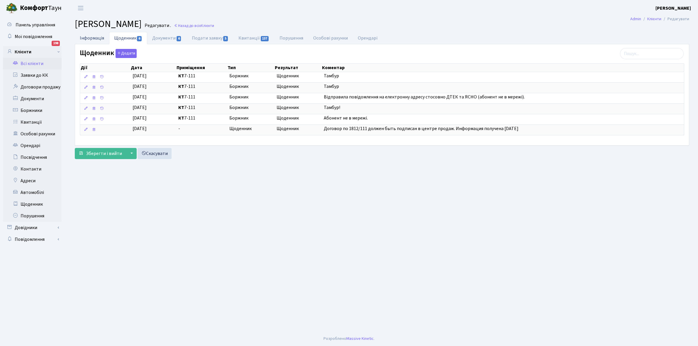
click at [89, 35] on link "Інформація" at bounding box center [92, 38] width 34 height 12
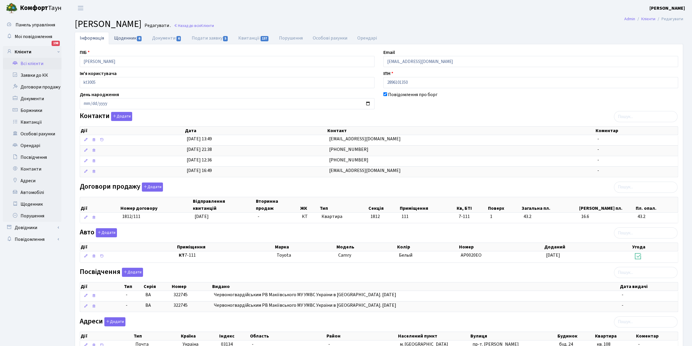
click at [123, 39] on link "Щоденник 6" at bounding box center [128, 38] width 38 height 12
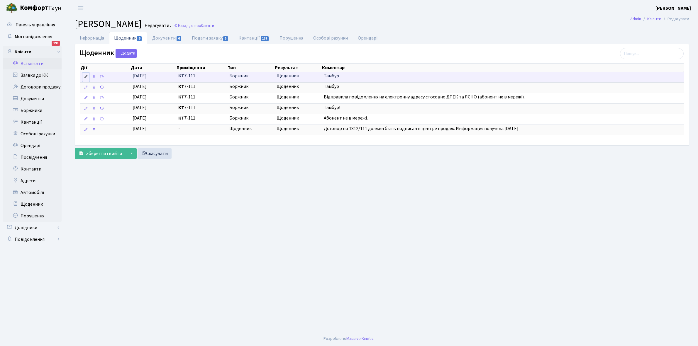
click at [85, 77] on icon at bounding box center [86, 77] width 4 height 4
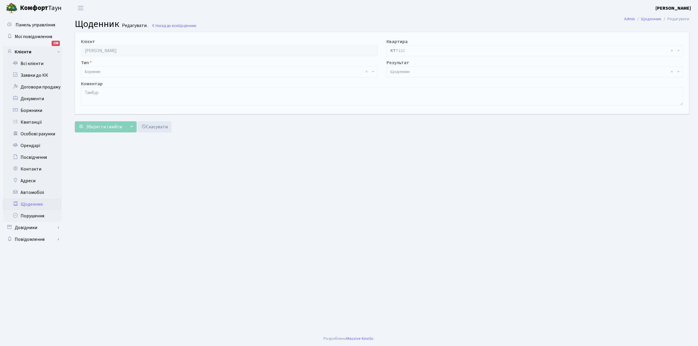
click at [405, 72] on span "× Щоденник" at bounding box center [533, 72] width 286 height 6
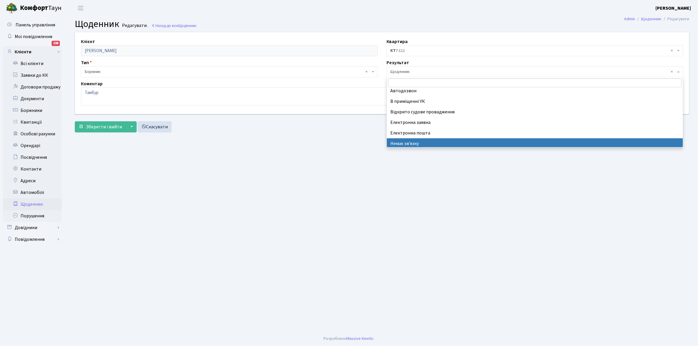
scroll to position [36, 0]
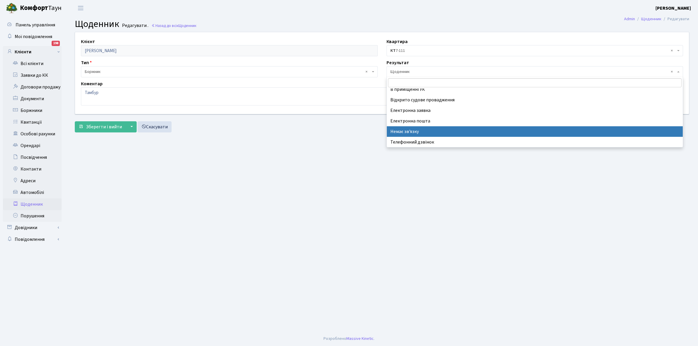
select select "197"
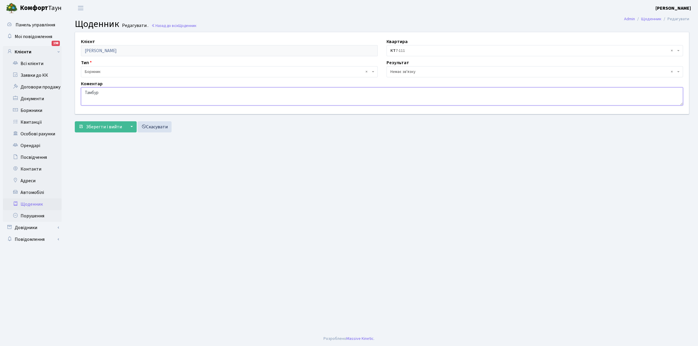
click at [110, 92] on textarea "Тамбур" at bounding box center [382, 96] width 602 height 18
click at [104, 124] on span "Зберегти і вийти" at bounding box center [104, 127] width 36 height 6
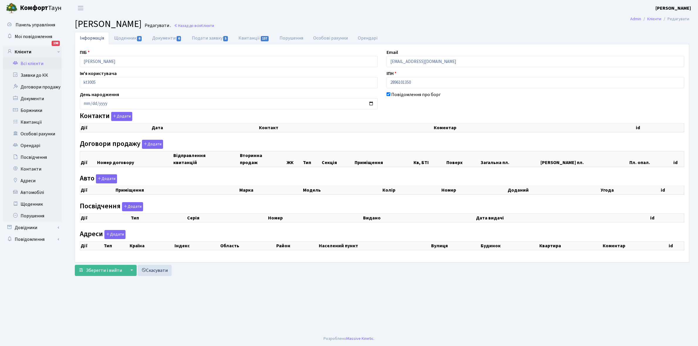
checkbox input "true"
select select "25"
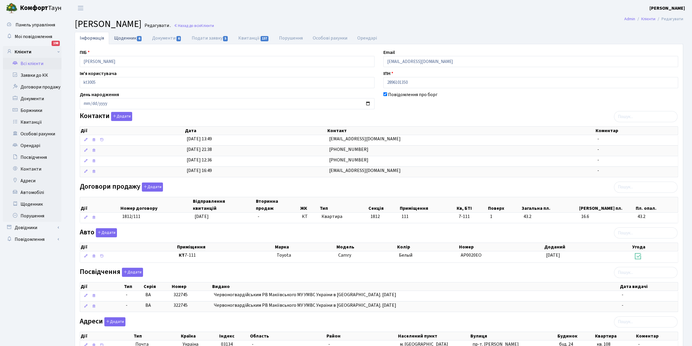
click at [124, 38] on link "Щоденник 6" at bounding box center [128, 38] width 38 height 12
select select "25"
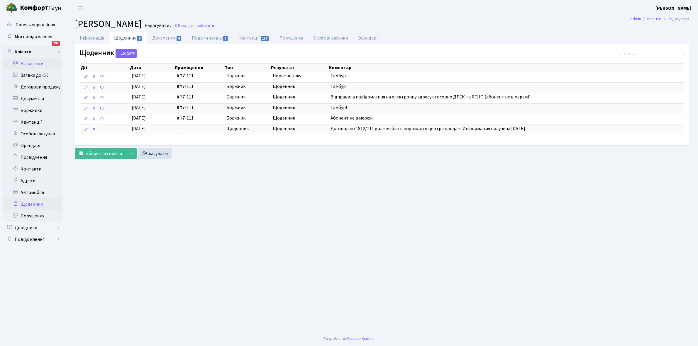
click at [32, 203] on link "Щоденник" at bounding box center [32, 204] width 59 height 12
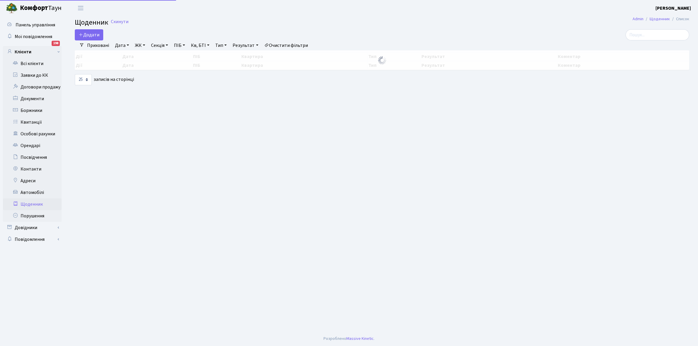
select select "25"
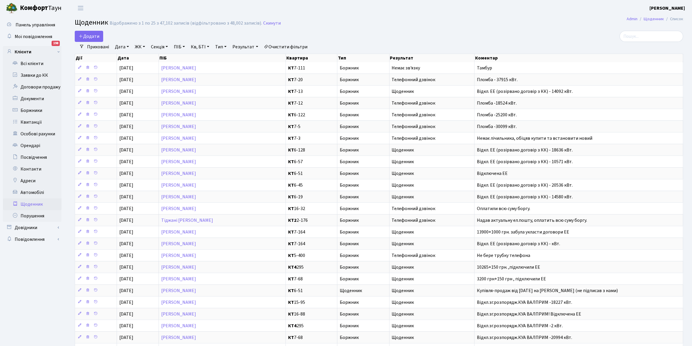
click at [26, 200] on link "Щоденник" at bounding box center [32, 204] width 59 height 12
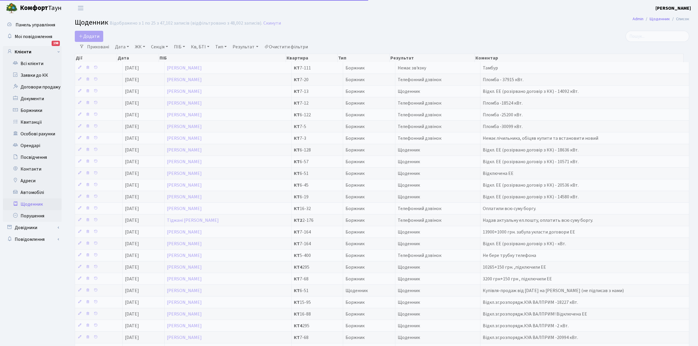
select select "25"
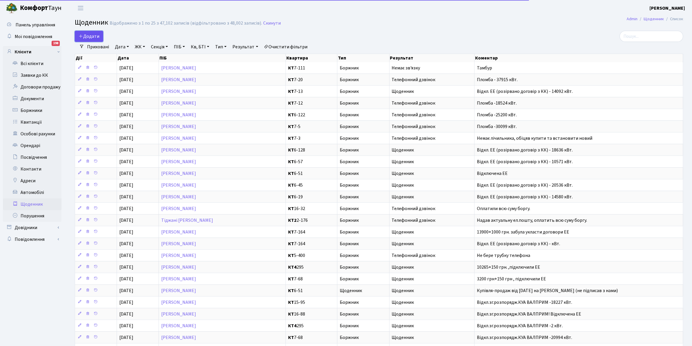
click at [90, 38] on span "Додати" at bounding box center [89, 36] width 21 height 6
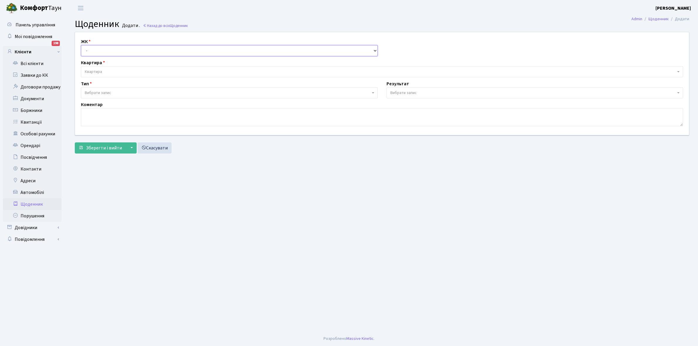
click at [97, 48] on select "- КТ, вул. Регенераторна, 4 КТ2, просп. Соборності, 17 КТ3, вул. Березнева, 16 …" at bounding box center [229, 50] width 297 height 11
select select "271"
click at [81, 45] on select "- КТ, вул. Регенераторна, 4 КТ2, просп. [STREET_ADDRESS] [STREET_ADDRESS] [PERS…" at bounding box center [229, 50] width 297 height 11
select select
click at [106, 70] on span "Квартира" at bounding box center [380, 72] width 591 height 6
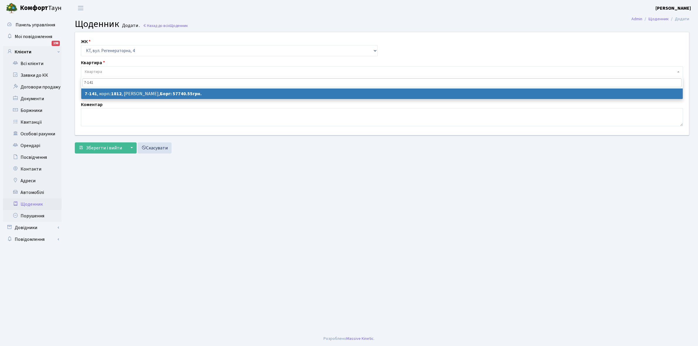
type input "7-141"
select select "5062"
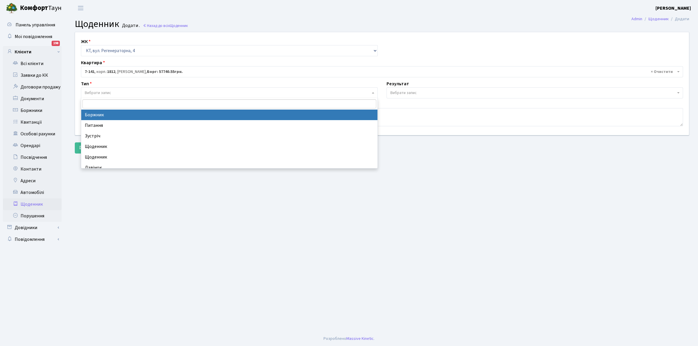
click at [125, 91] on span "Вибрати запис" at bounding box center [228, 93] width 286 height 6
select select "189"
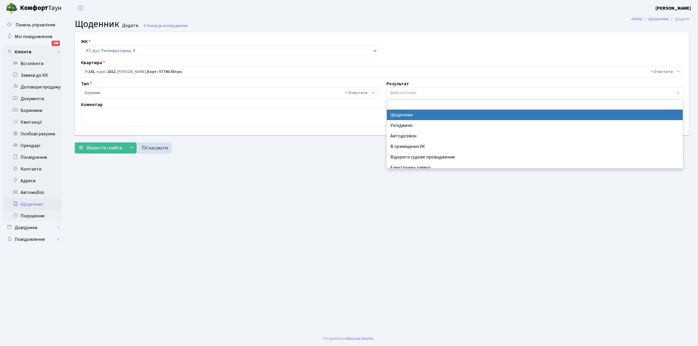
click at [404, 91] on span "Вибрати запис" at bounding box center [403, 93] width 26 height 6
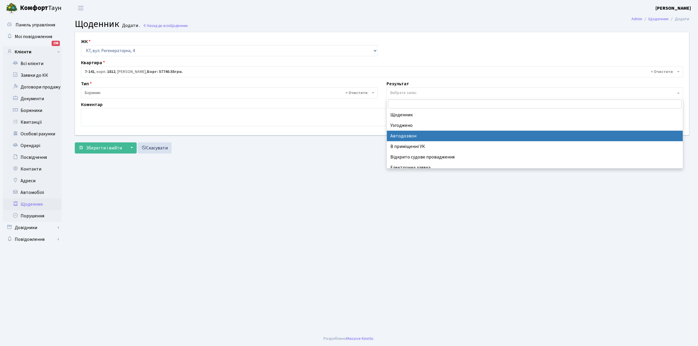
scroll to position [36, 0]
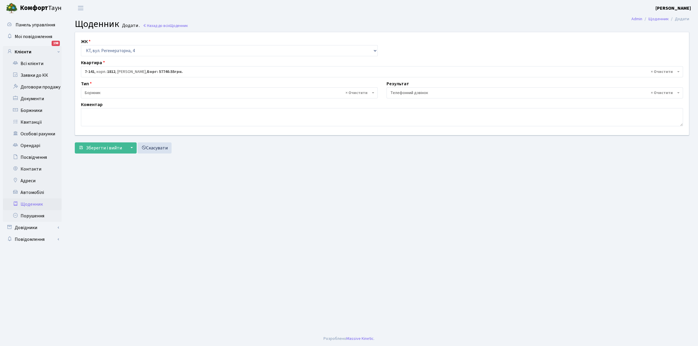
click at [427, 92] on span "× Телефонний дзвінок" at bounding box center [533, 93] width 286 height 6
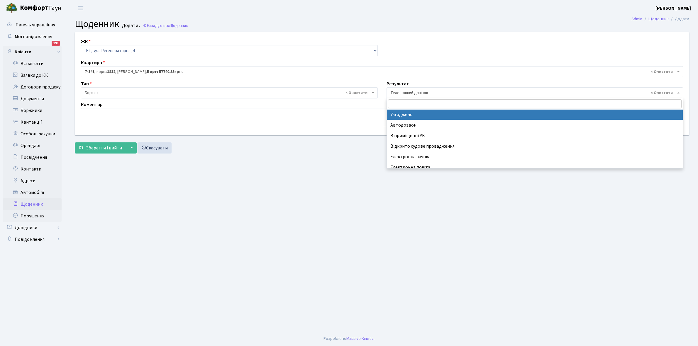
scroll to position [0, 0]
select select "14"
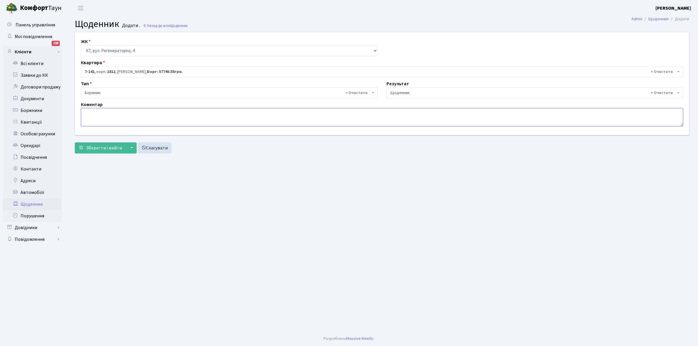
click at [94, 114] on textarea at bounding box center [382, 117] width 602 height 18
type textarea "Відключена ЕЕ"
click at [99, 147] on span "Зберегти і вийти" at bounding box center [104, 148] width 36 height 6
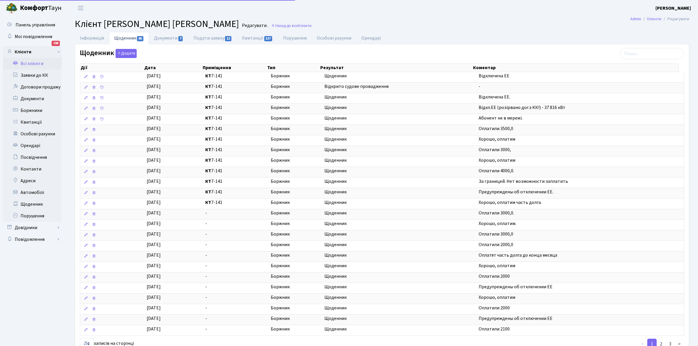
select select "25"
click at [30, 205] on link "Щоденник" at bounding box center [32, 204] width 59 height 12
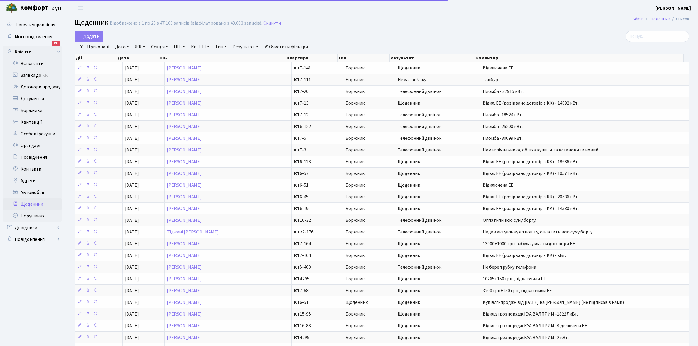
select select "25"
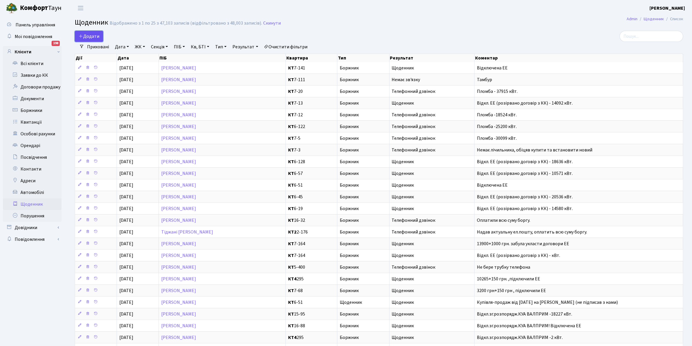
click at [93, 36] on span "Додати" at bounding box center [89, 36] width 21 height 6
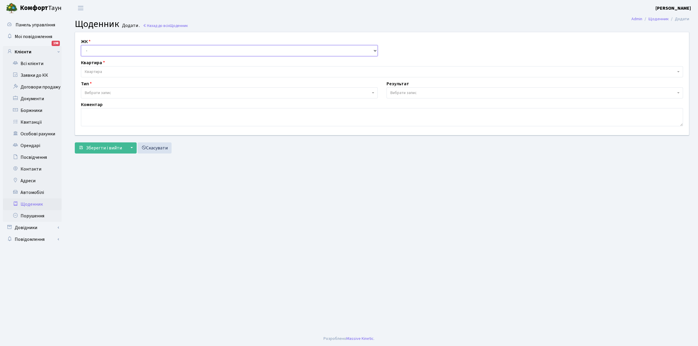
click at [103, 49] on select "- КТ, вул. Регенераторна, 4 КТ2, просп. [STREET_ADDRESS] [STREET_ADDRESS] [PERS…" at bounding box center [229, 50] width 297 height 11
select select "271"
click at [81, 45] on select "- КТ, вул. Регенераторна, 4 КТ2, просп. [STREET_ADDRESS] [STREET_ADDRESS] [PERS…" at bounding box center [229, 50] width 297 height 11
select select
click at [107, 69] on span "Квартира" at bounding box center [380, 72] width 591 height 6
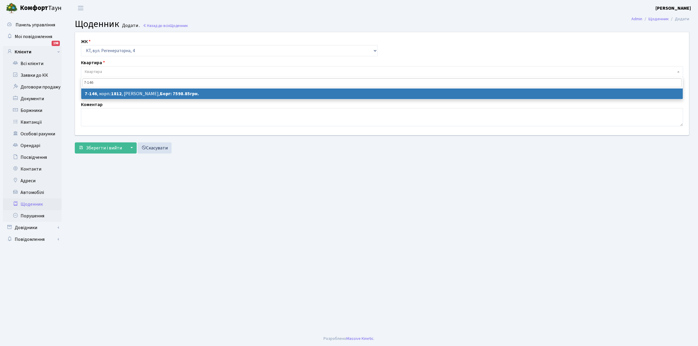
type input "7-146"
select select "5067"
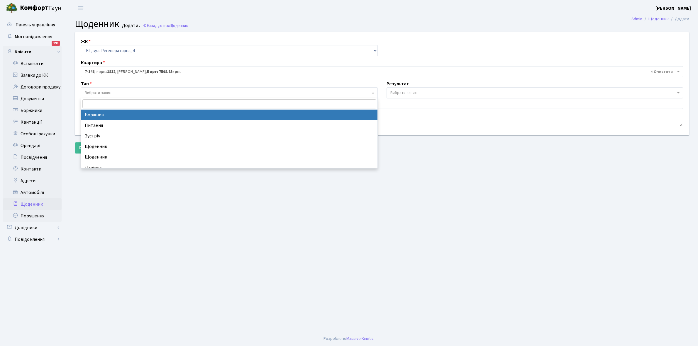
click at [119, 92] on span "Вибрати запис" at bounding box center [228, 93] width 286 height 6
select select "189"
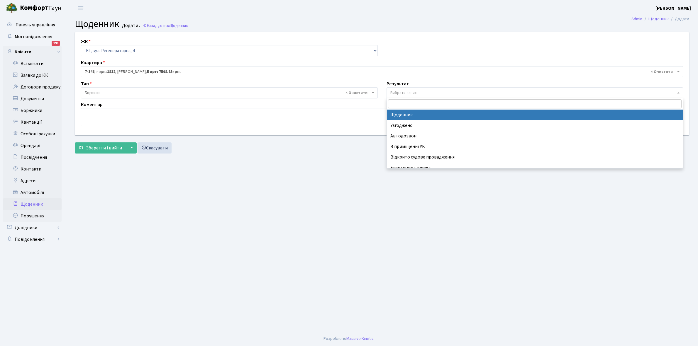
click at [407, 93] on span "Вибрати запис" at bounding box center [403, 93] width 26 height 6
select select "14"
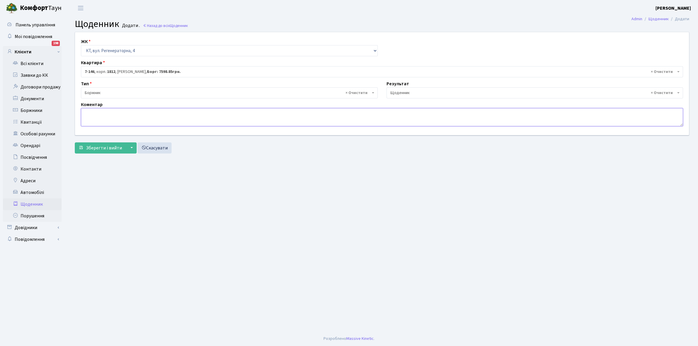
click at [84, 118] on textarea at bounding box center [382, 117] width 602 height 18
type textarea "Пломба -35428 кВт"
click at [100, 145] on span "Зберегти і вийти" at bounding box center [104, 148] width 36 height 6
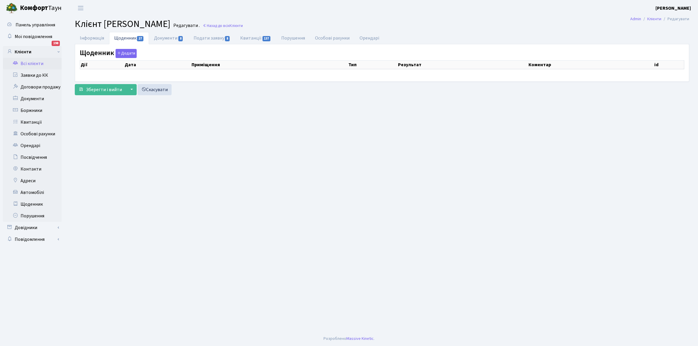
select select "25"
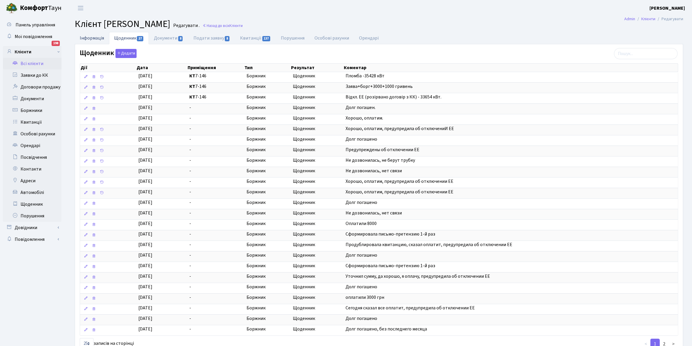
click at [89, 35] on link "Інформація" at bounding box center [92, 38] width 34 height 12
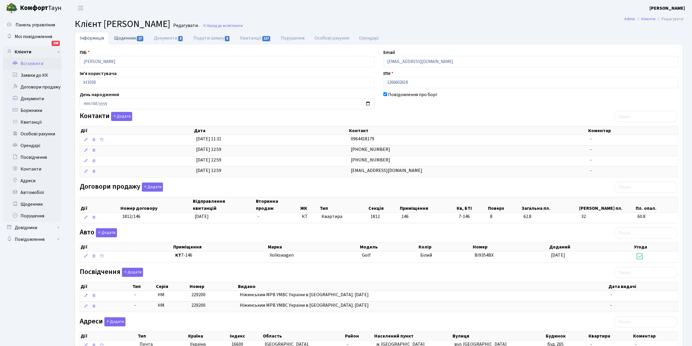
click at [125, 37] on link "Щоденник 27" at bounding box center [129, 38] width 40 height 12
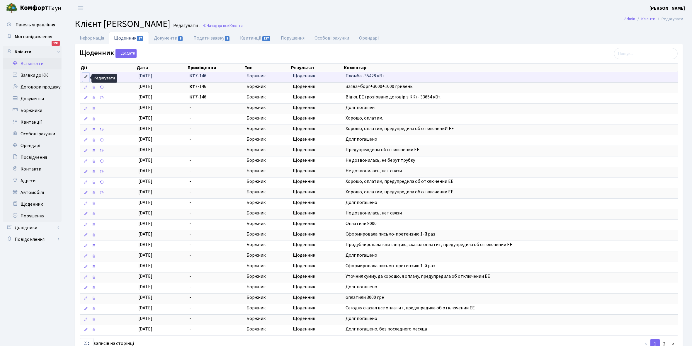
click at [85, 77] on icon at bounding box center [86, 77] width 4 height 4
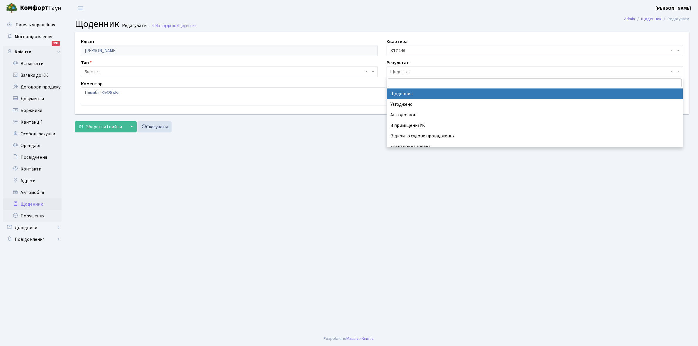
click at [416, 71] on span "× Щоденник" at bounding box center [533, 72] width 286 height 6
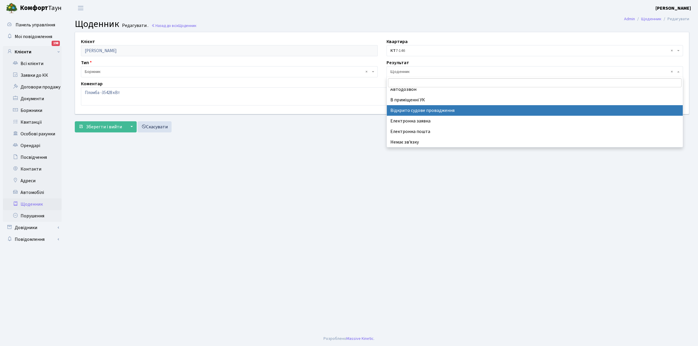
scroll to position [36, 0]
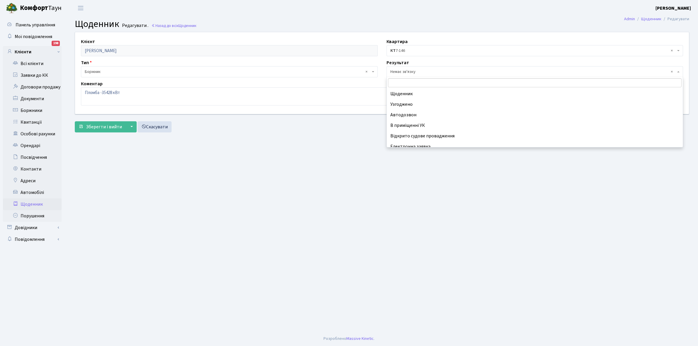
click at [433, 69] on span "× Немає зв'язку" at bounding box center [533, 72] width 286 height 6
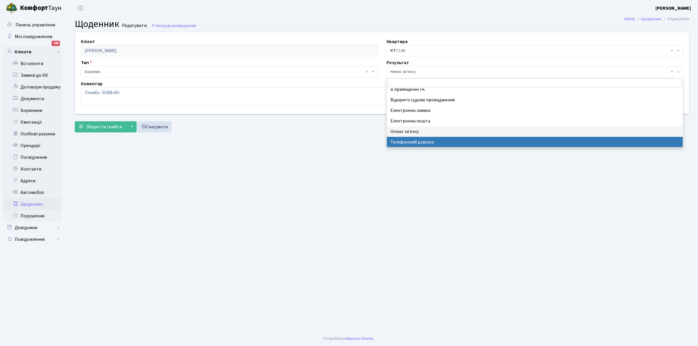
select select "196"
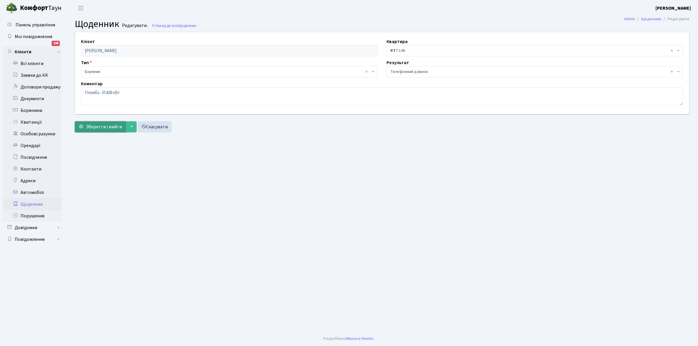
click at [104, 127] on span "Зберегти і вийти" at bounding box center [104, 127] width 36 height 6
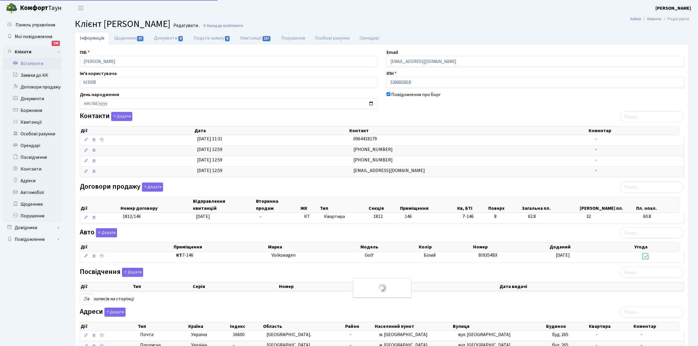
select select "25"
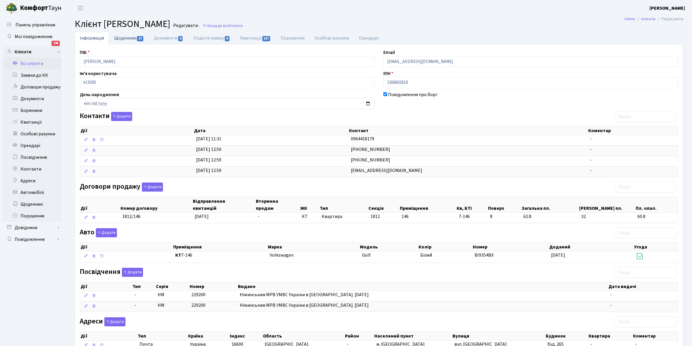
click at [122, 38] on link "Щоденник 27" at bounding box center [129, 38] width 40 height 12
select select "25"
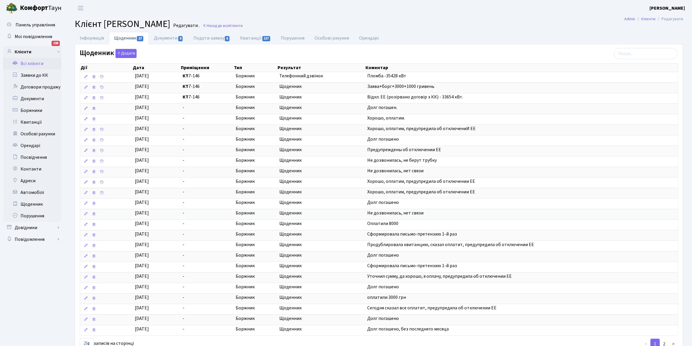
click at [35, 64] on link "Всі клієнти" at bounding box center [32, 64] width 59 height 12
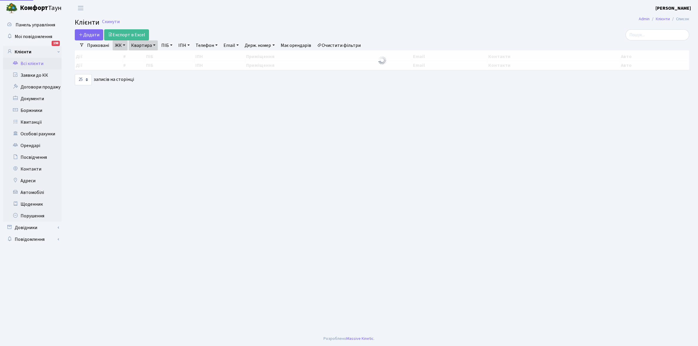
select select "25"
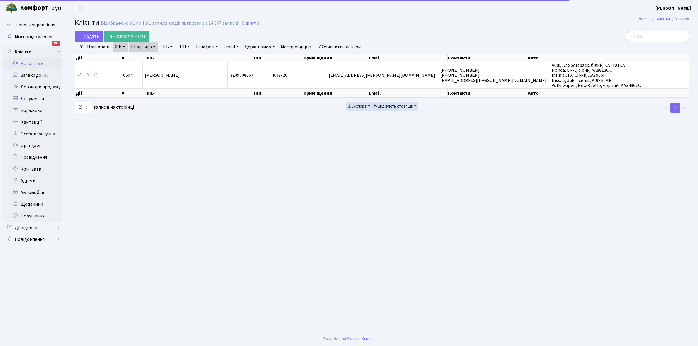
click at [347, 47] on link "Очистити фільтри" at bounding box center [339, 47] width 48 height 10
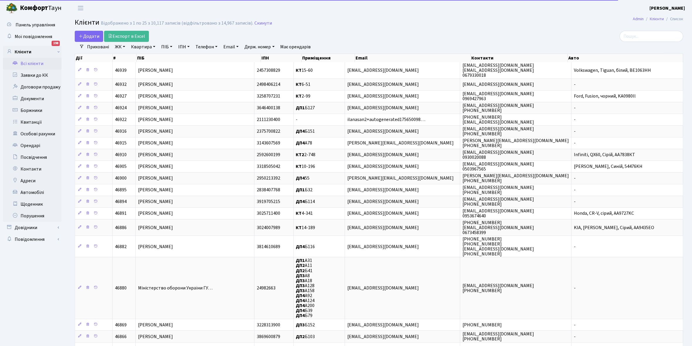
click at [125, 45] on link "ЖК" at bounding box center [120, 47] width 15 height 10
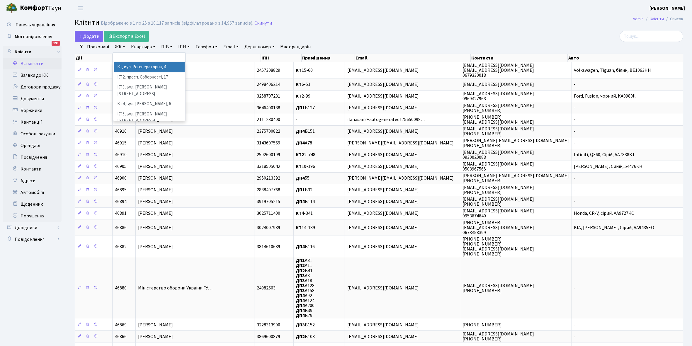
click at [138, 68] on li "КТ, вул. Регенераторна, 4" at bounding box center [149, 67] width 71 height 10
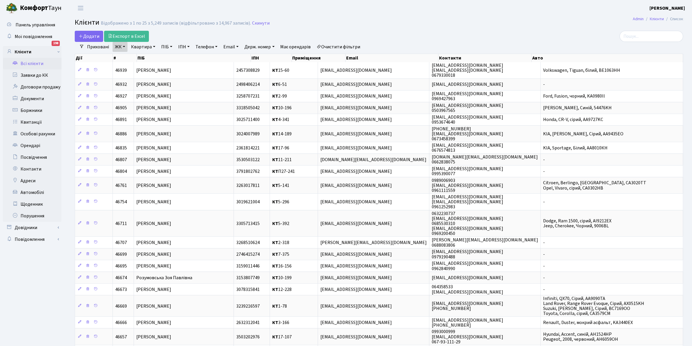
click at [153, 46] on link "Квартира" at bounding box center [143, 47] width 29 height 10
click at [145, 58] on input "text" at bounding box center [146, 58] width 34 height 11
type input "6-19"
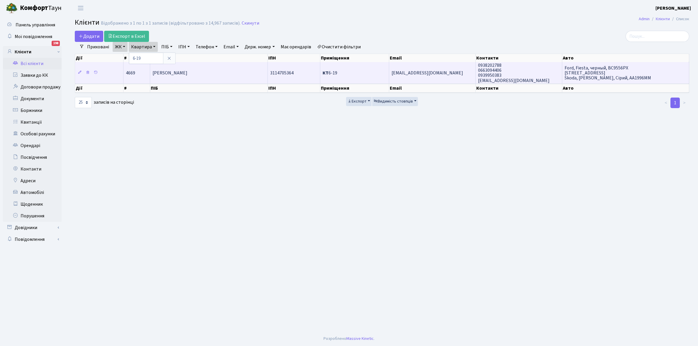
click at [187, 72] on span "[PERSON_NAME]" at bounding box center [169, 73] width 35 height 6
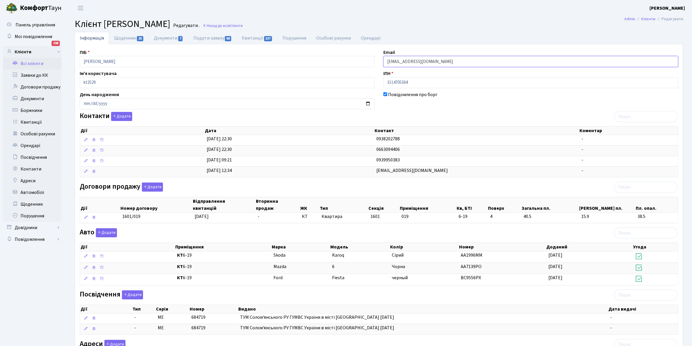
drag, startPoint x: 386, startPoint y: 60, endPoint x: 448, endPoint y: 58, distance: 62.5
click at [448, 58] on input "[EMAIL_ADDRESS][DOMAIN_NAME]" at bounding box center [530, 61] width 295 height 11
